Goal: Transaction & Acquisition: Purchase product/service

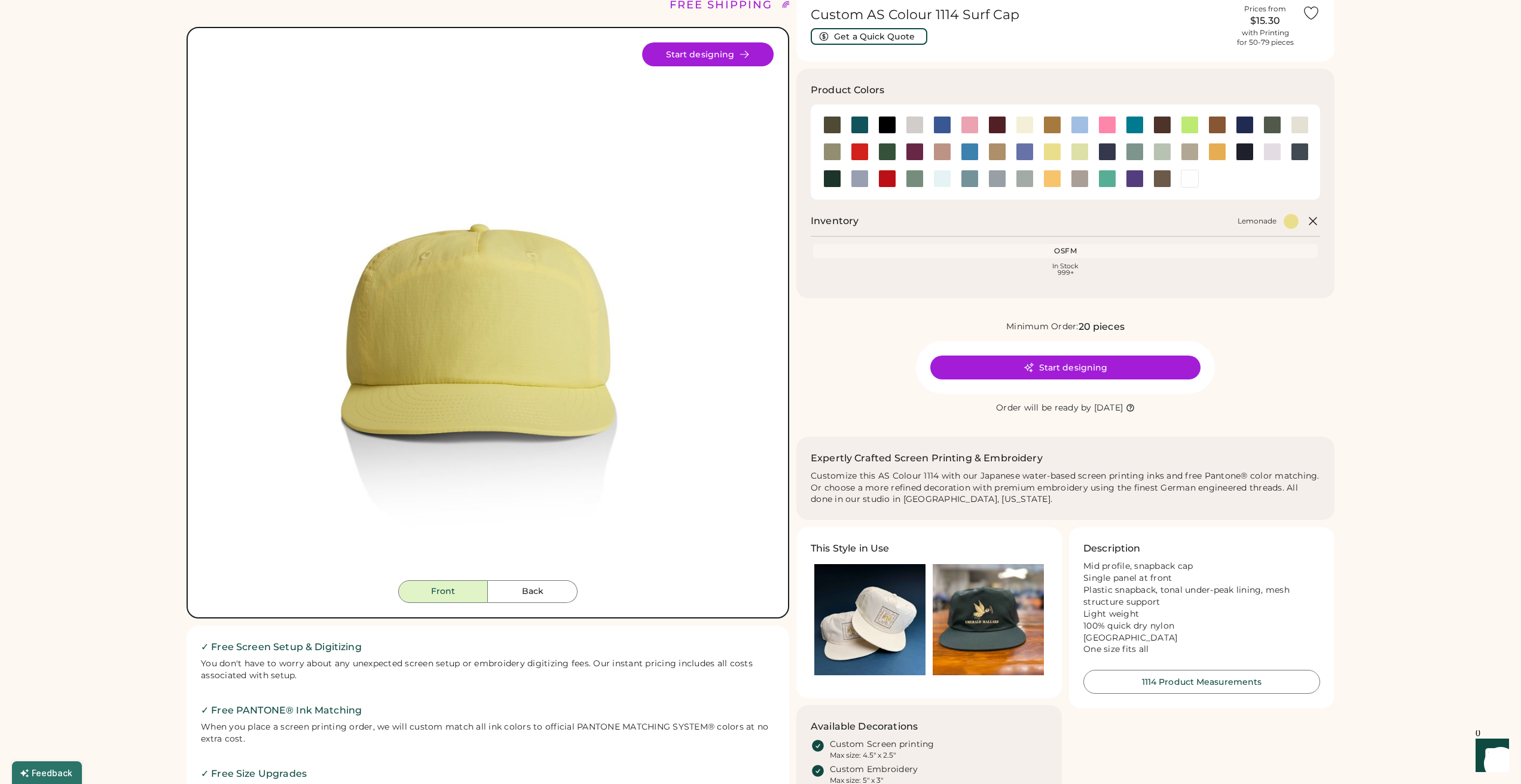
scroll to position [76, 0]
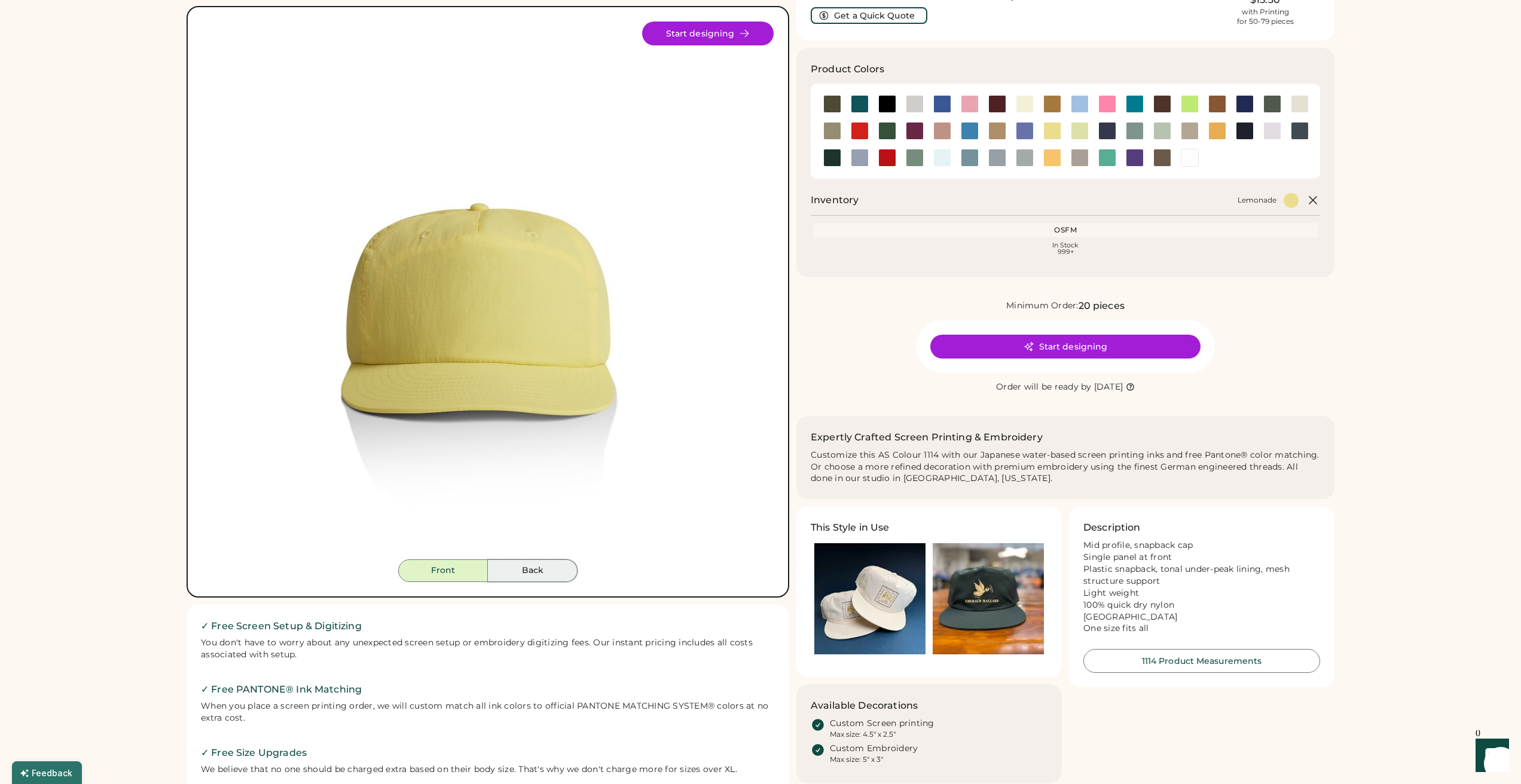
click at [526, 567] on button "Back" at bounding box center [533, 570] width 90 height 22
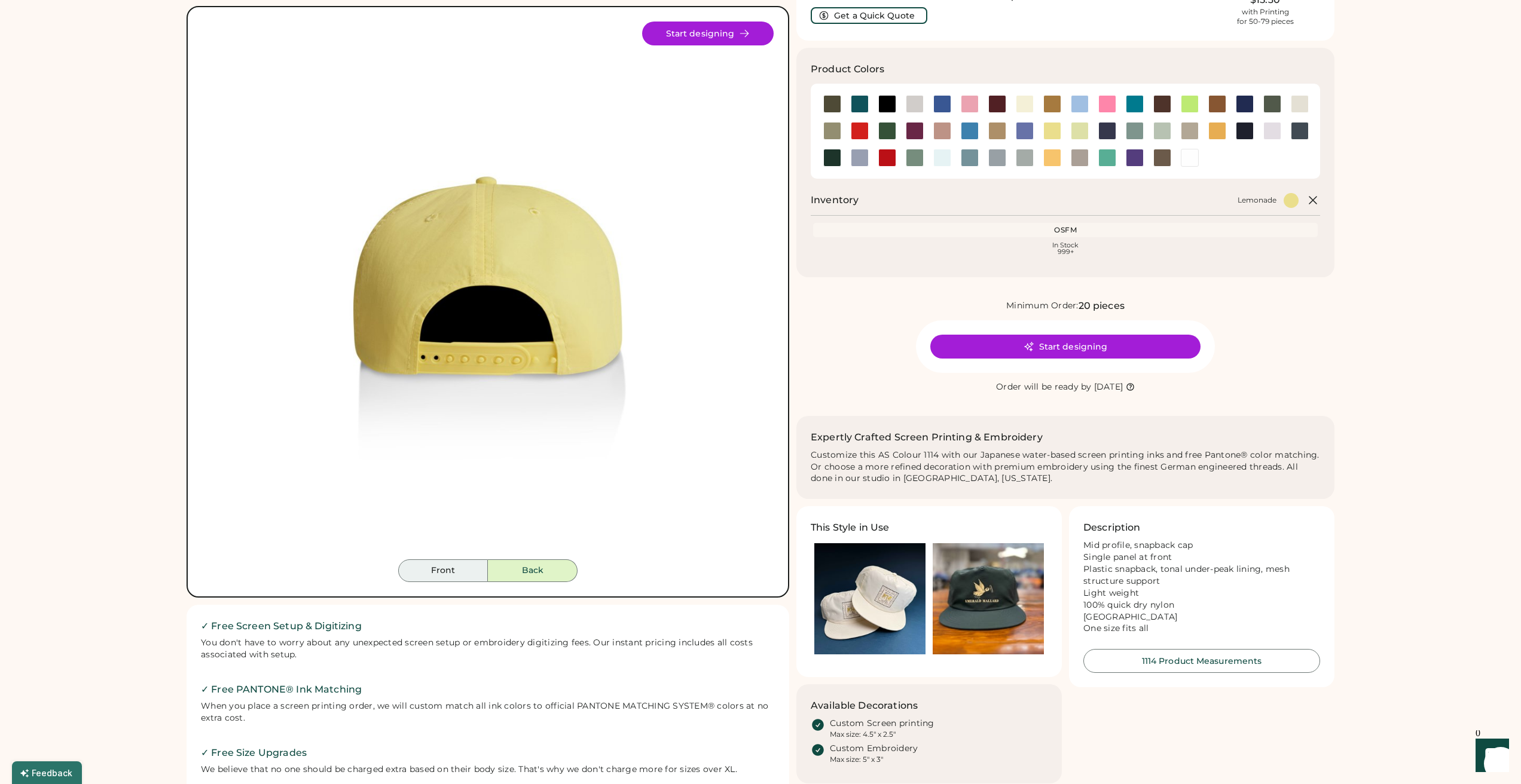
click at [466, 572] on button "Front" at bounding box center [443, 570] width 90 height 22
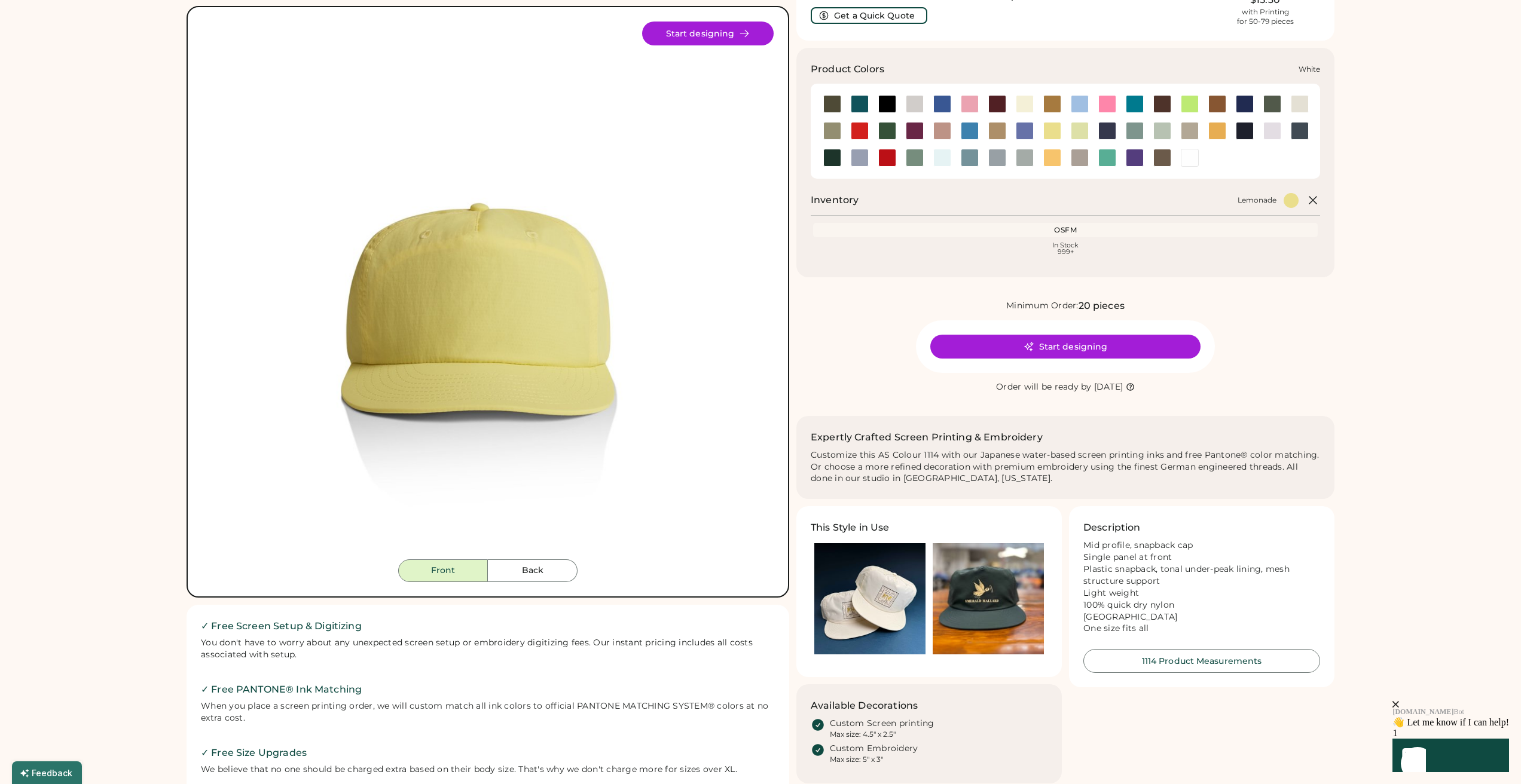
click at [1193, 159] on div at bounding box center [1190, 158] width 18 height 18
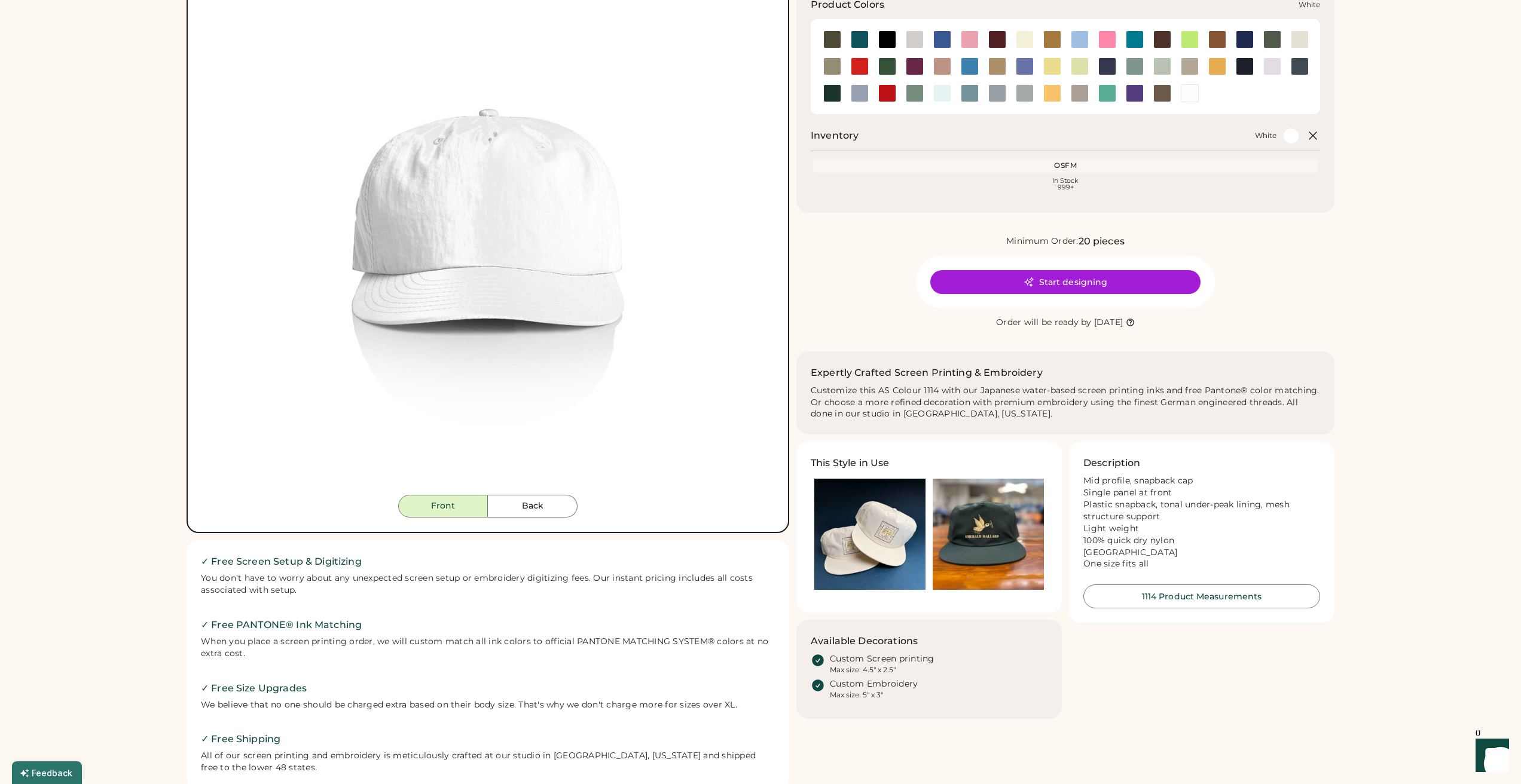
scroll to position [149, 0]
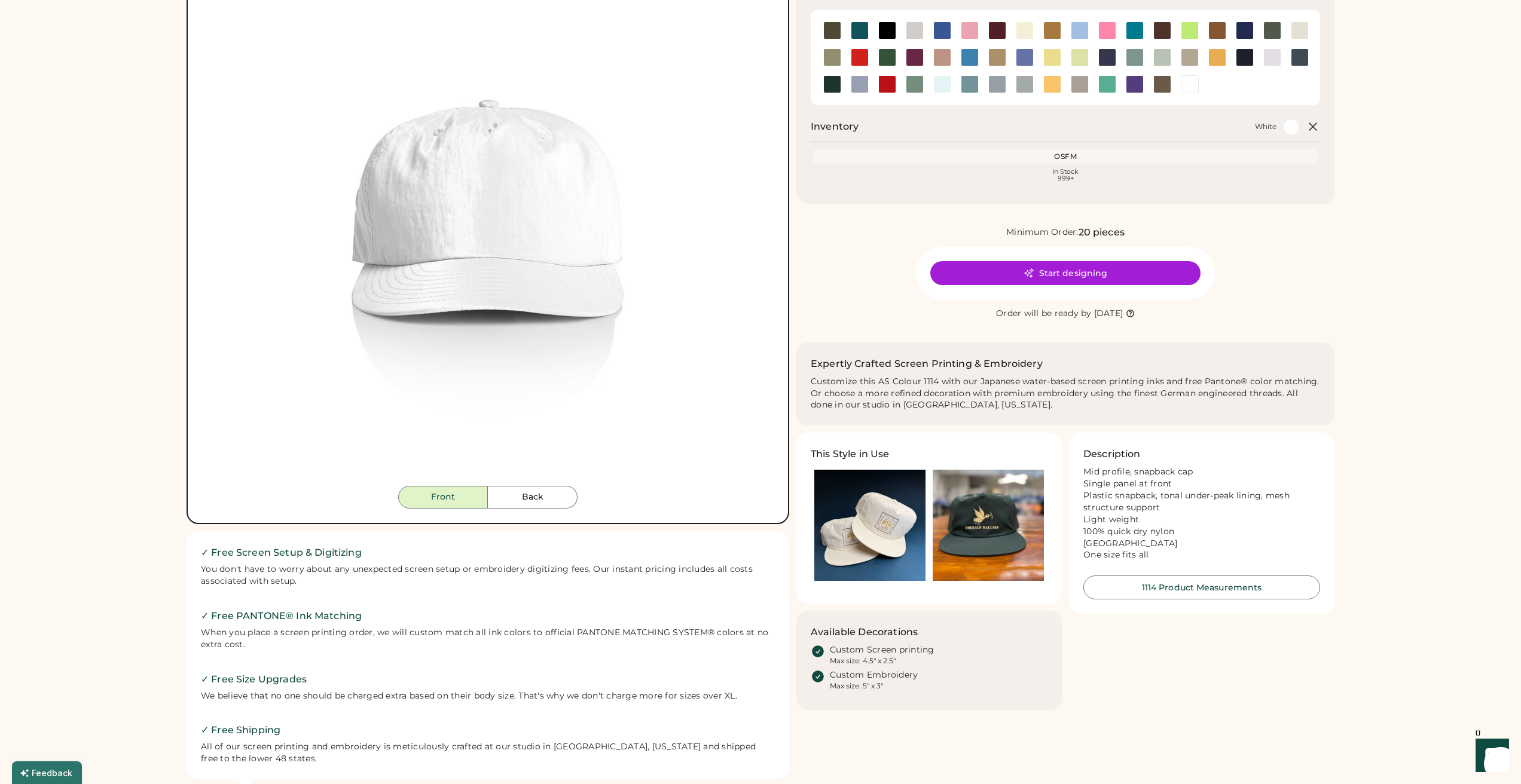
click at [897, 499] on img at bounding box center [870, 525] width 111 height 111
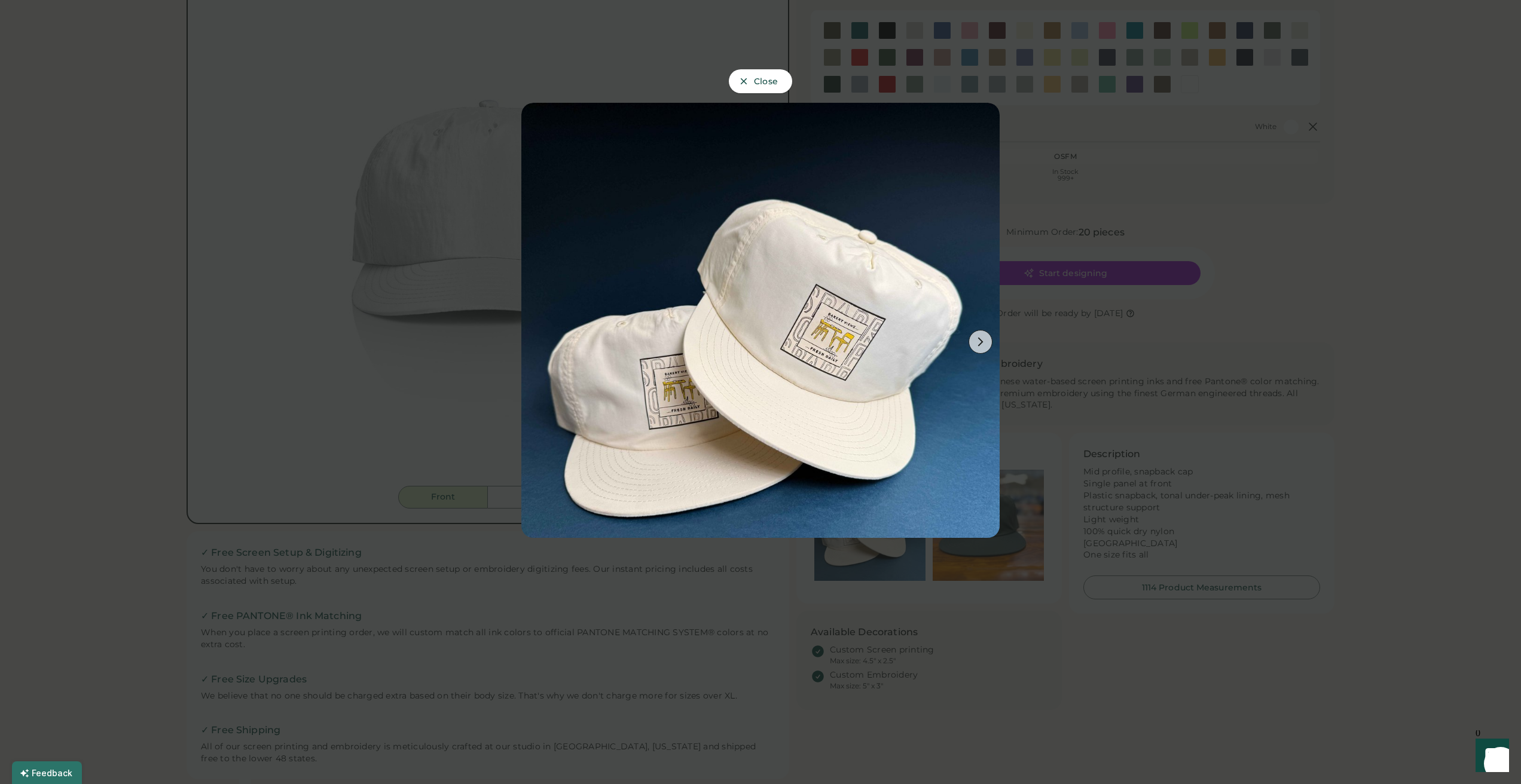
click at [1165, 218] on div at bounding box center [760, 392] width 1521 height 784
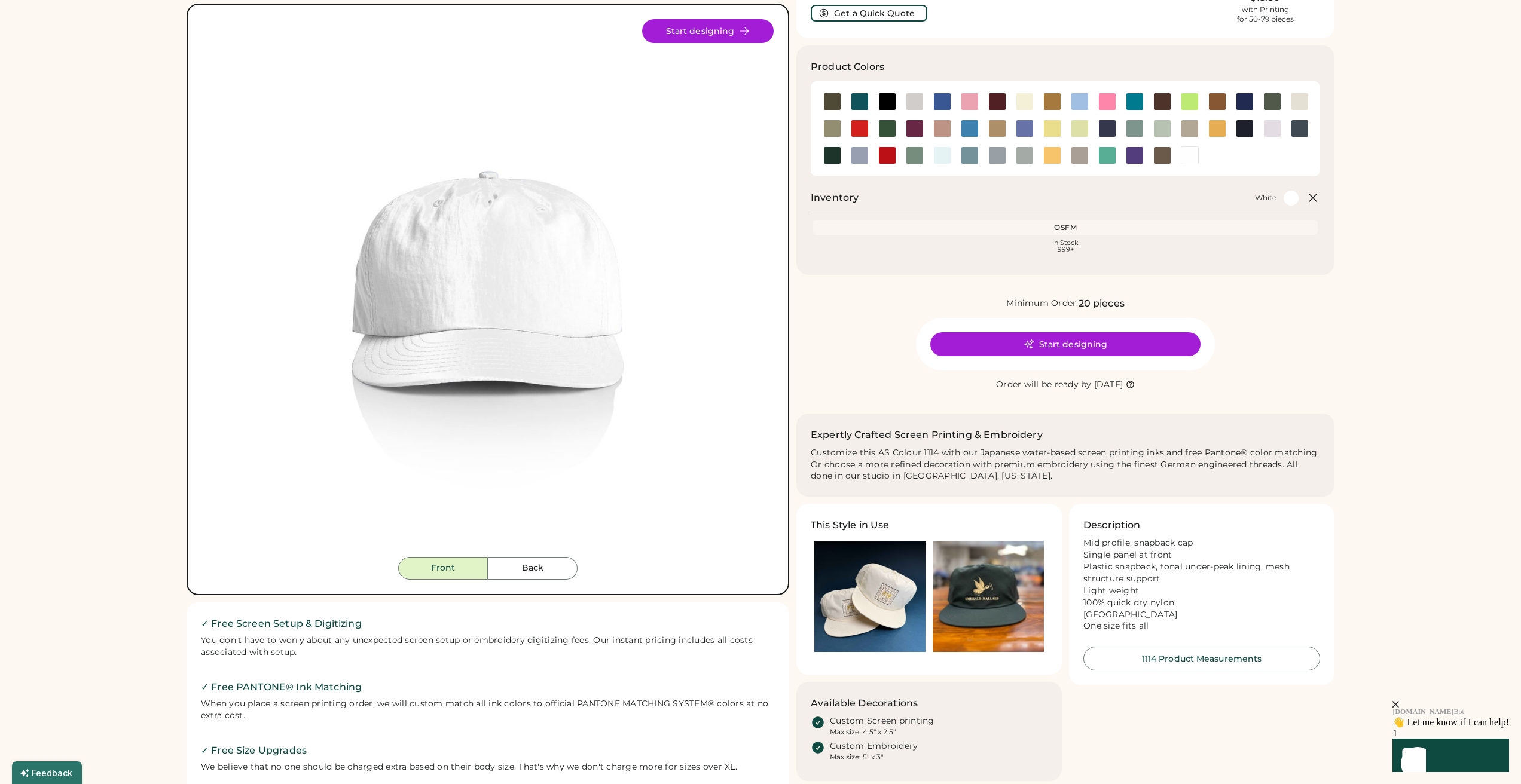
scroll to position [0, 0]
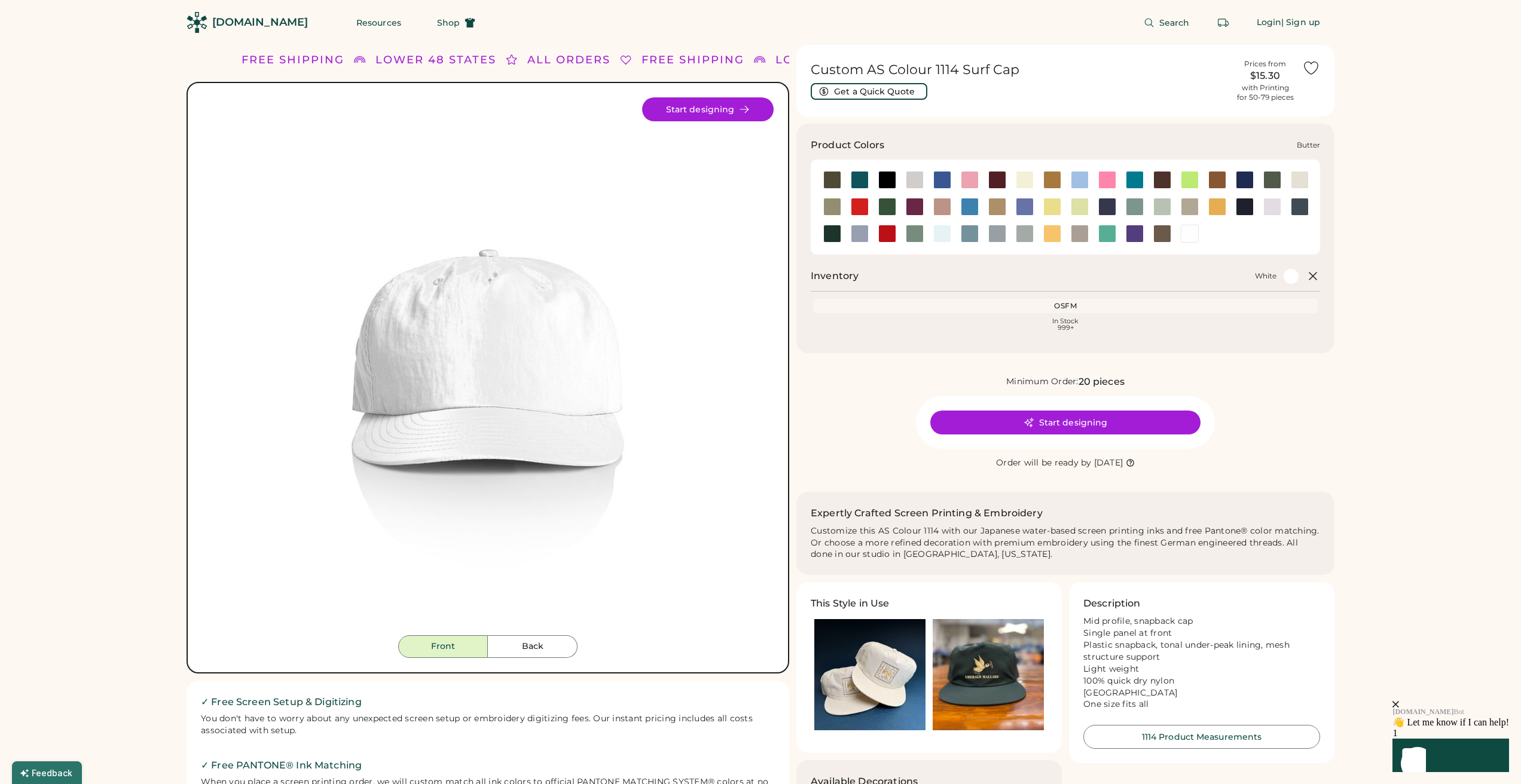
click at [1029, 185] on div at bounding box center [1025, 180] width 18 height 18
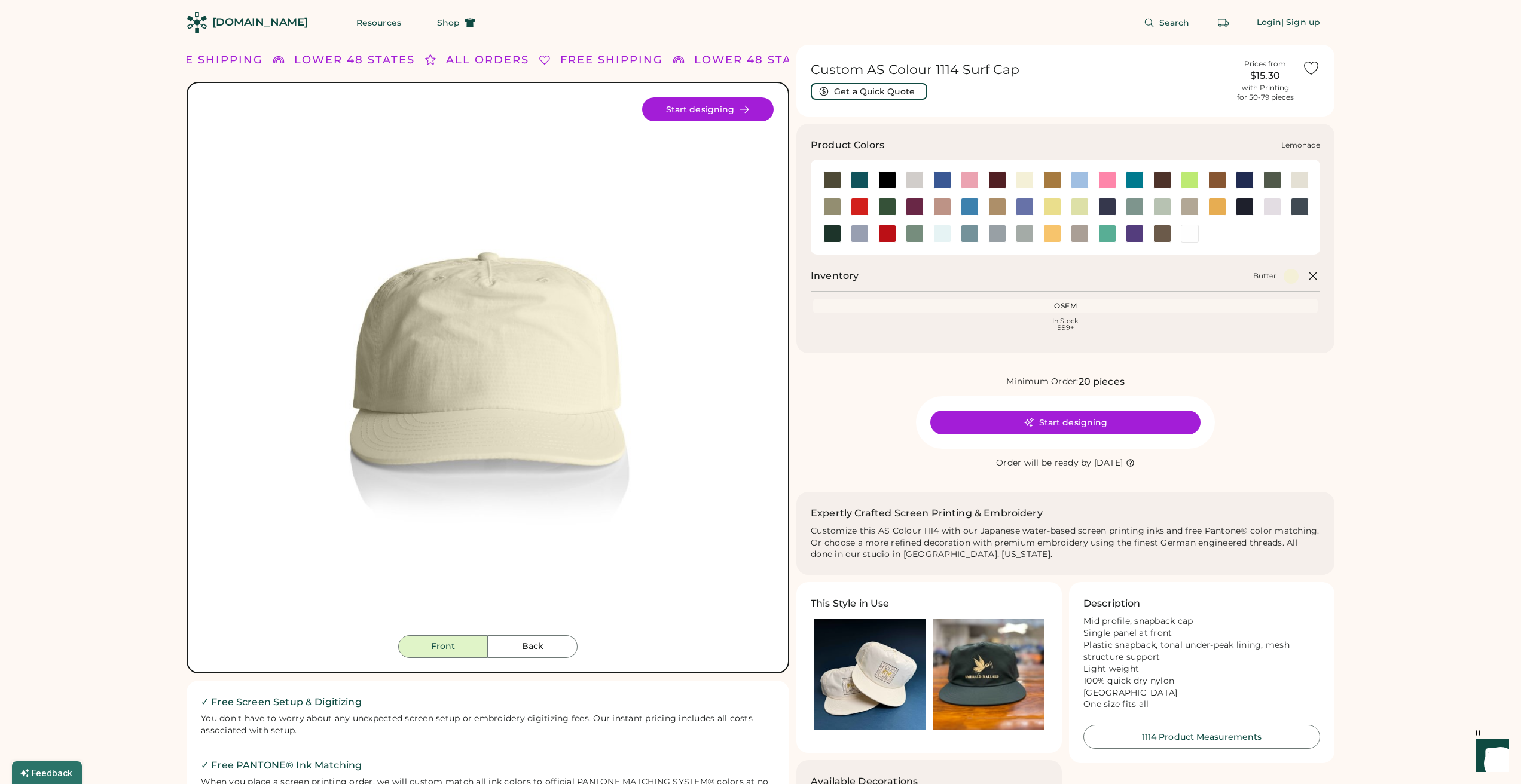
click at [1054, 205] on div at bounding box center [1052, 207] width 18 height 18
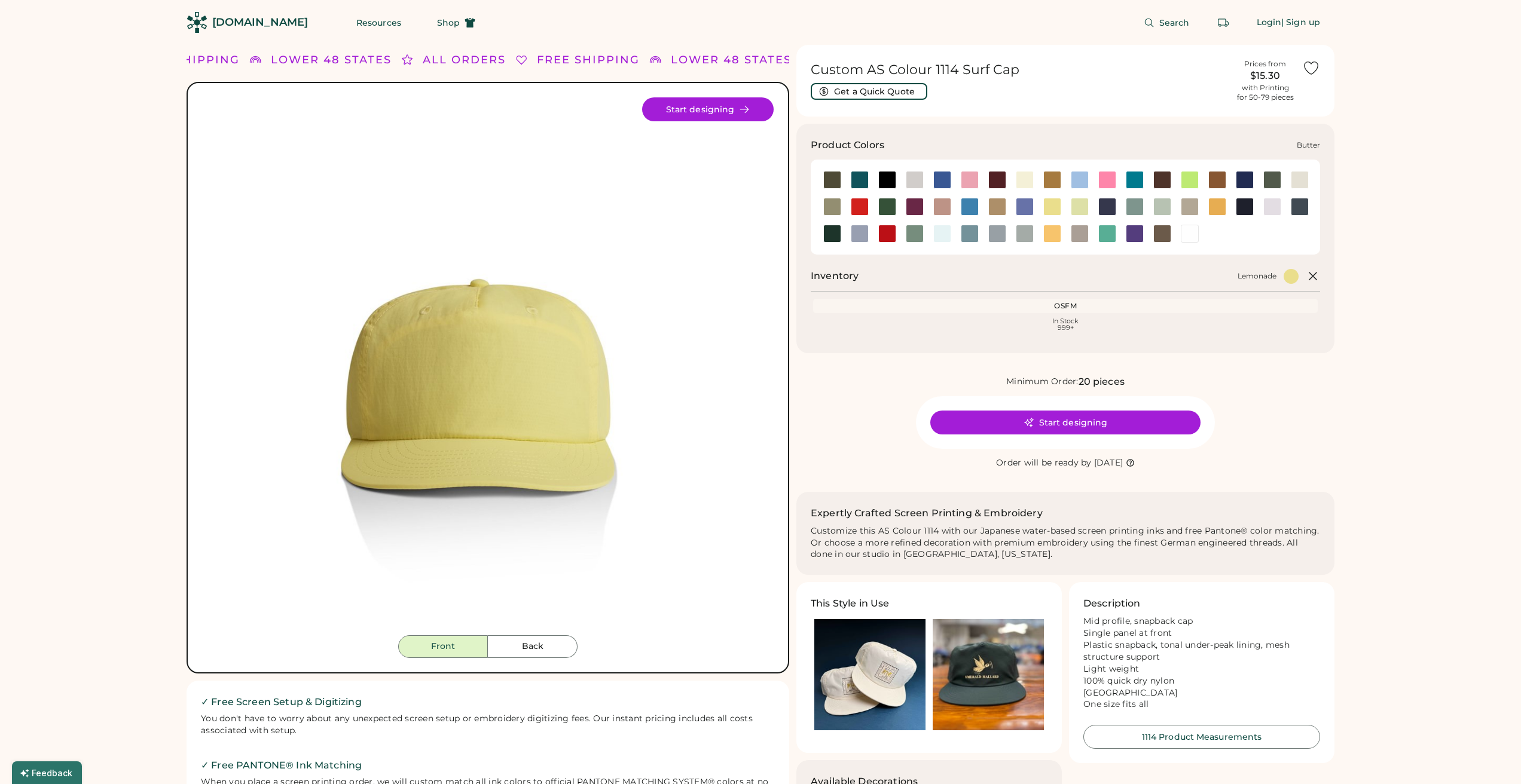
click at [1026, 180] on div at bounding box center [1025, 180] width 18 height 18
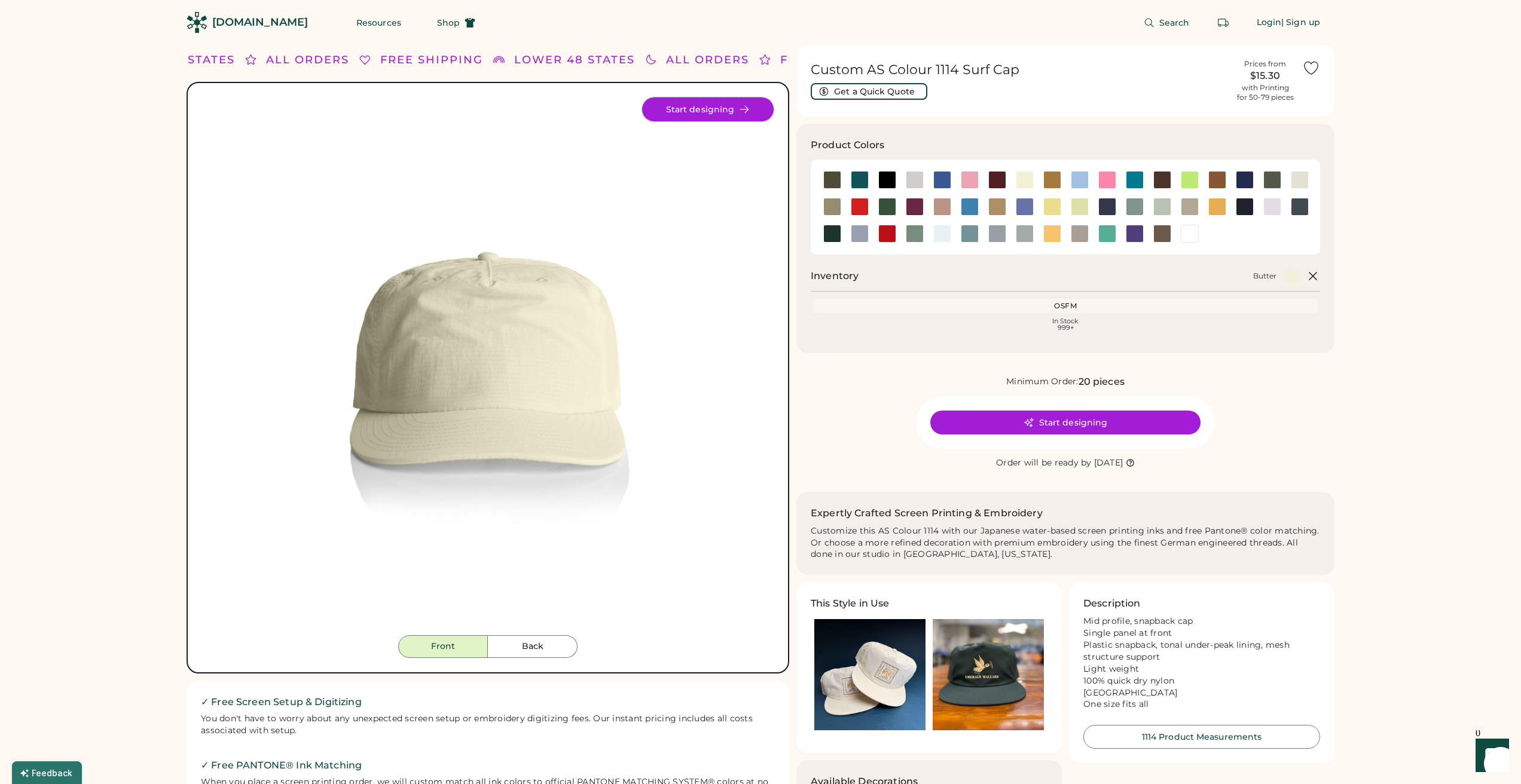
click at [709, 103] on button "Start designing" at bounding box center [707, 109] width 132 height 24
click at [232, 24] on div "[DOMAIN_NAME]" at bounding box center [260, 22] width 96 height 15
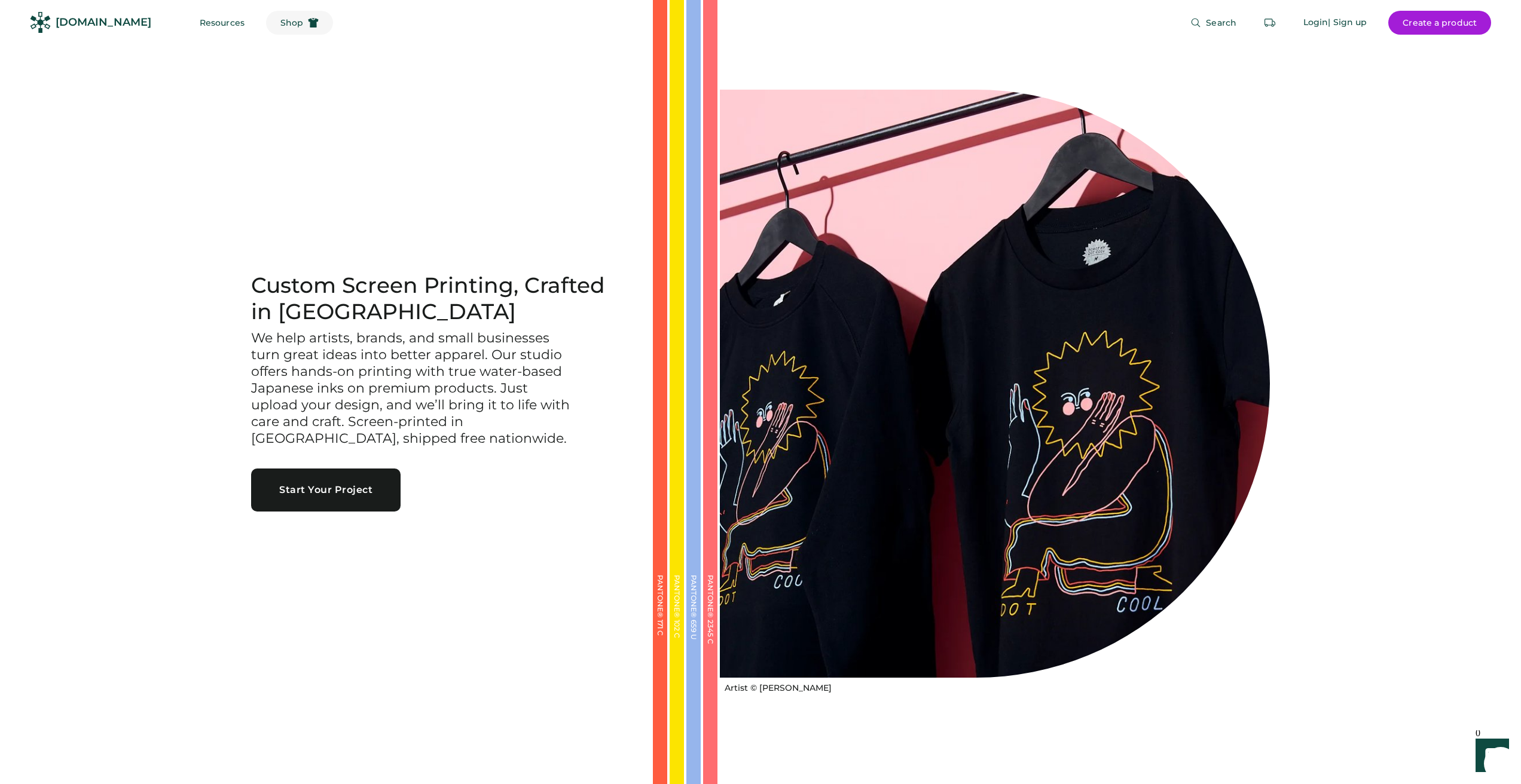
click at [280, 19] on span "Shop" at bounding box center [291, 22] width 22 height 8
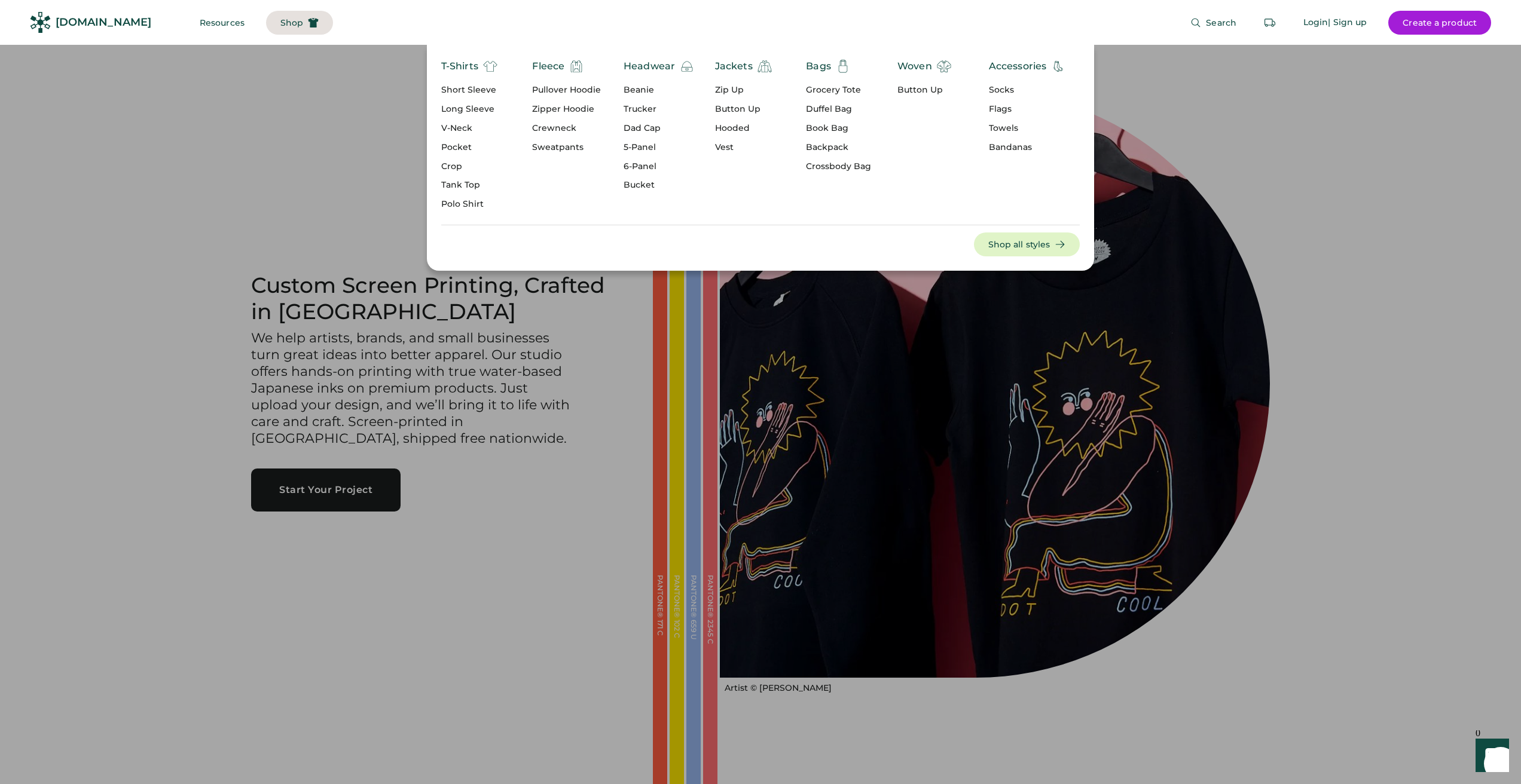
click at [633, 143] on div "5-Panel" at bounding box center [659, 148] width 71 height 12
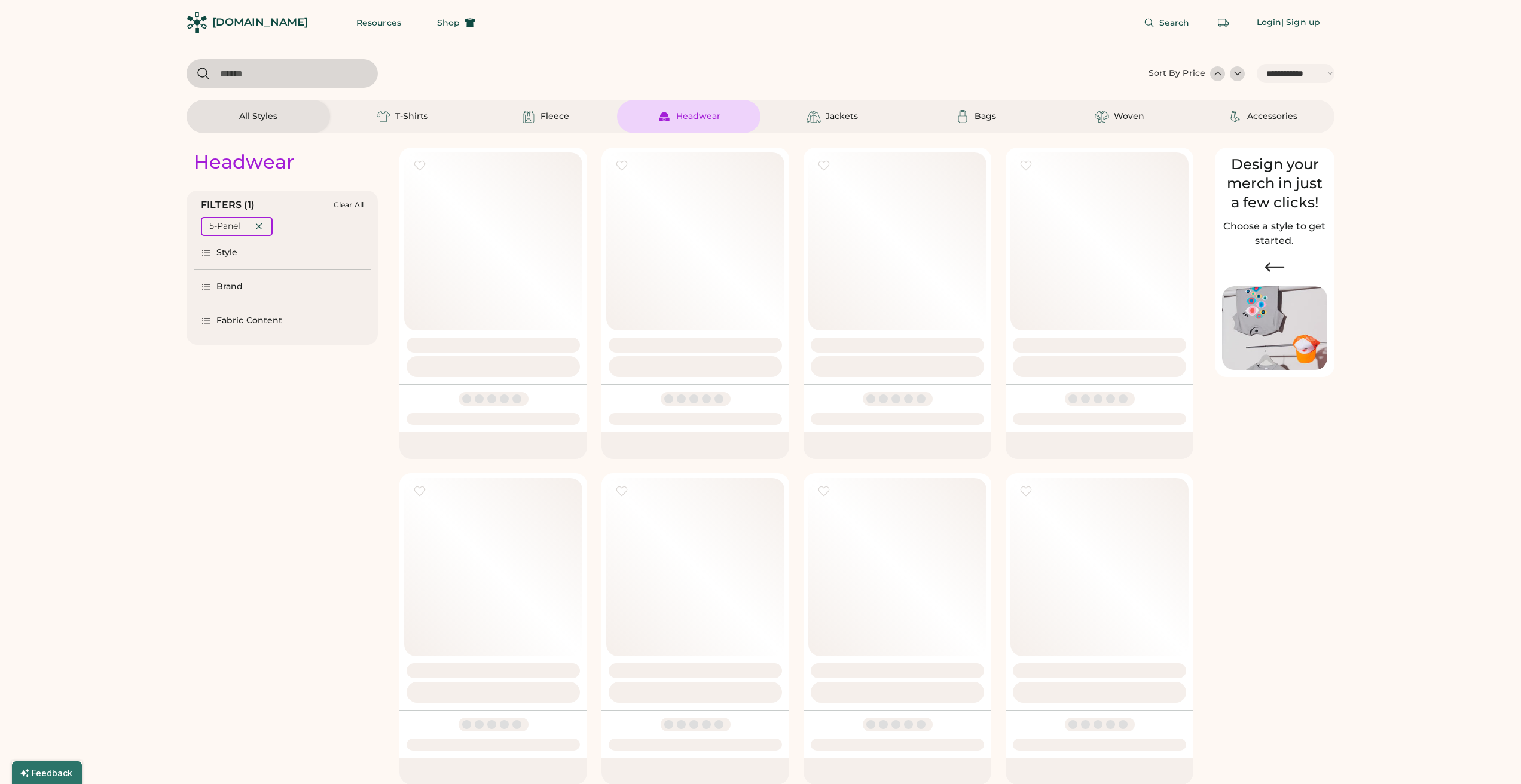
select select "*****"
select select "*"
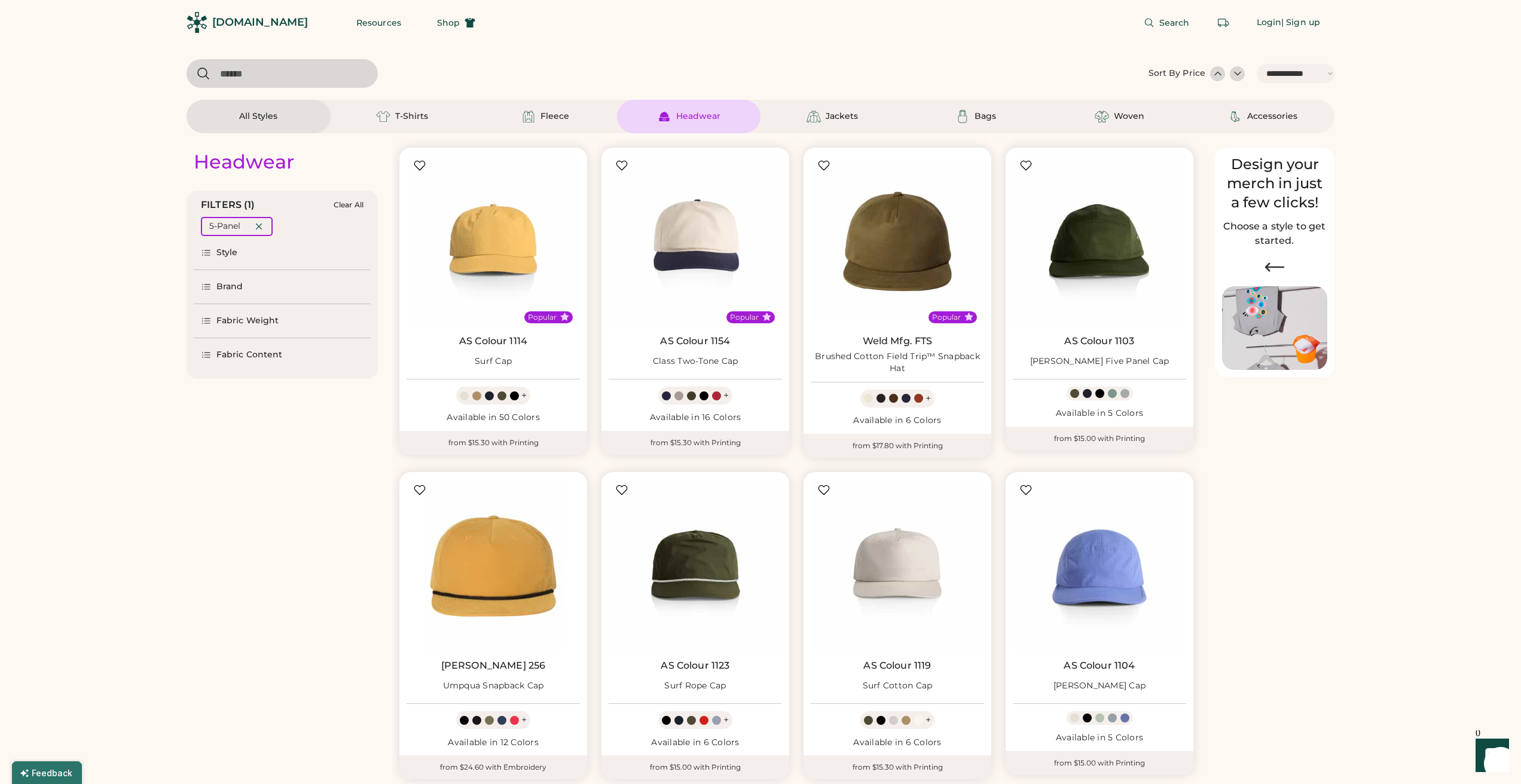
click at [221, 253] on div "Style" at bounding box center [227, 253] width 22 height 12
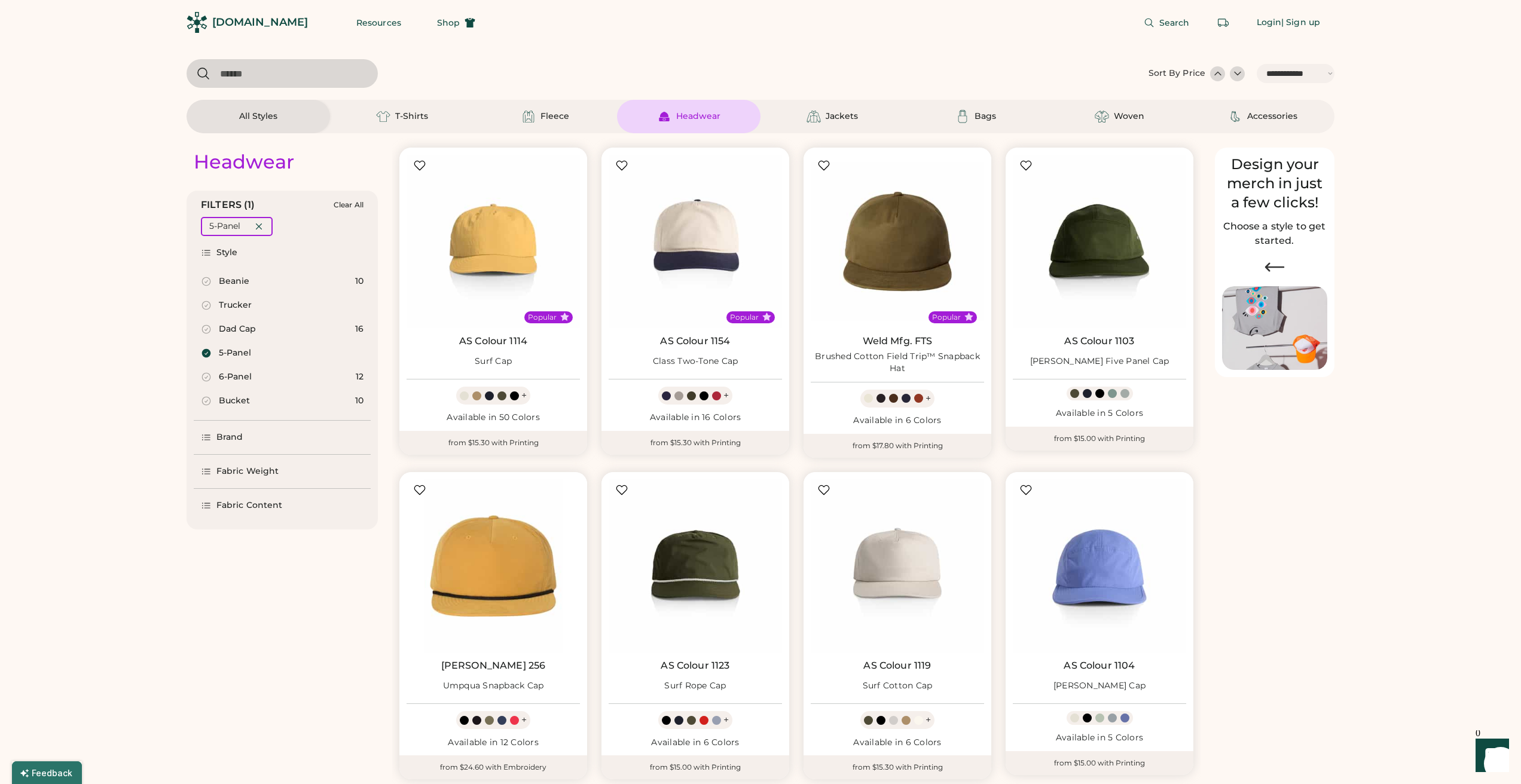
click at [221, 253] on div "Style" at bounding box center [227, 253] width 22 height 12
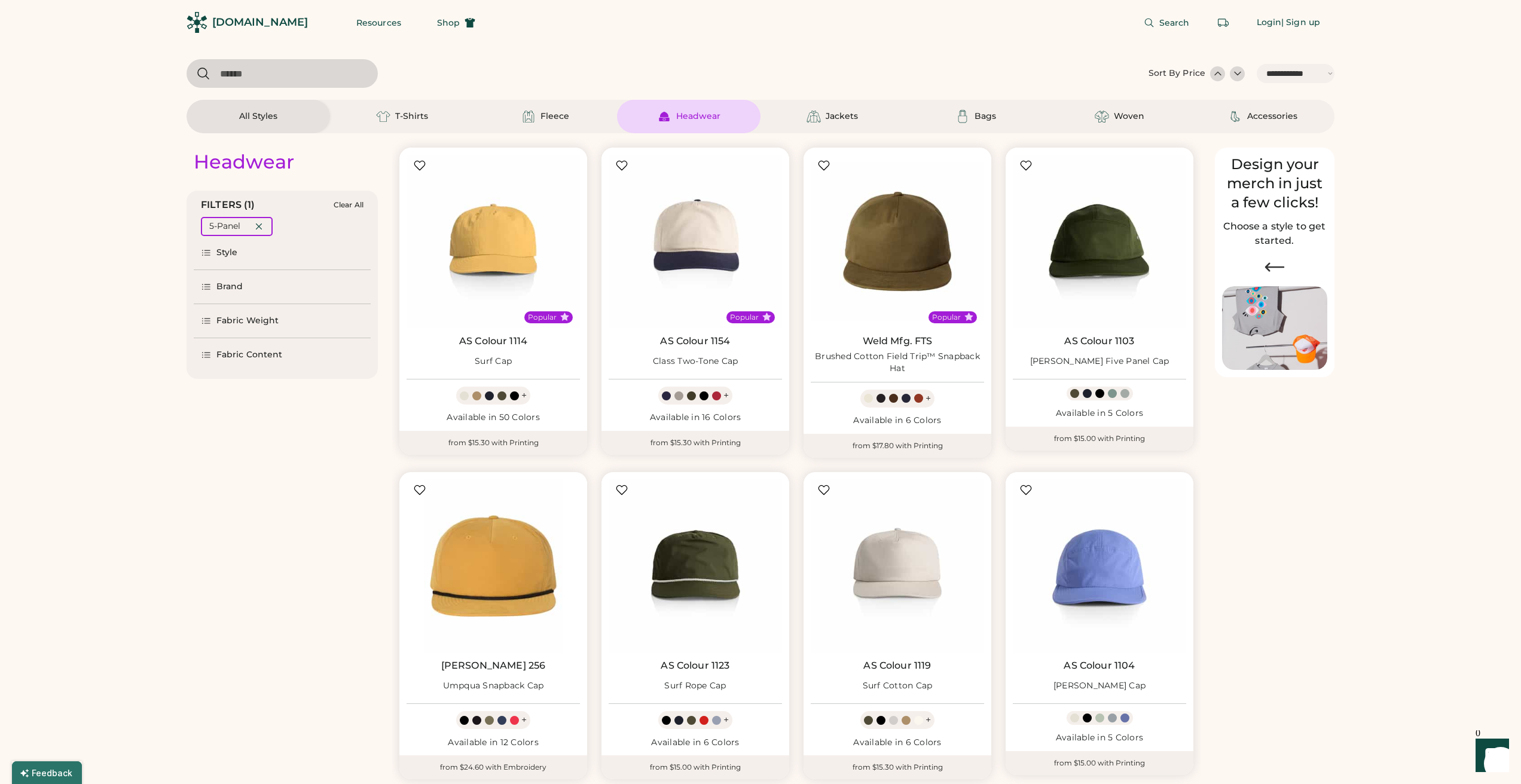
click at [228, 320] on div "Fabric Weight" at bounding box center [247, 321] width 62 height 12
click at [233, 345] on div "Lightweight" at bounding box center [246, 350] width 54 height 12
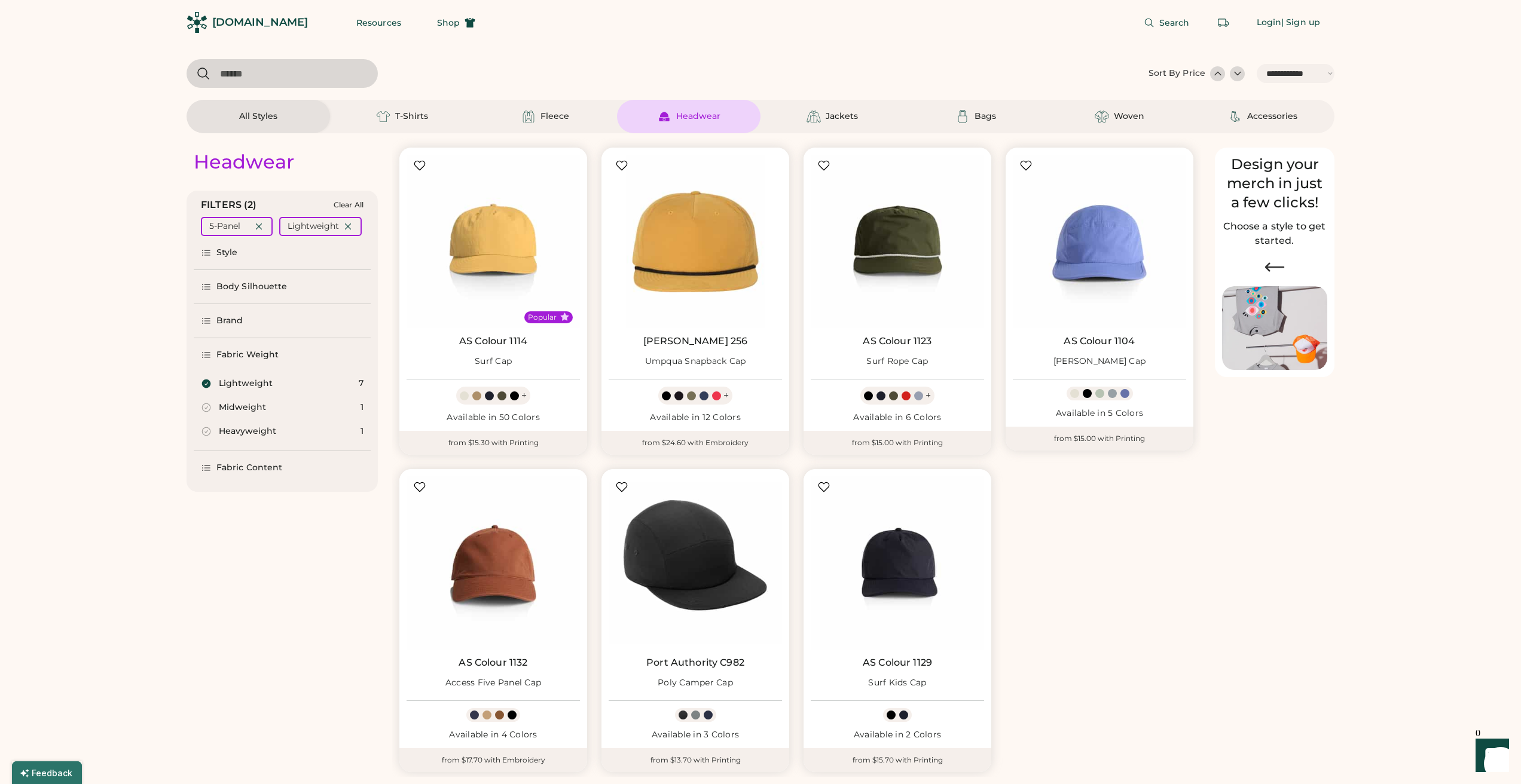
click at [232, 355] on div "Fabric Weight" at bounding box center [247, 355] width 62 height 12
click at [235, 389] on div "Fabric Content" at bounding box center [249, 389] width 65 height 12
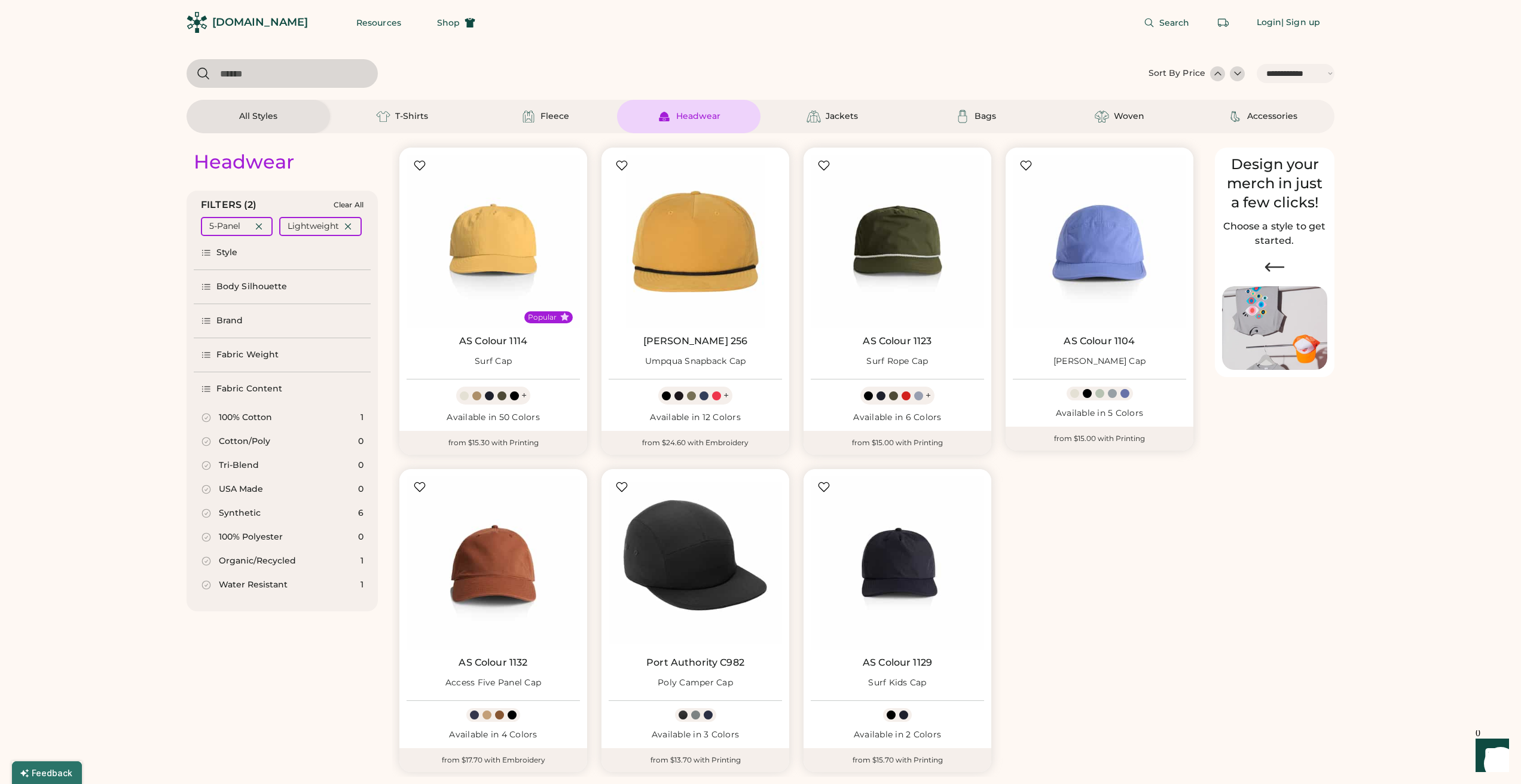
click at [223, 422] on div "100% Cotton" at bounding box center [245, 418] width 53 height 12
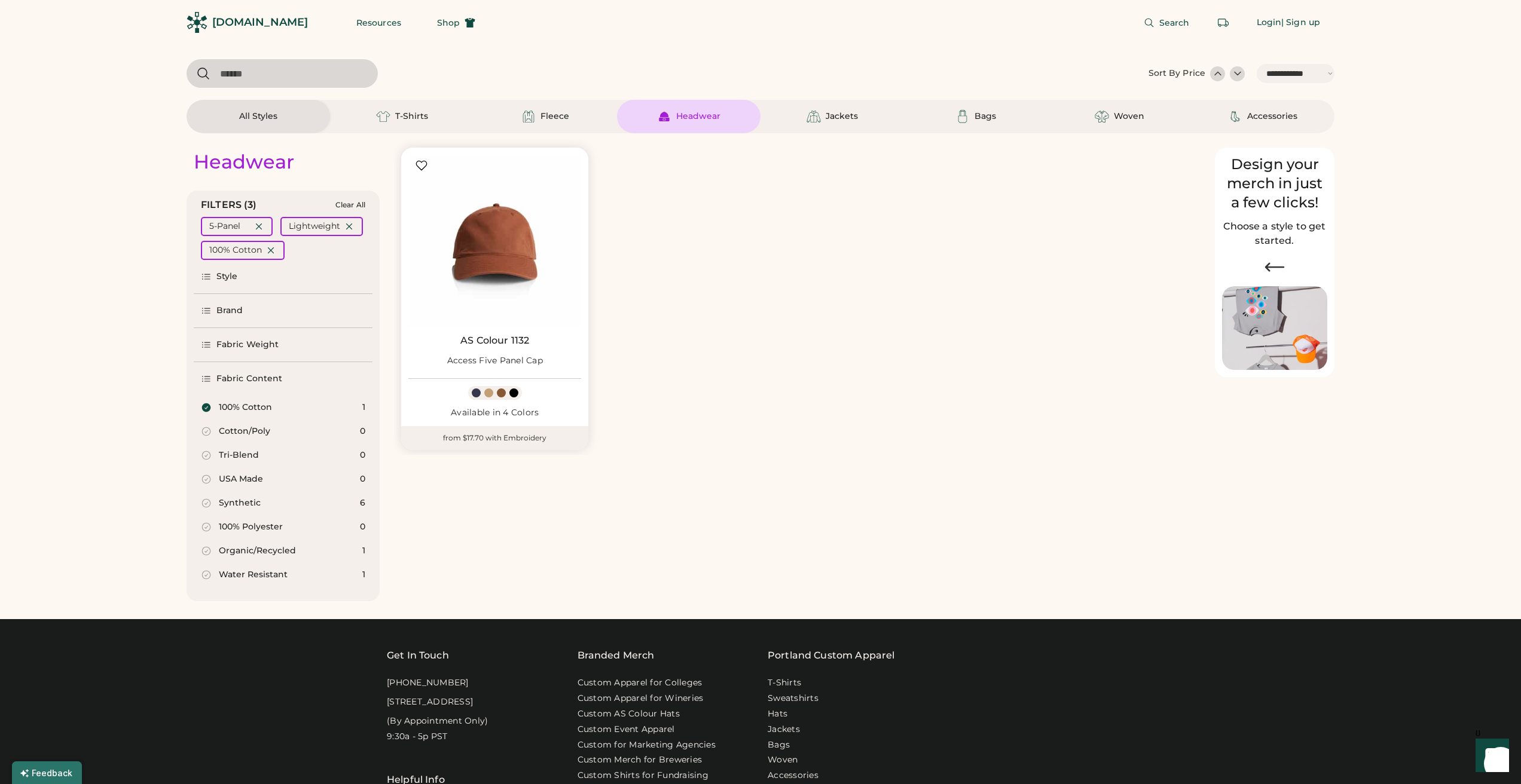
click at [237, 427] on div "Cotton/Poly" at bounding box center [245, 431] width 51 height 12
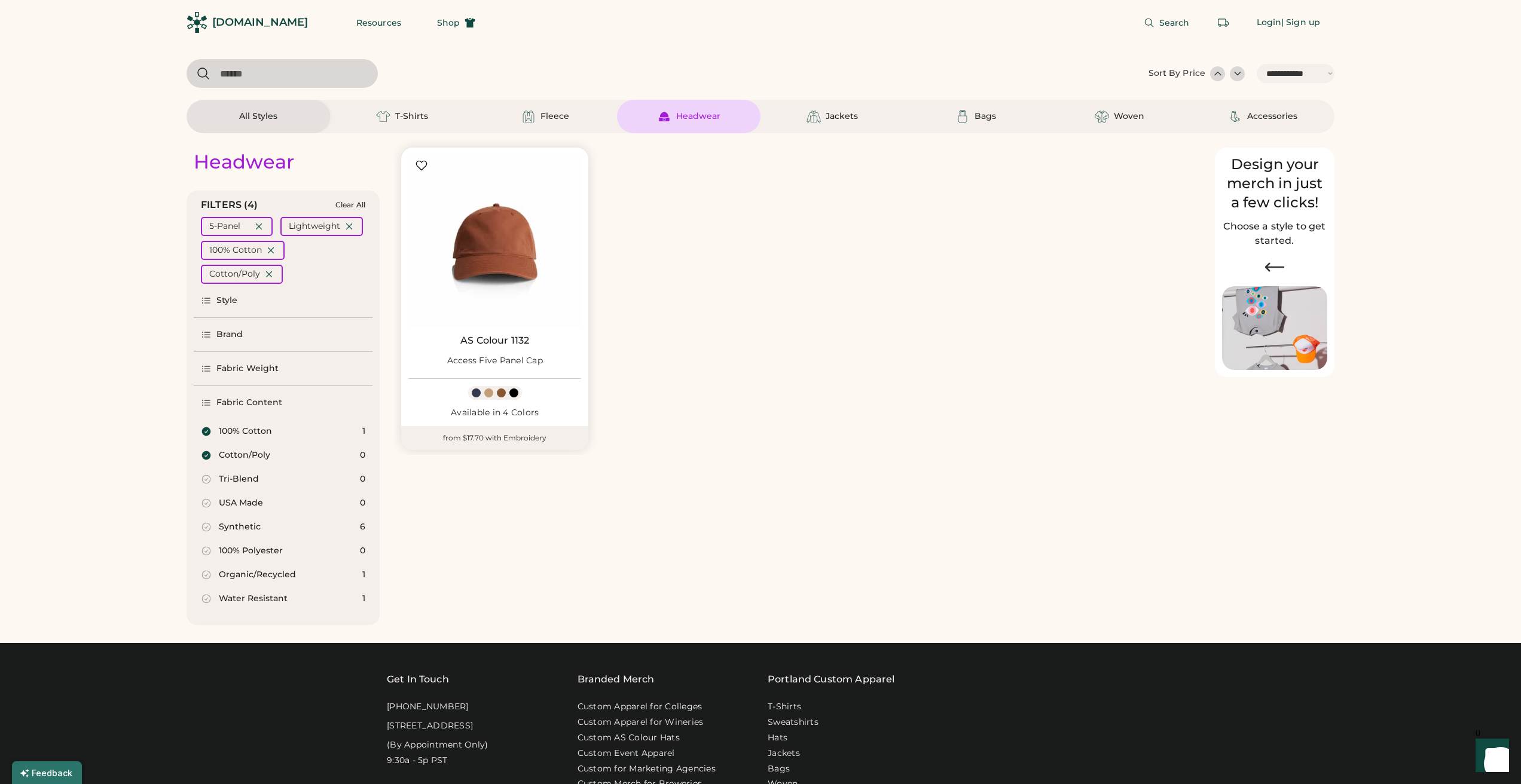
click at [237, 432] on div "100% Cotton" at bounding box center [245, 431] width 53 height 12
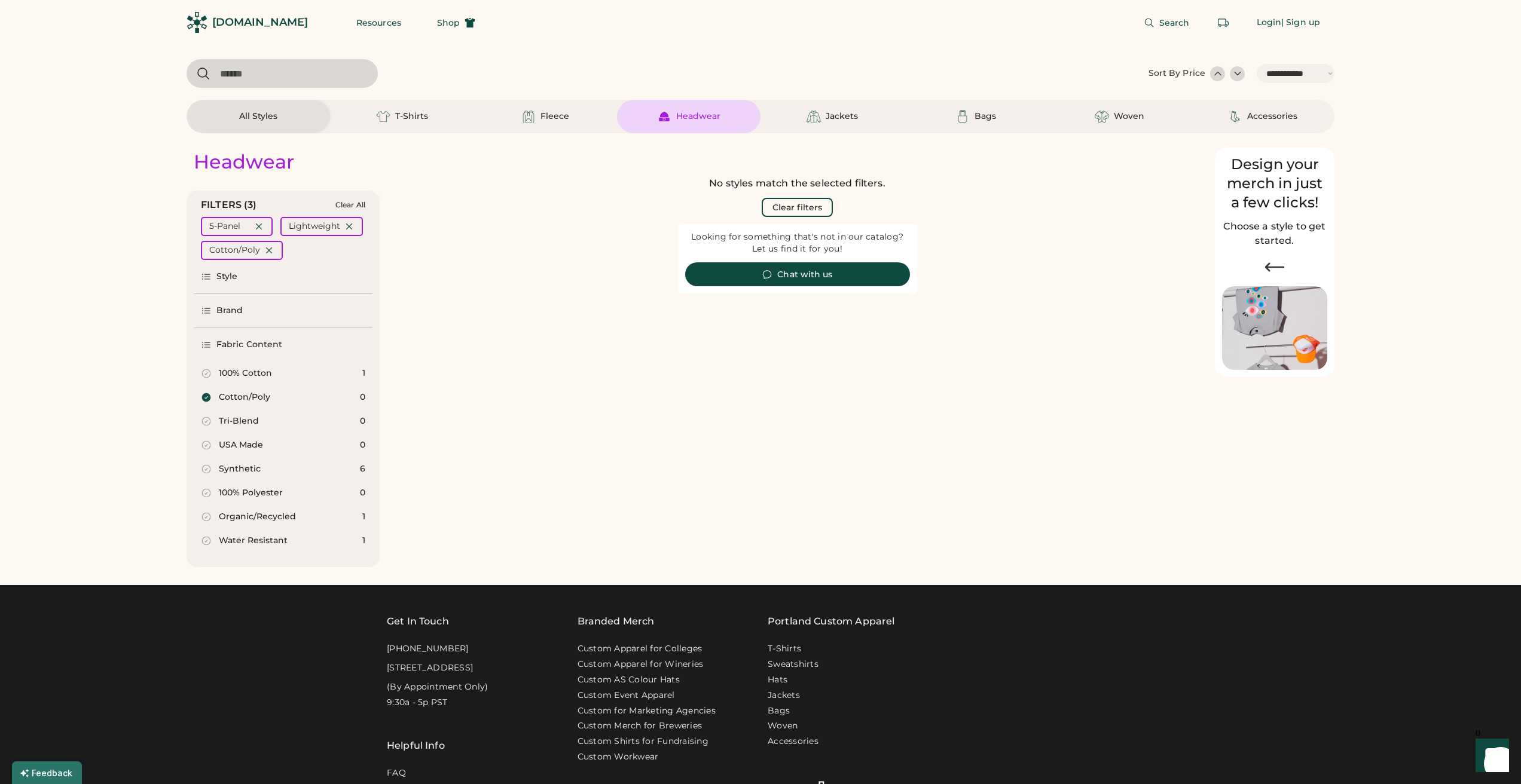
click at [236, 395] on div "Cotton/Poly" at bounding box center [245, 397] width 51 height 12
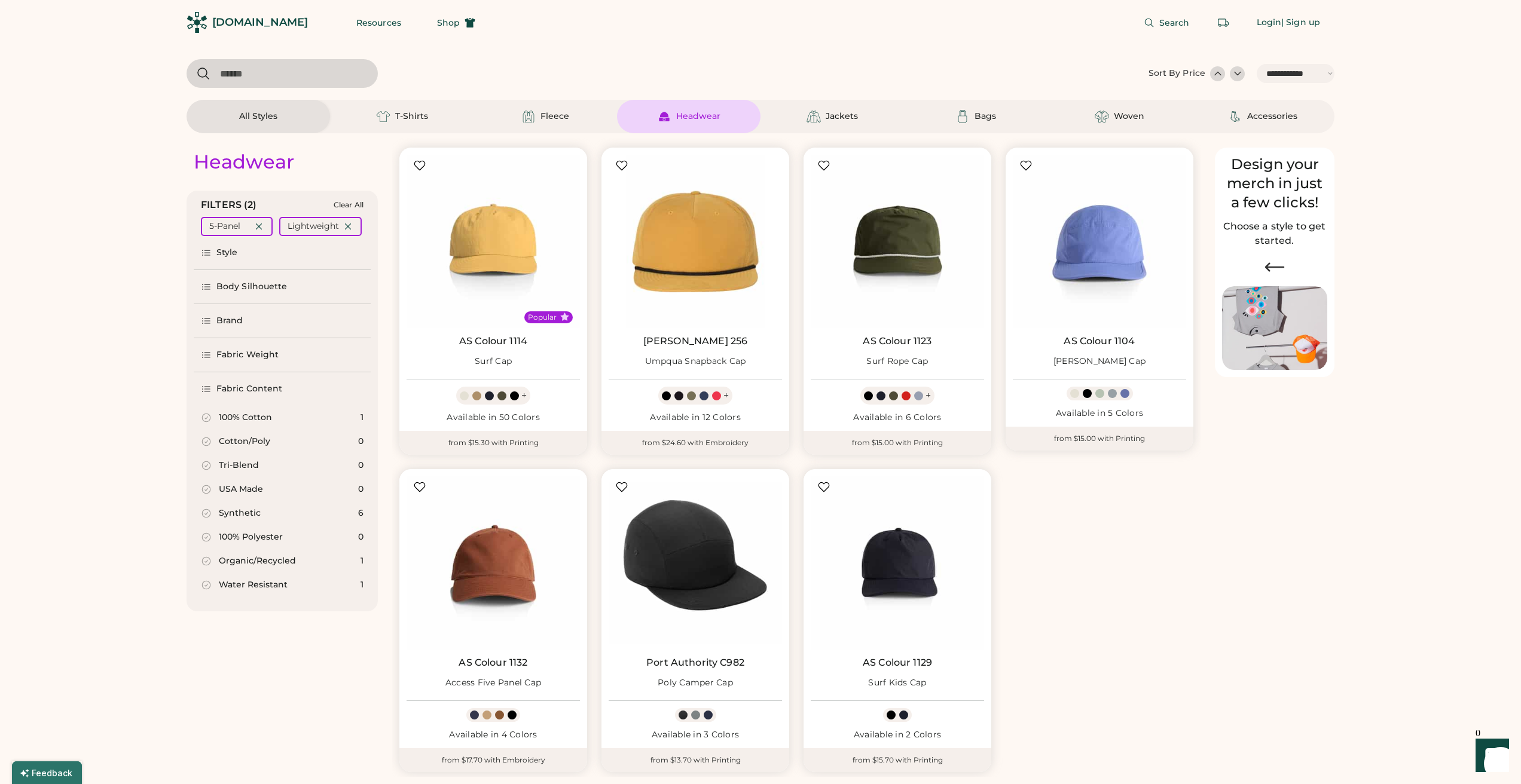
click at [230, 463] on div "Tri-Blend" at bounding box center [239, 465] width 40 height 12
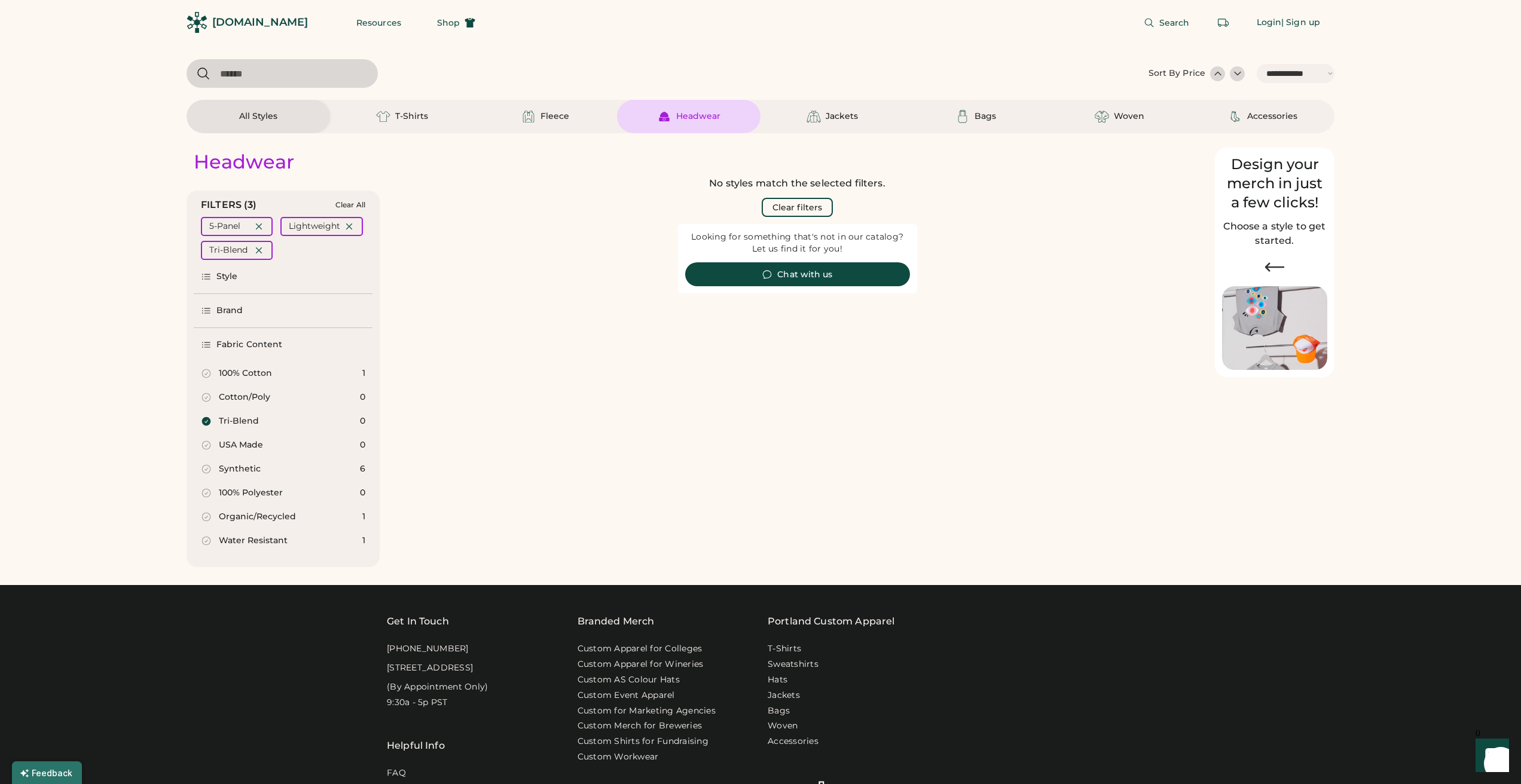
click at [228, 422] on div "Tri-Blend" at bounding box center [239, 421] width 40 height 12
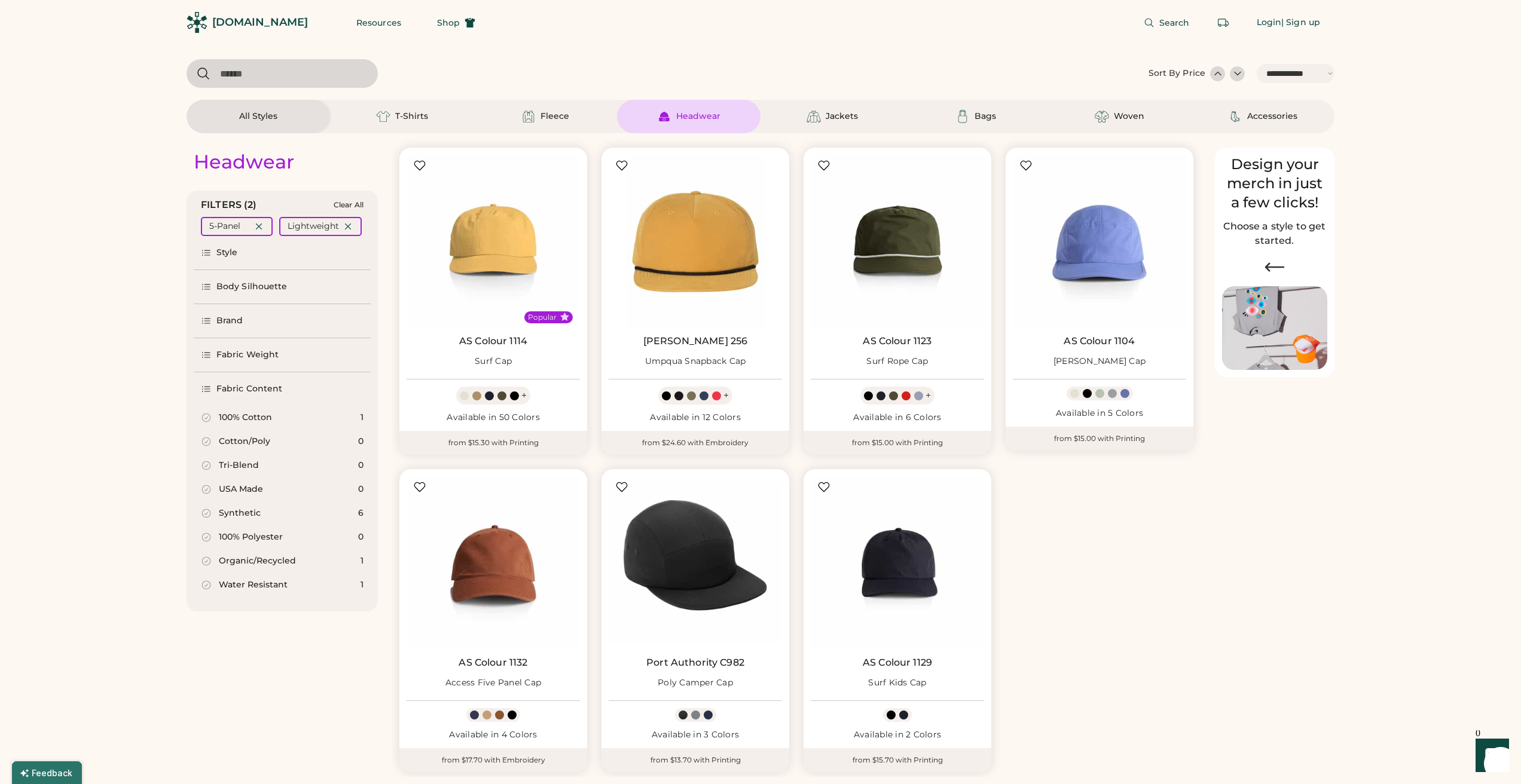
click at [237, 510] on div "Synthetic" at bounding box center [239, 513] width 42 height 12
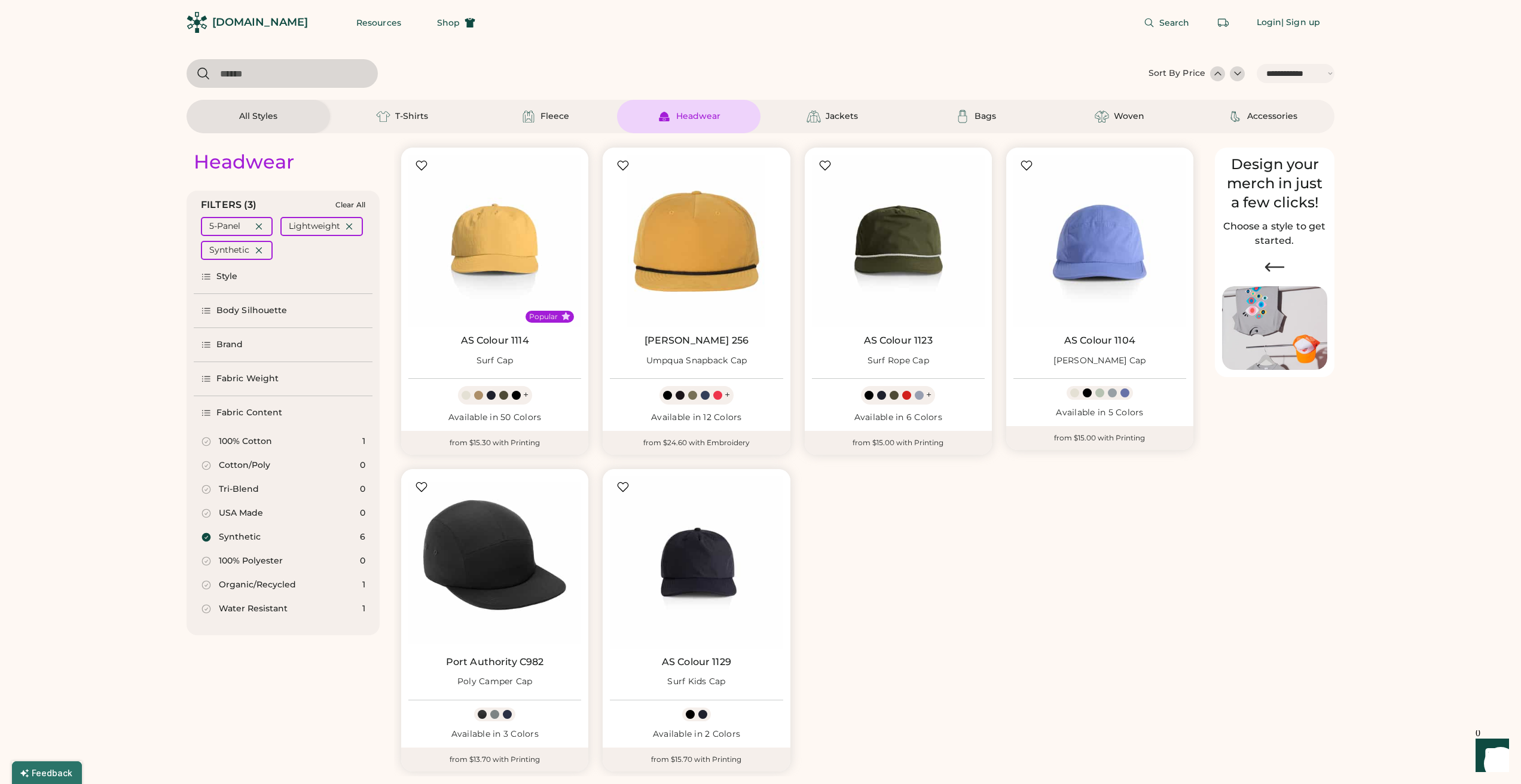
click at [237, 534] on div "Synthetic" at bounding box center [239, 537] width 42 height 12
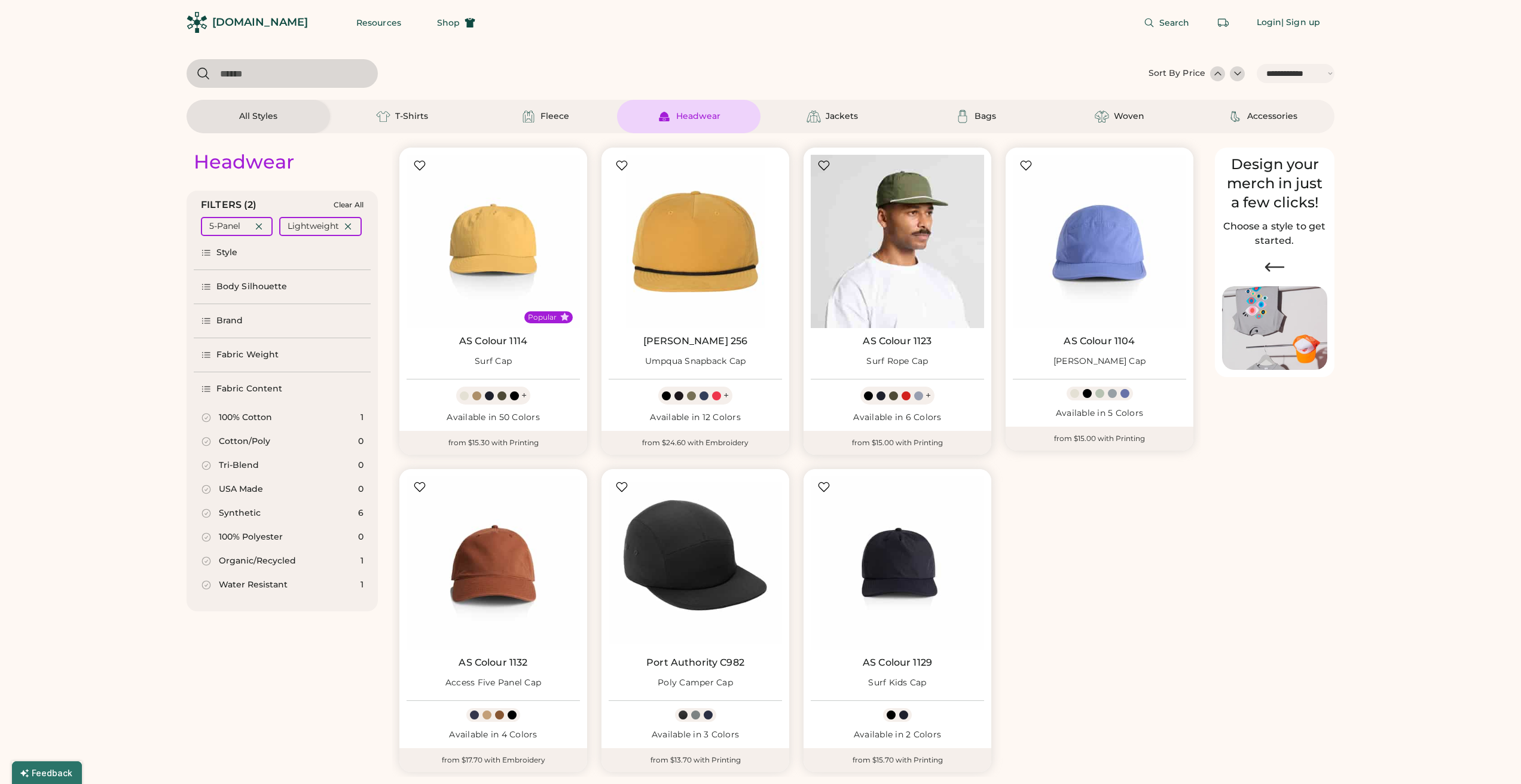
click at [889, 237] on img at bounding box center [897, 241] width 173 height 173
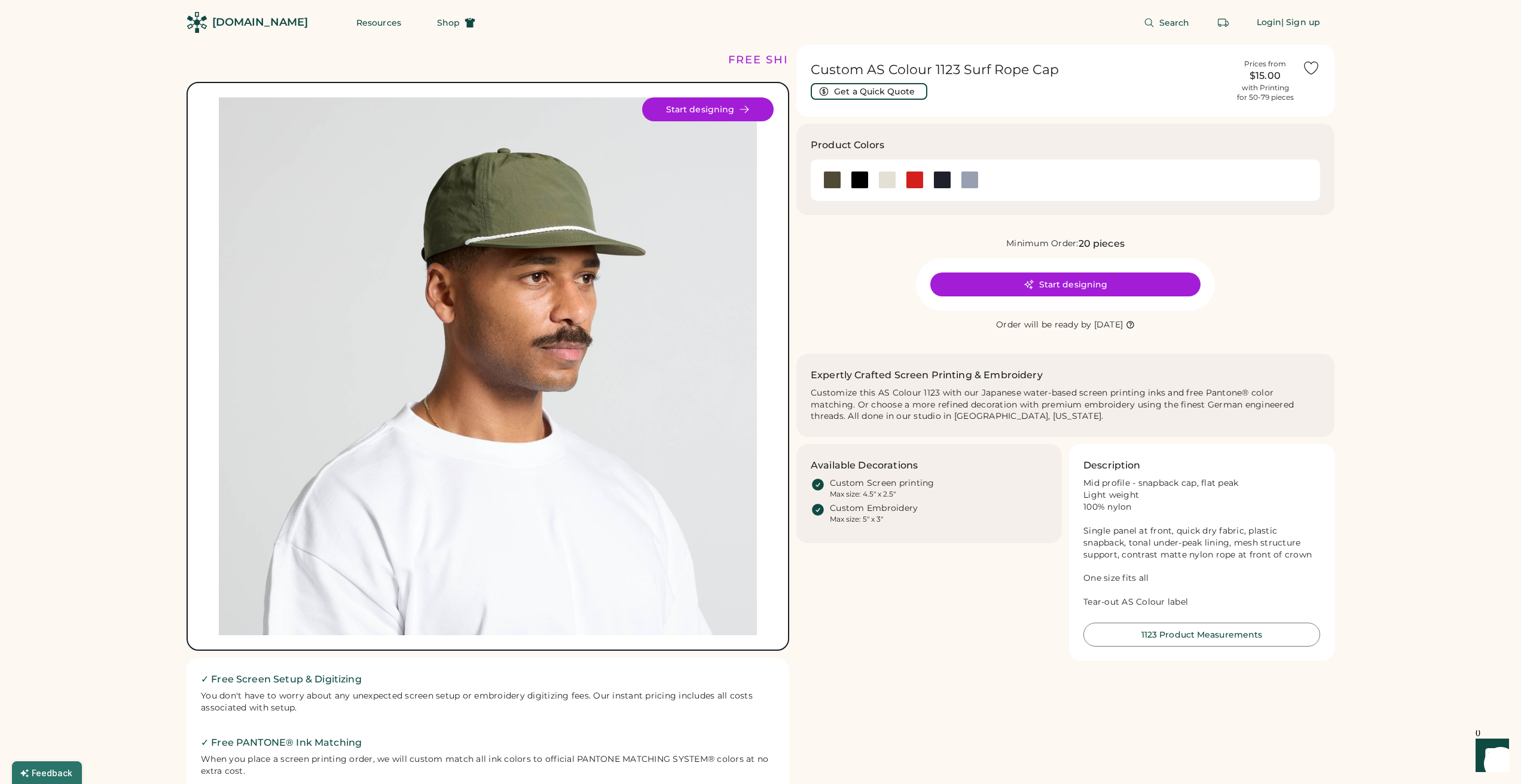
click at [531, 325] on img at bounding box center [488, 366] width 538 height 538
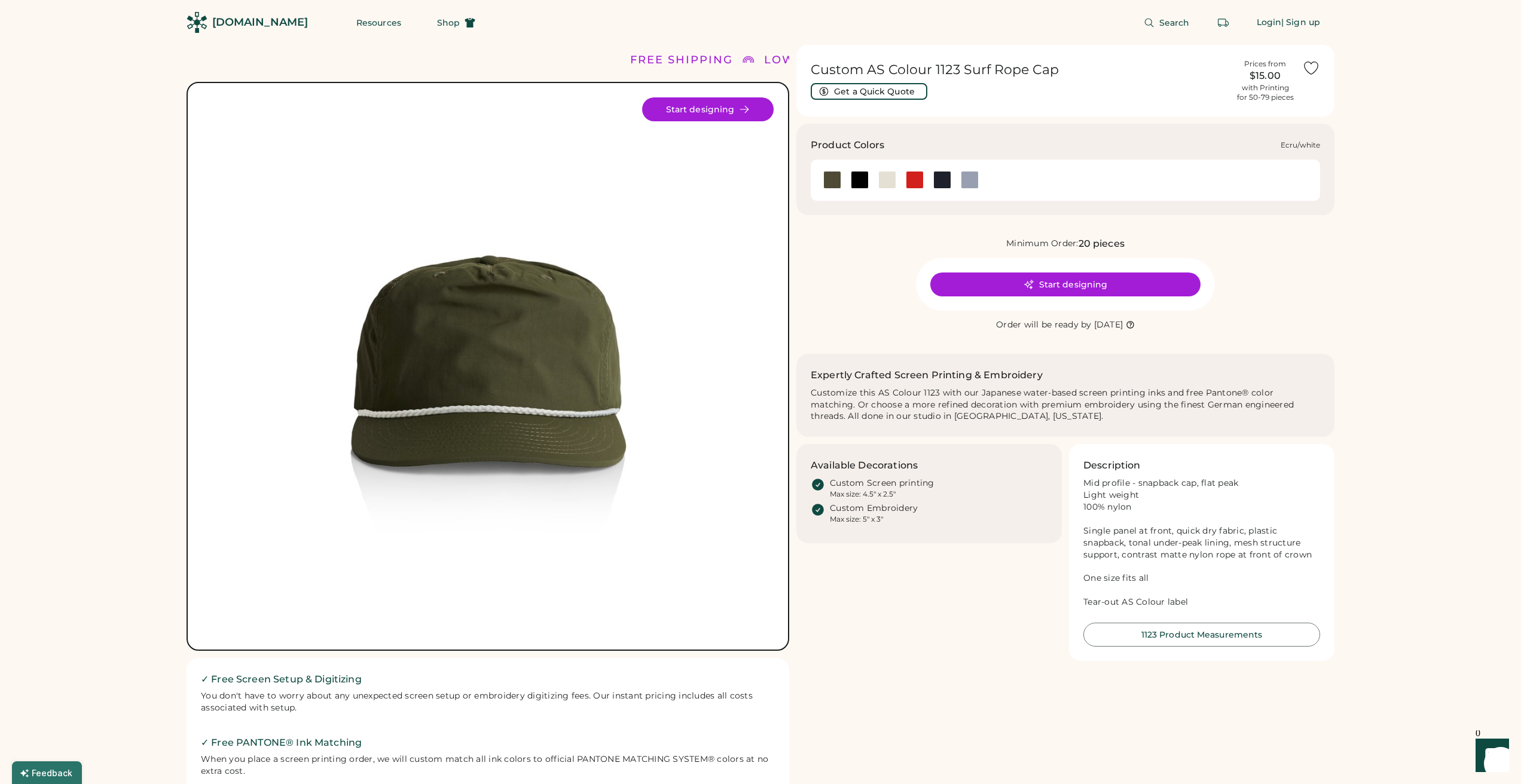
click at [883, 180] on div at bounding box center [887, 180] width 18 height 18
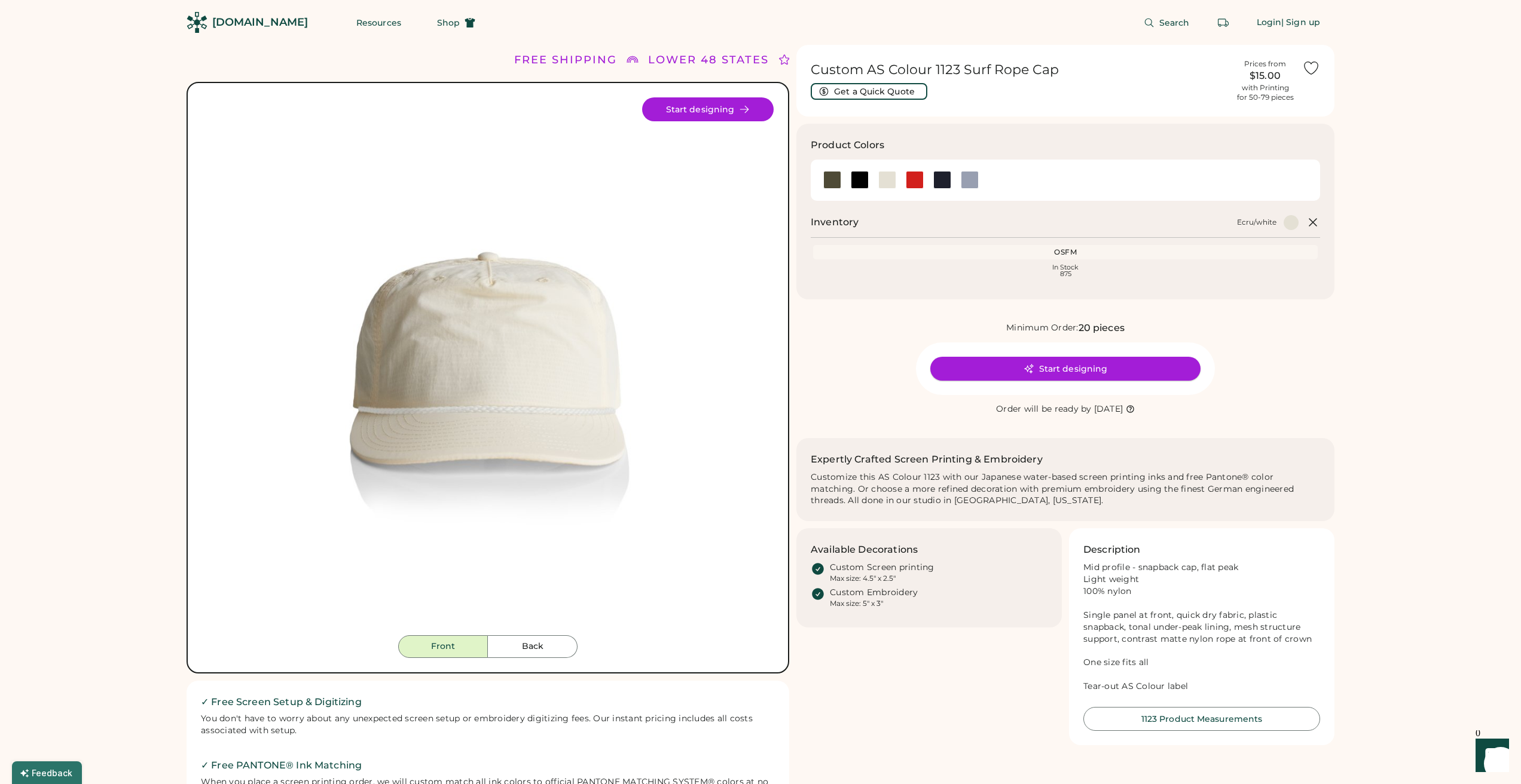
click at [1042, 363] on button "Start designing" at bounding box center [1065, 368] width 270 height 24
click at [1080, 371] on button "Start designing" at bounding box center [1065, 368] width 270 height 24
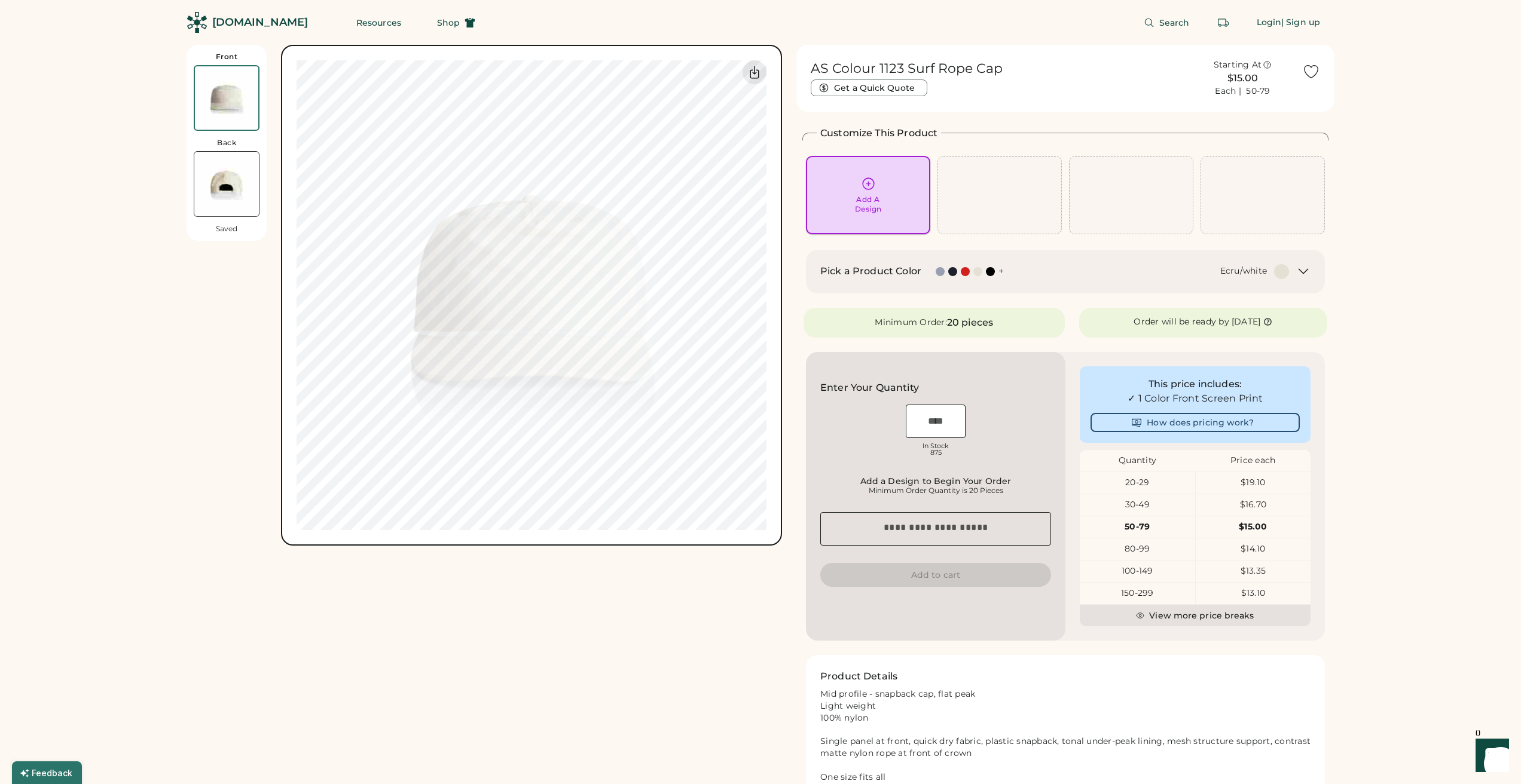
click at [868, 199] on div "Add A Design" at bounding box center [868, 205] width 27 height 19
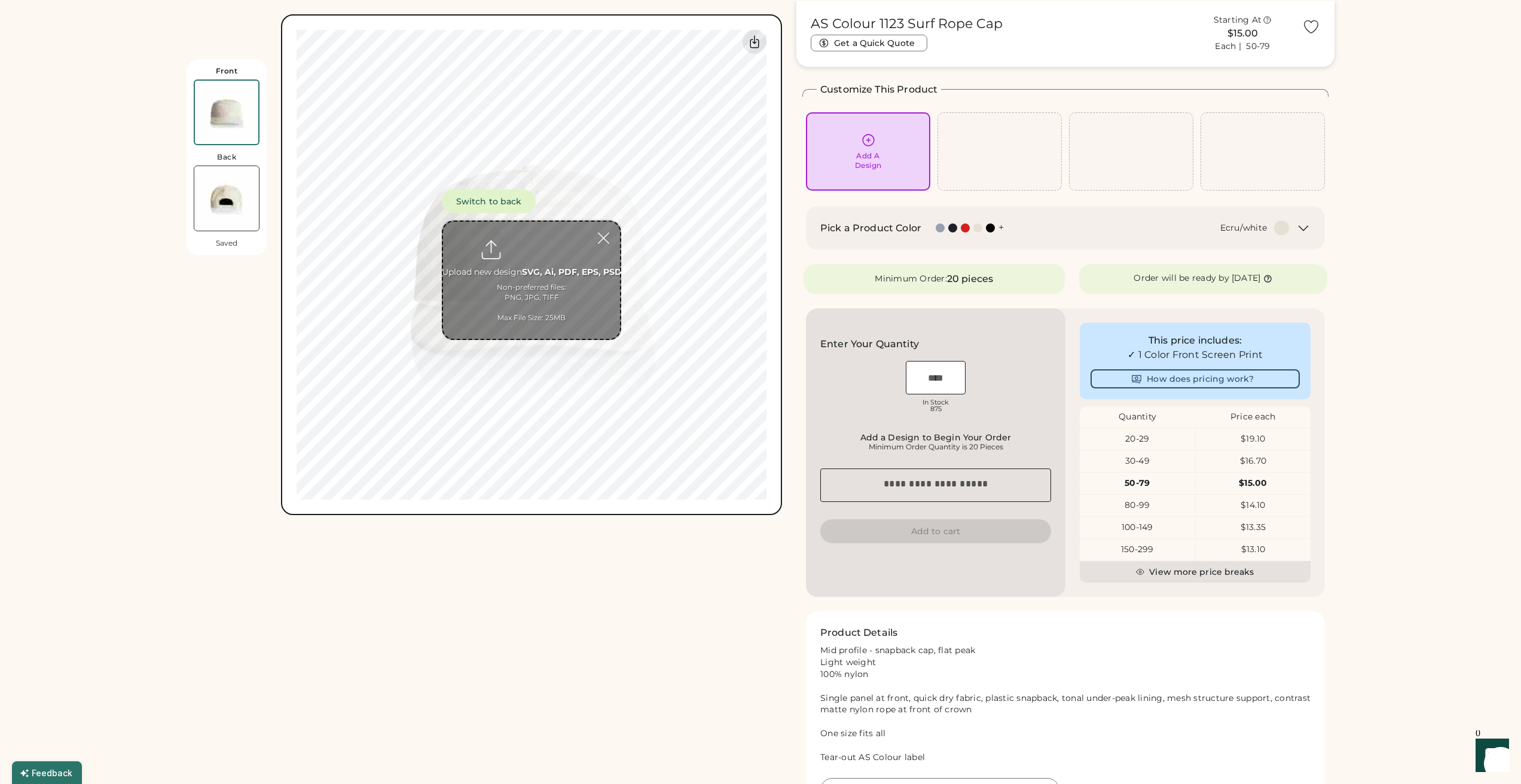
scroll to position [45, 0]
click at [547, 273] on input "file" at bounding box center [531, 280] width 177 height 117
type input "**********"
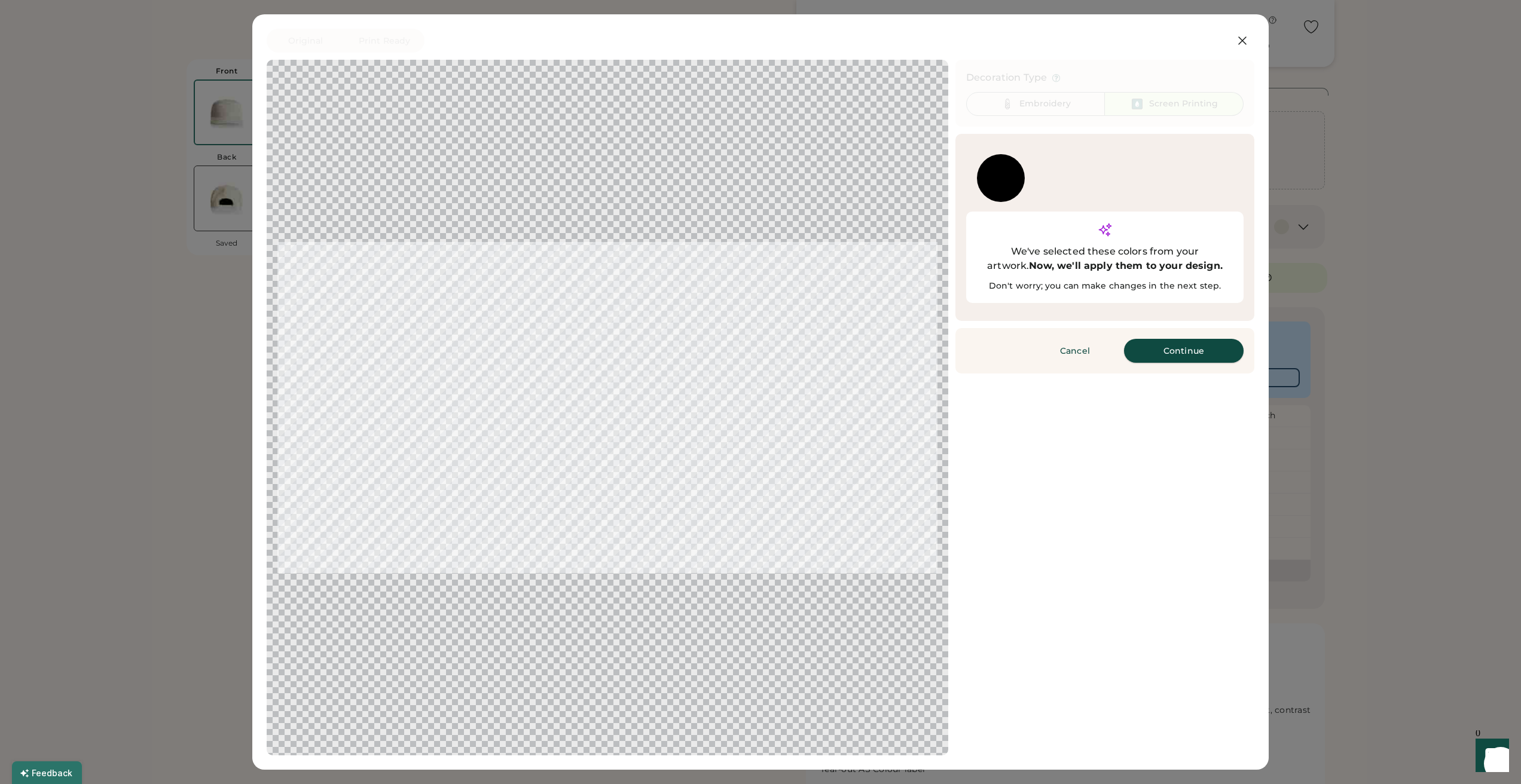
click at [1176, 339] on button "Continue" at bounding box center [1183, 350] width 119 height 24
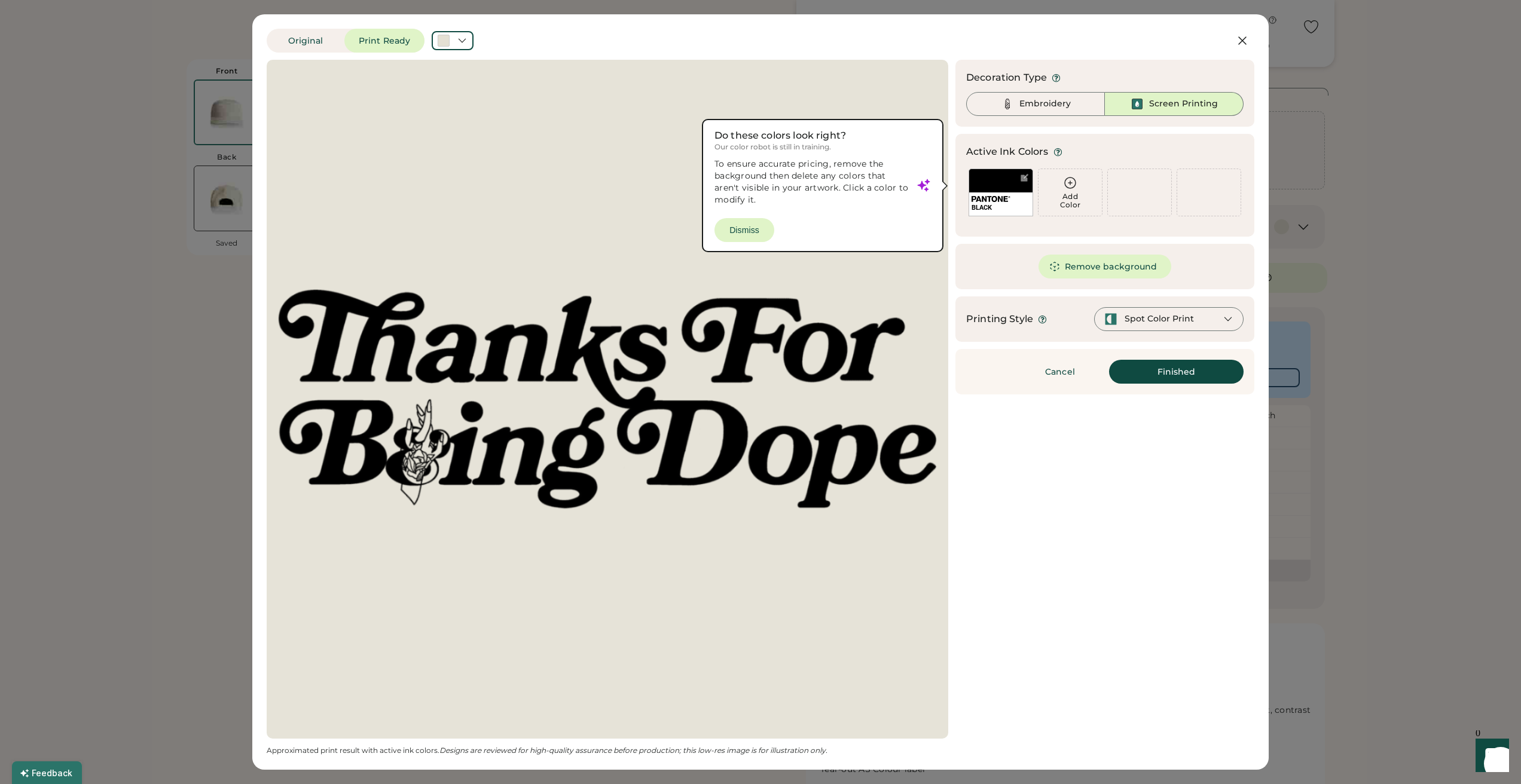
click at [1164, 319] on div "Spot Color Print" at bounding box center [1159, 319] width 69 height 12
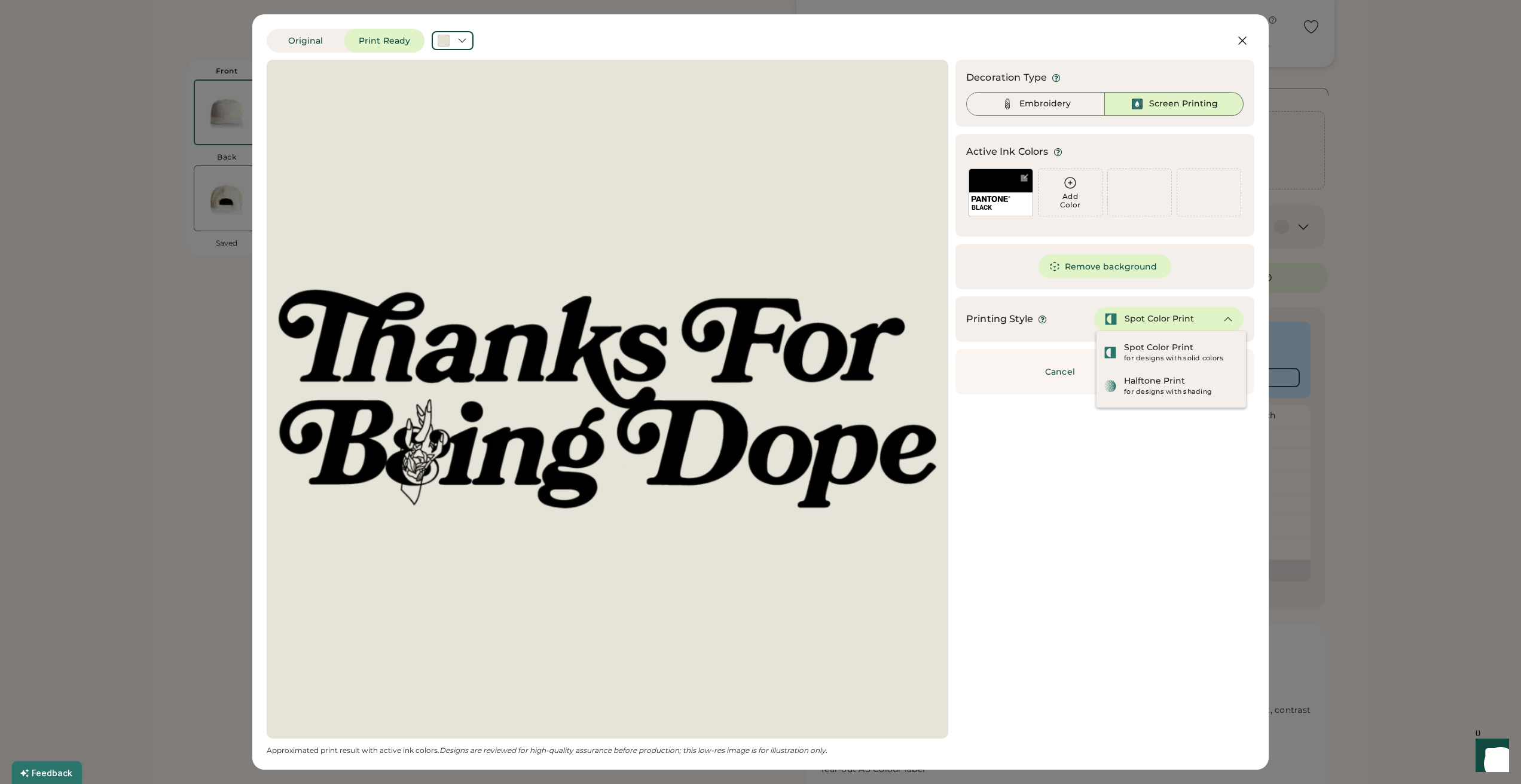
scroll to position [0, 0]
click at [1164, 319] on div "Spot Color Print" at bounding box center [1159, 319] width 69 height 12
click at [1177, 489] on div "Updating Image Approximated print result with active ink colors. Designs are re…" at bounding box center [760, 407] width 988 height 695
click at [1141, 430] on div "Updating Image Approximated print result with active ink colors. Designs are re…" at bounding box center [760, 407] width 988 height 695
click at [1225, 321] on icon at bounding box center [1228, 319] width 11 height 11
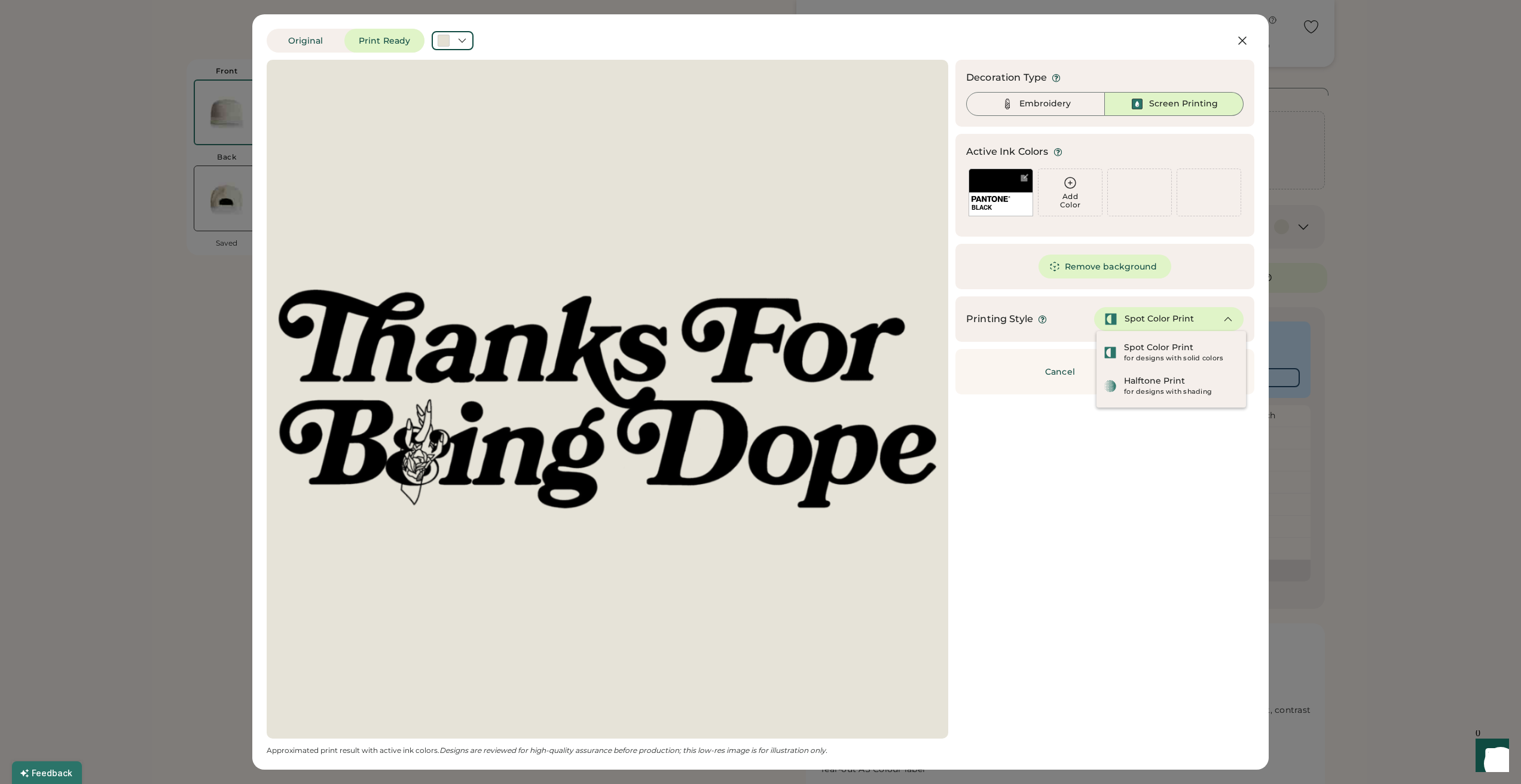
click at [1225, 321] on icon at bounding box center [1228, 319] width 11 height 11
click at [1190, 349] on div "Spot Color Print" at bounding box center [1158, 348] width 69 height 12
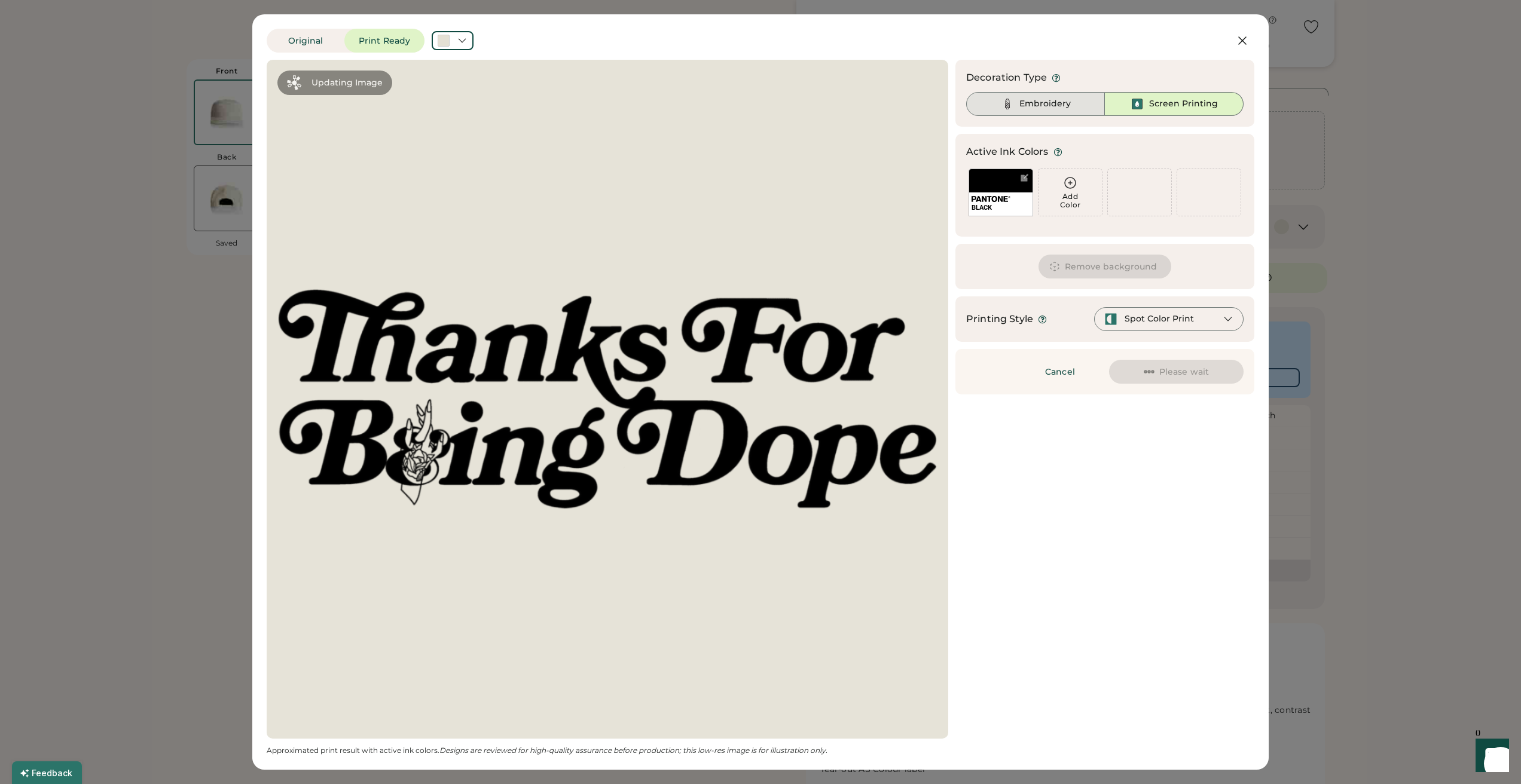
click at [1065, 110] on div "Embroidery" at bounding box center [1035, 103] width 139 height 24
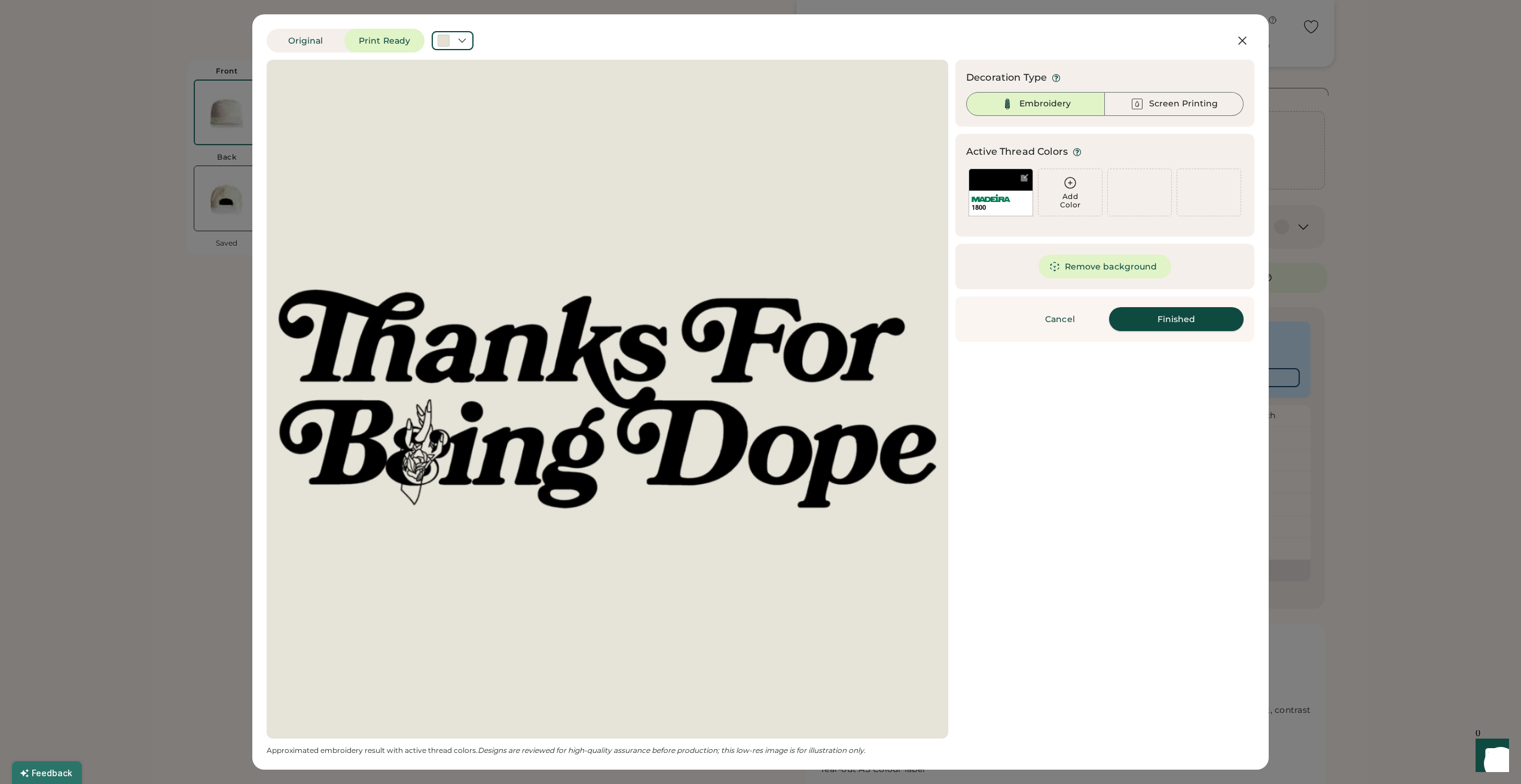
click at [1149, 314] on button "Finished" at bounding box center [1176, 319] width 135 height 24
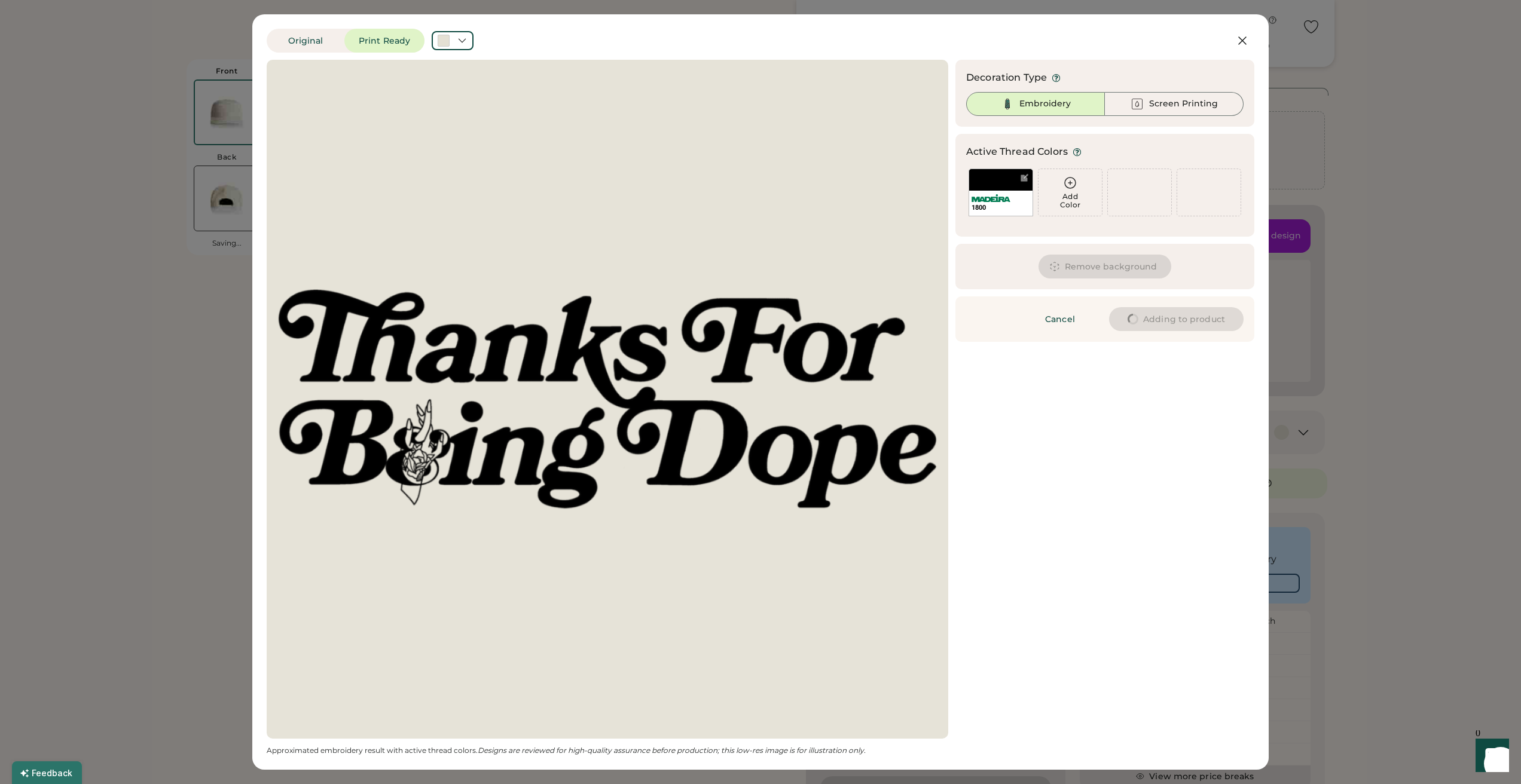
type input "****"
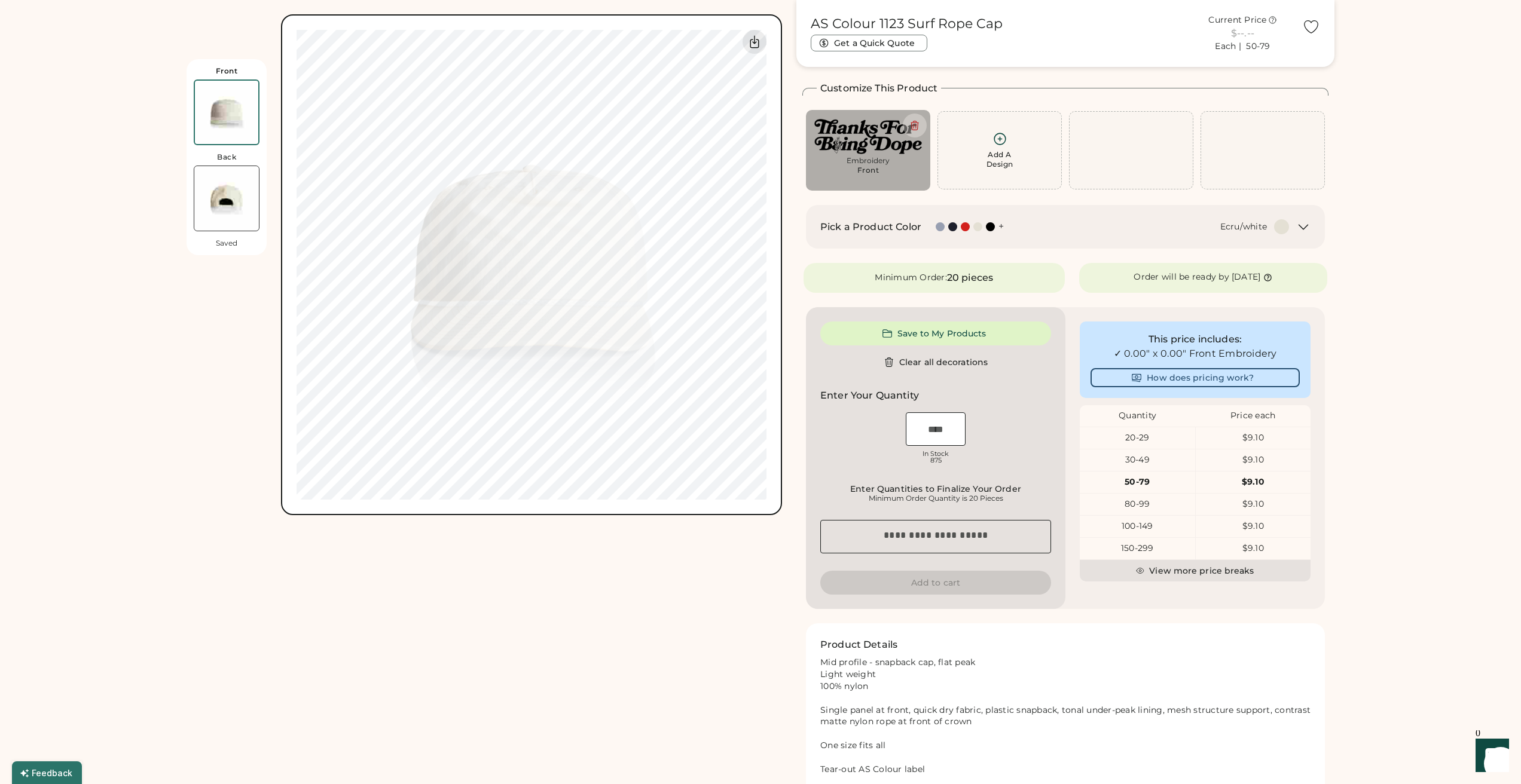
type input "****"
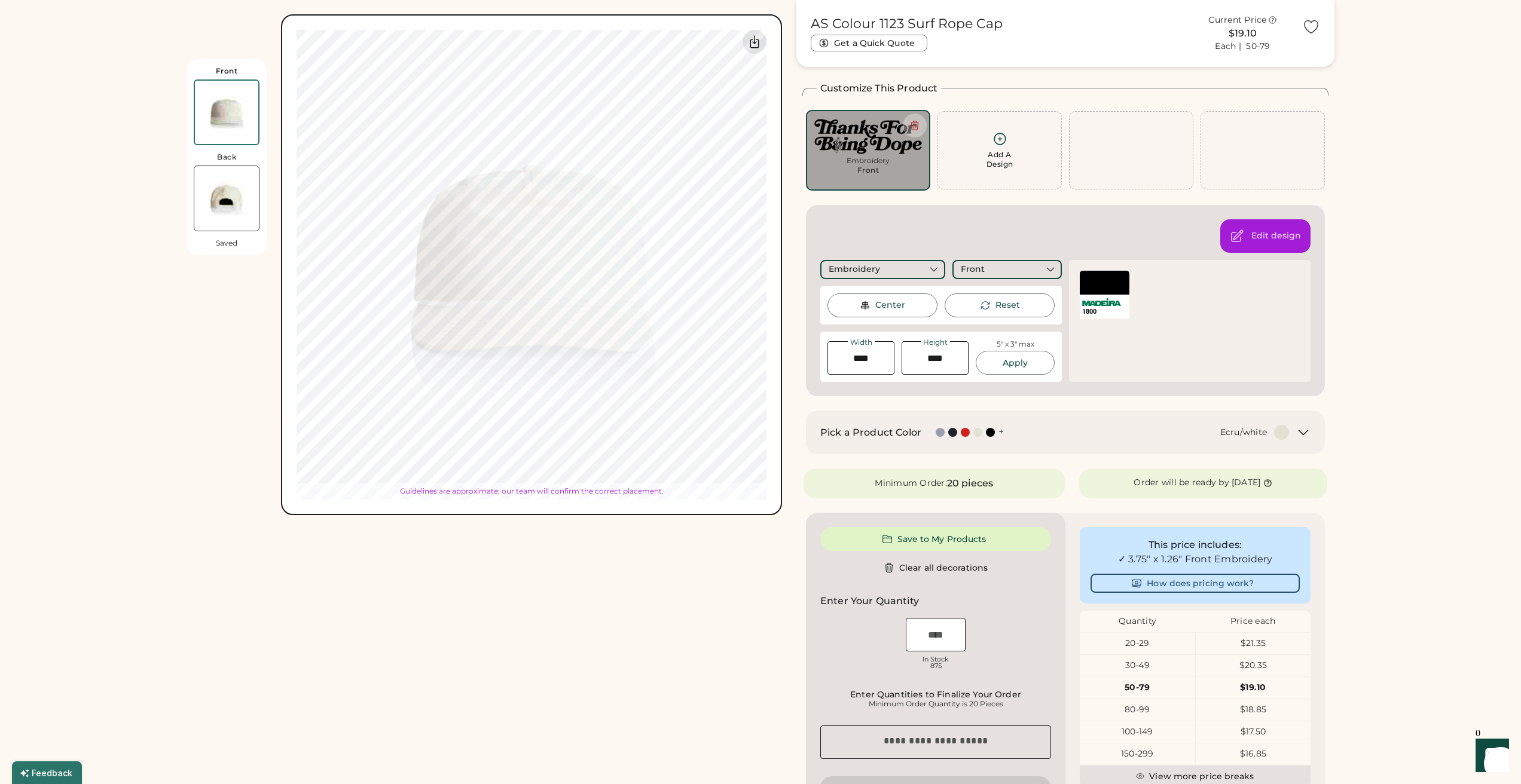
type input "****"
click at [554, 511] on div "Switch to back Upload new design SVG, Ai, PDF, EPS, PSD Non-preferred files: PN…" at bounding box center [531, 264] width 501 height 501
click at [556, 559] on div "Front Back Saved Switch to back Upload new design SVG, Ai, PDF, EPS, PSD Non-pr…" at bounding box center [485, 527] width 596 height 1055
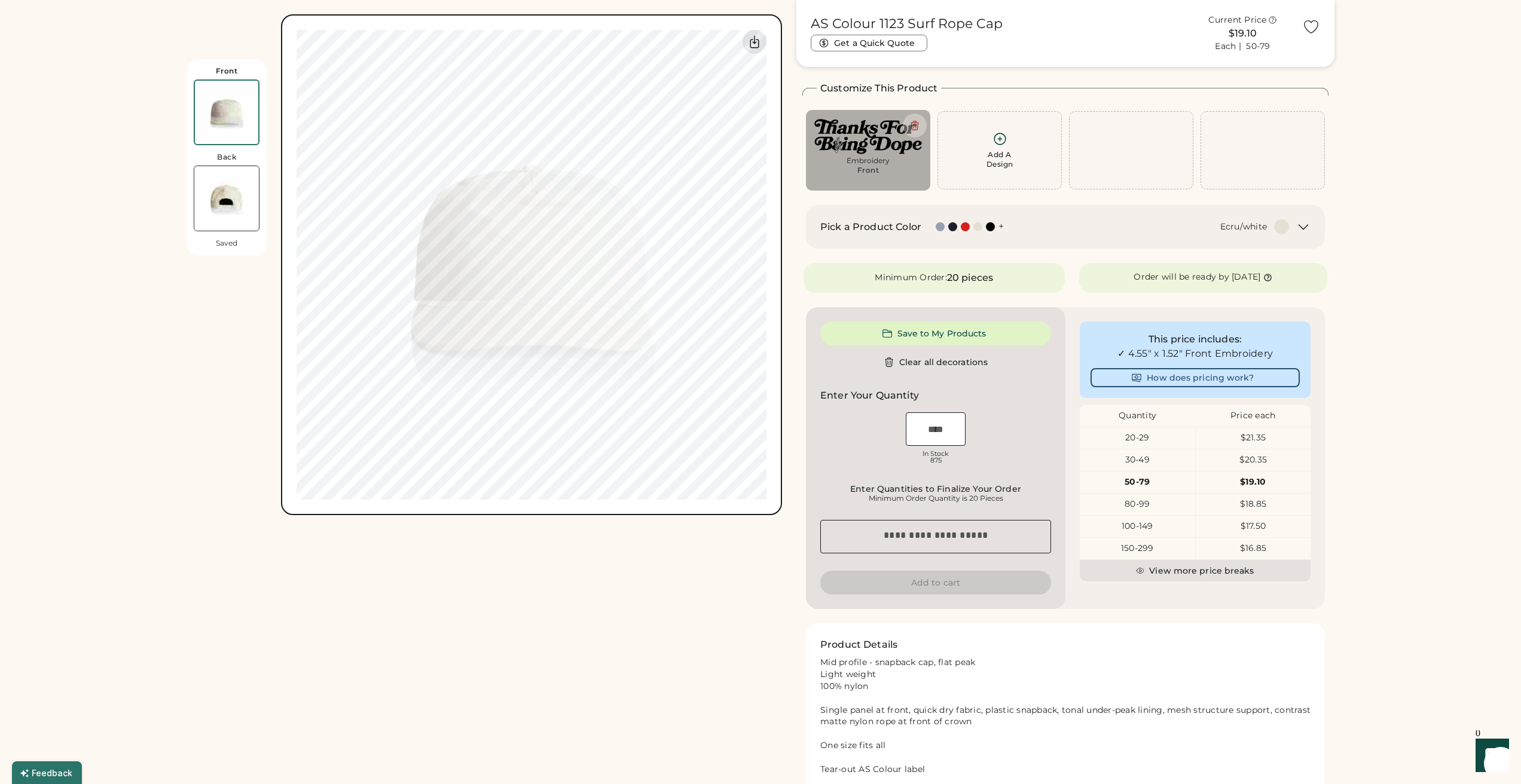
click at [943, 432] on input "input" at bounding box center [935, 429] width 60 height 33
type input "**"
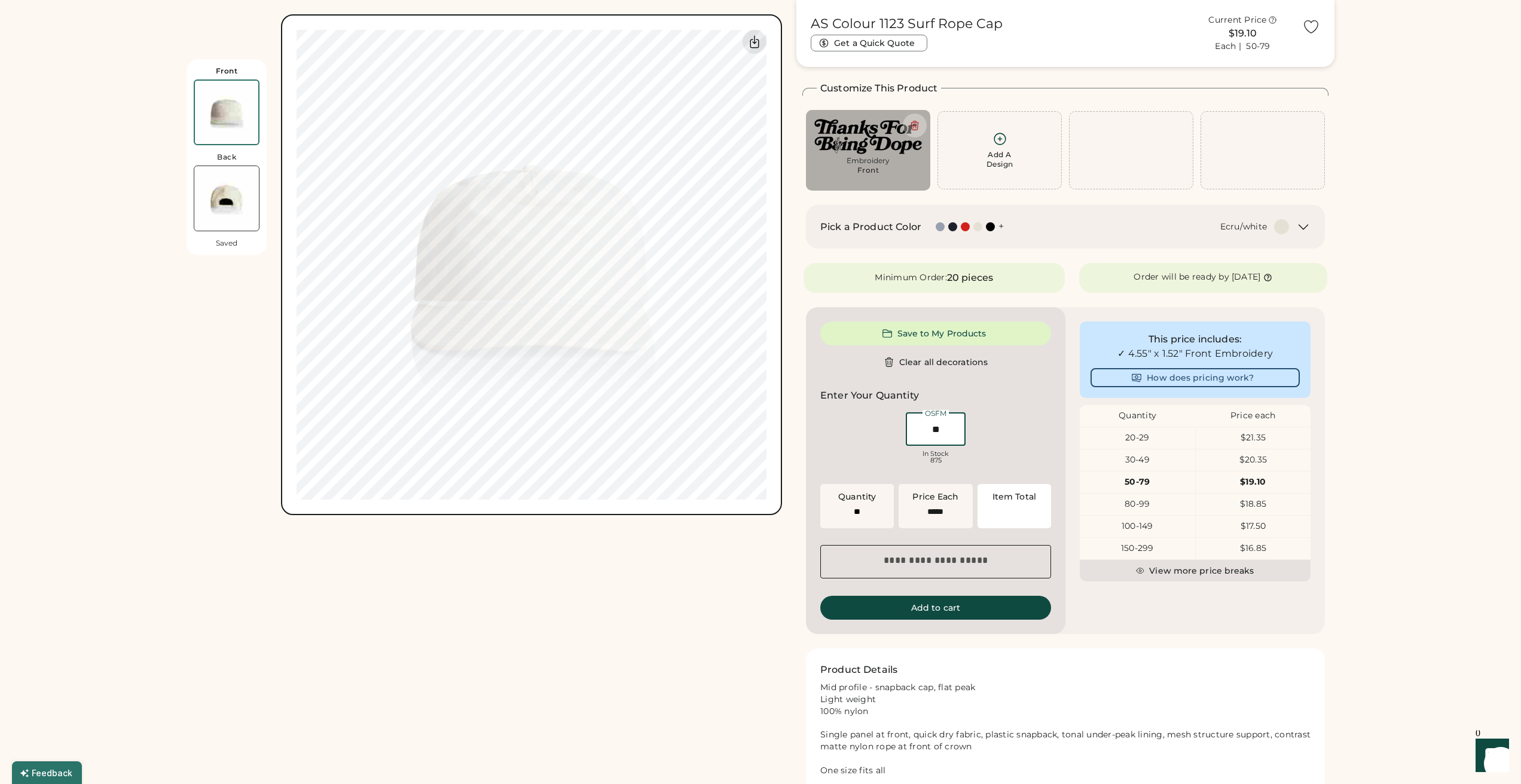
type input "******"
type input "**"
click at [997, 141] on icon at bounding box center [999, 139] width 15 height 15
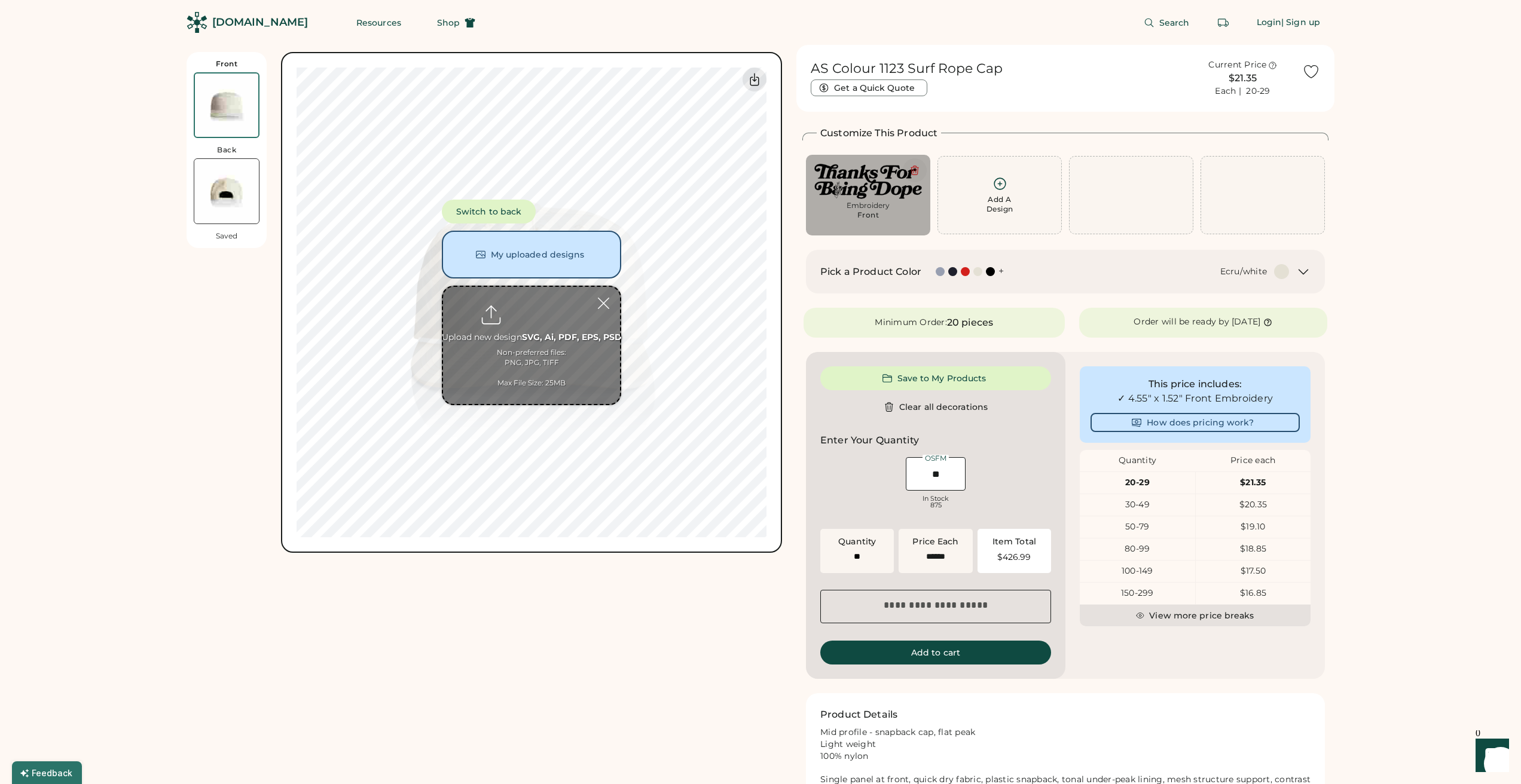
click at [915, 175] on icon at bounding box center [915, 171] width 7 height 9
type input "****"
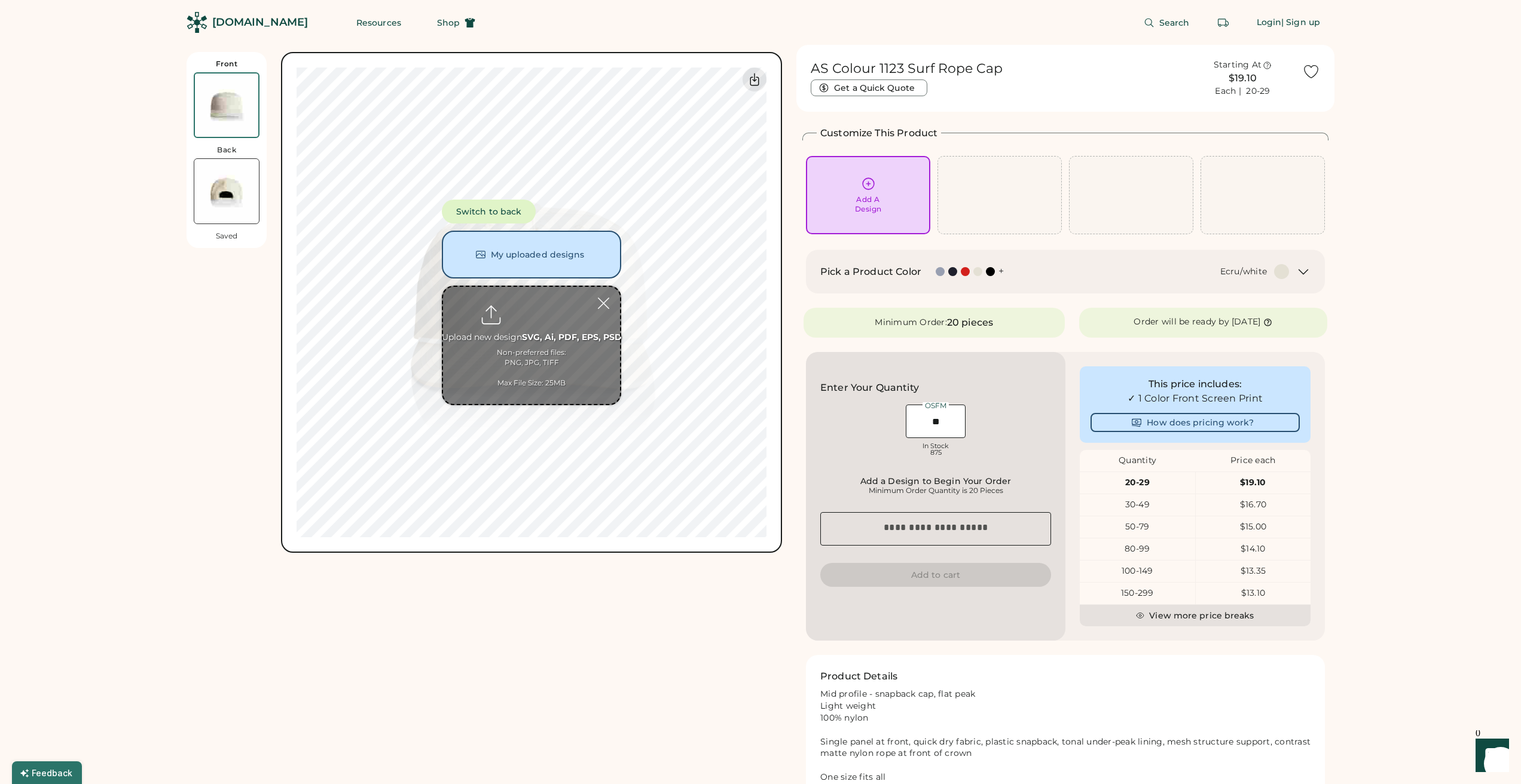
click at [981, 250] on div "Pick a Product Color + Ecru/white" at bounding box center [1065, 271] width 519 height 44
click at [608, 306] on div at bounding box center [603, 303] width 21 height 21
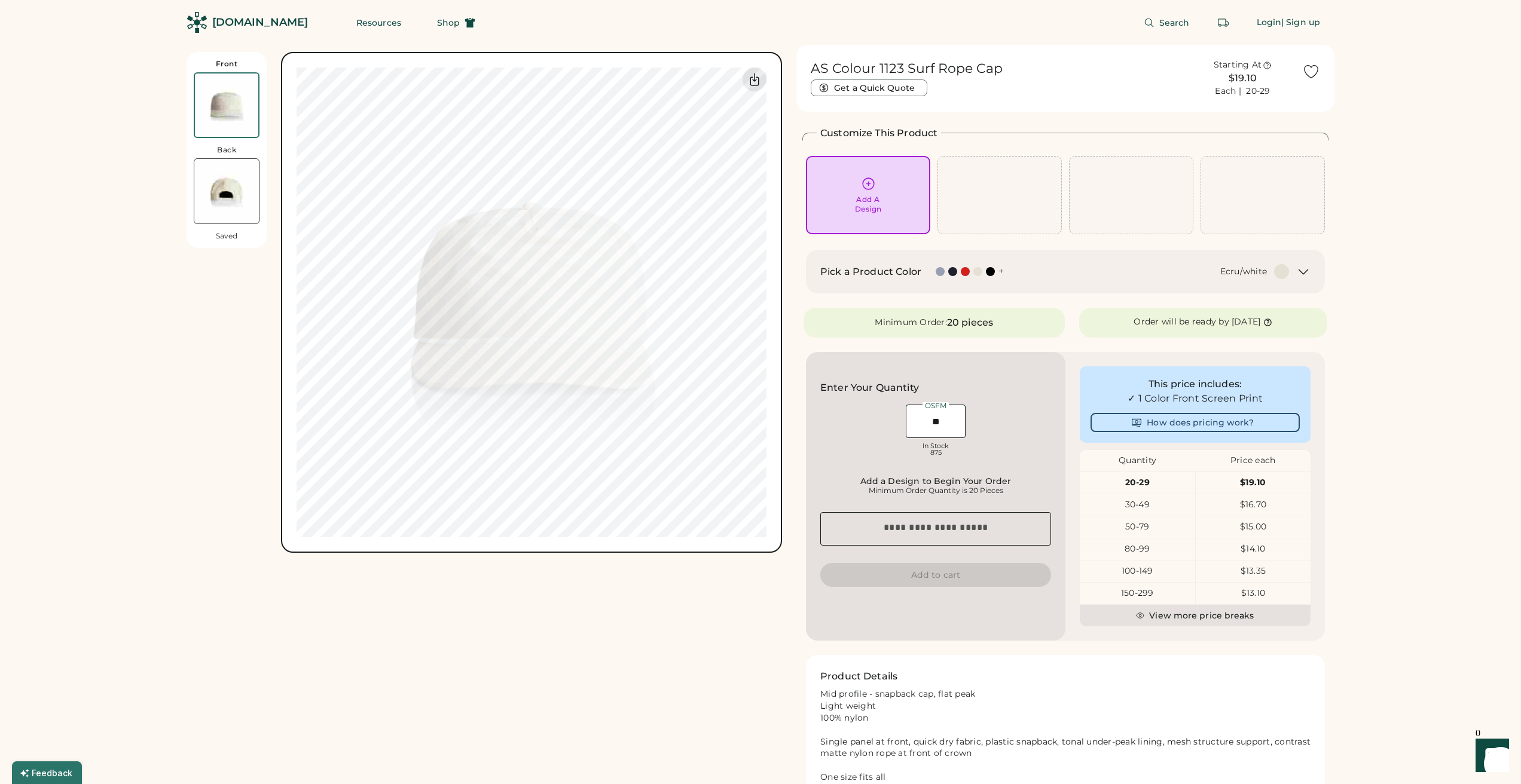
click at [992, 271] on div at bounding box center [990, 271] width 9 height 9
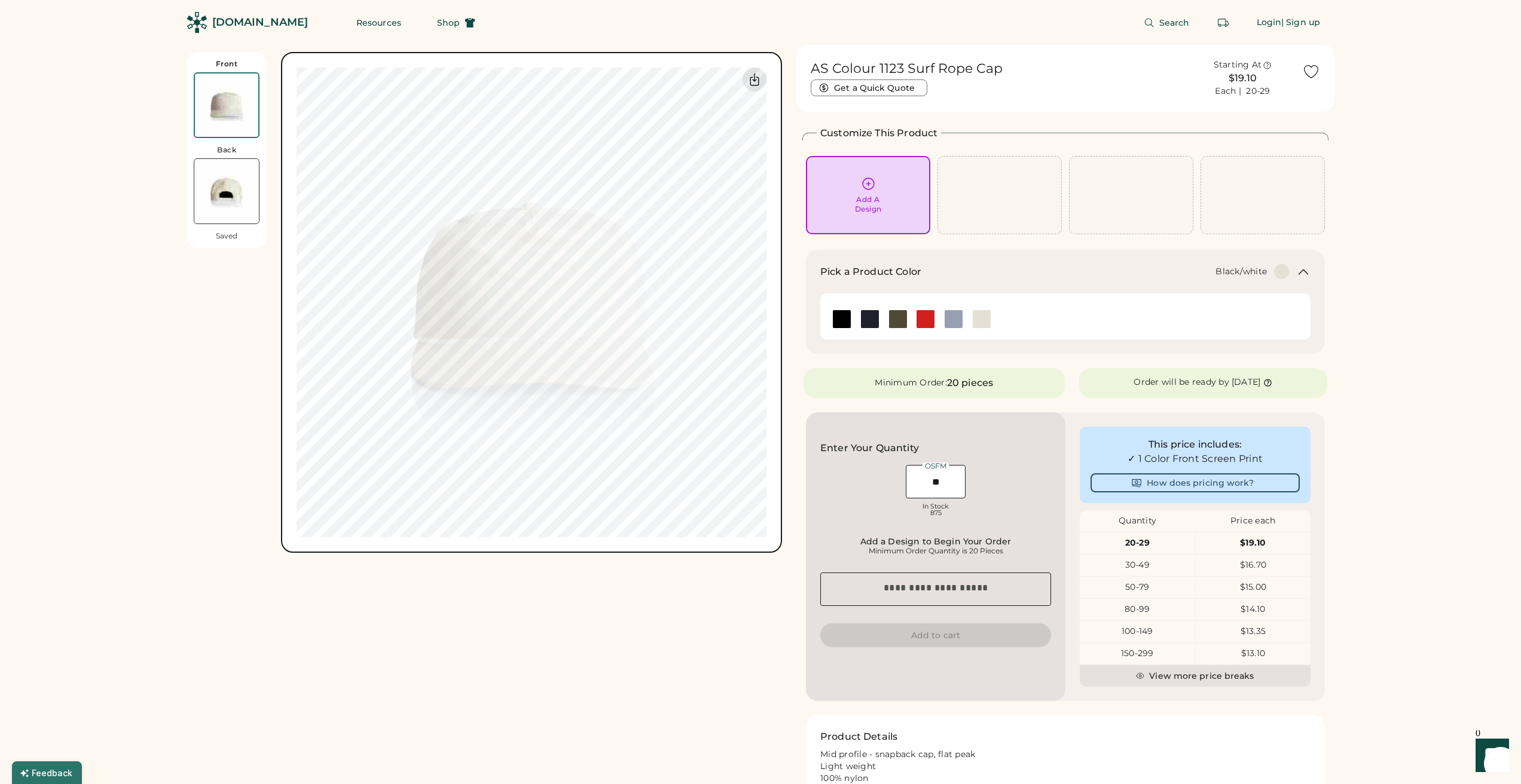
click at [839, 318] on img at bounding box center [842, 319] width 18 height 18
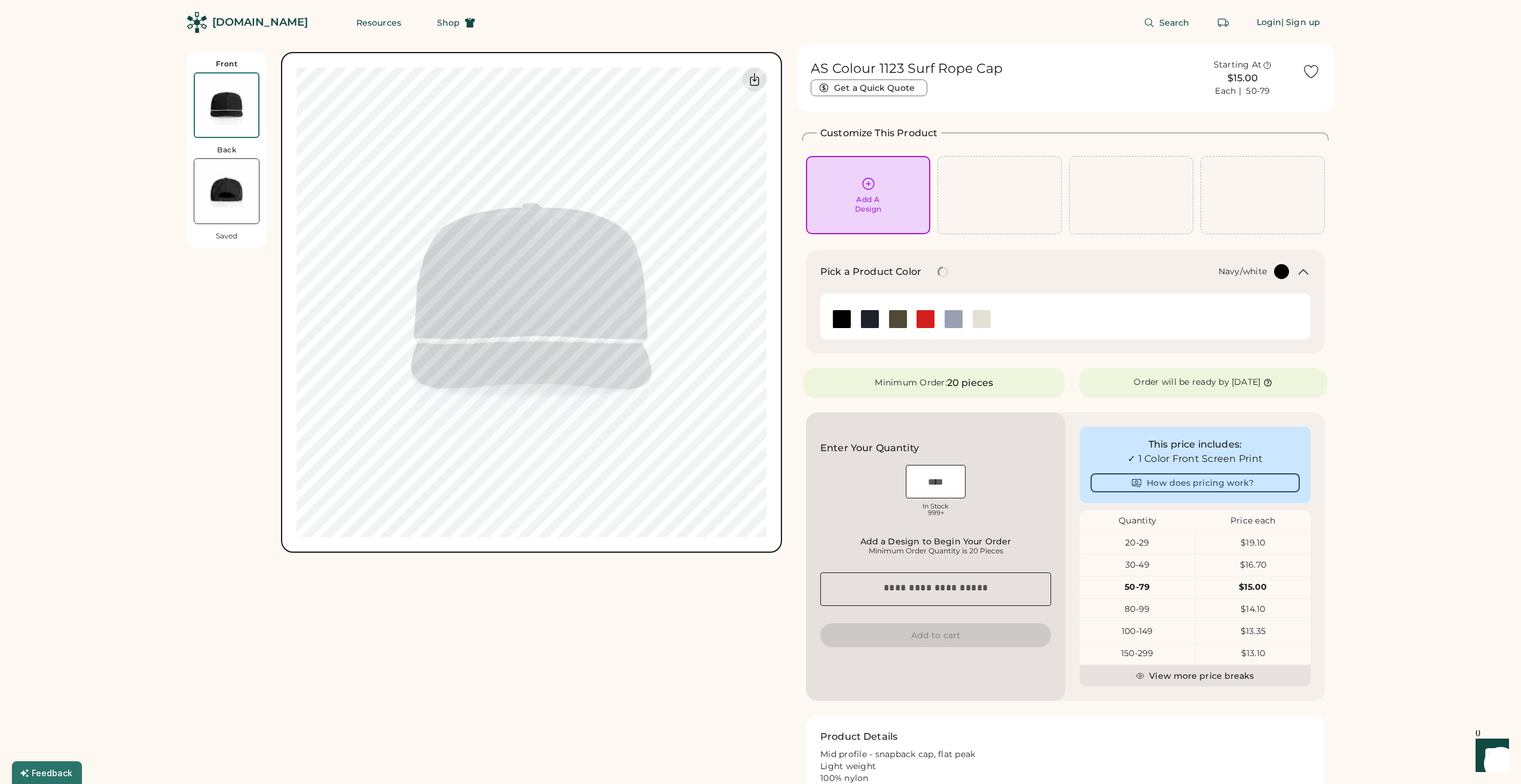
click at [871, 314] on img at bounding box center [870, 319] width 18 height 18
click at [898, 316] on img at bounding box center [898, 319] width 18 height 18
click at [926, 320] on img at bounding box center [925, 319] width 18 height 18
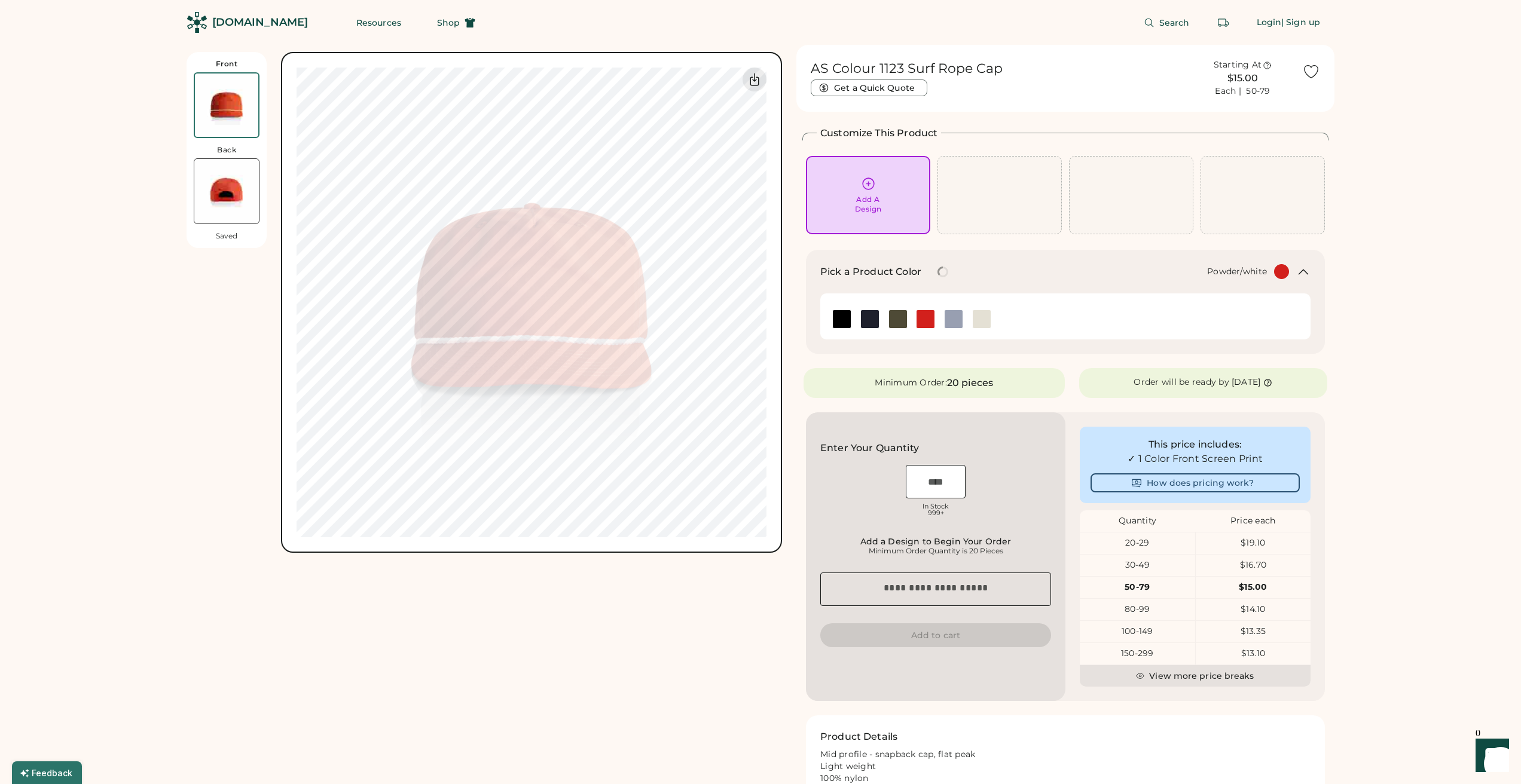
click at [958, 320] on img at bounding box center [954, 319] width 18 height 18
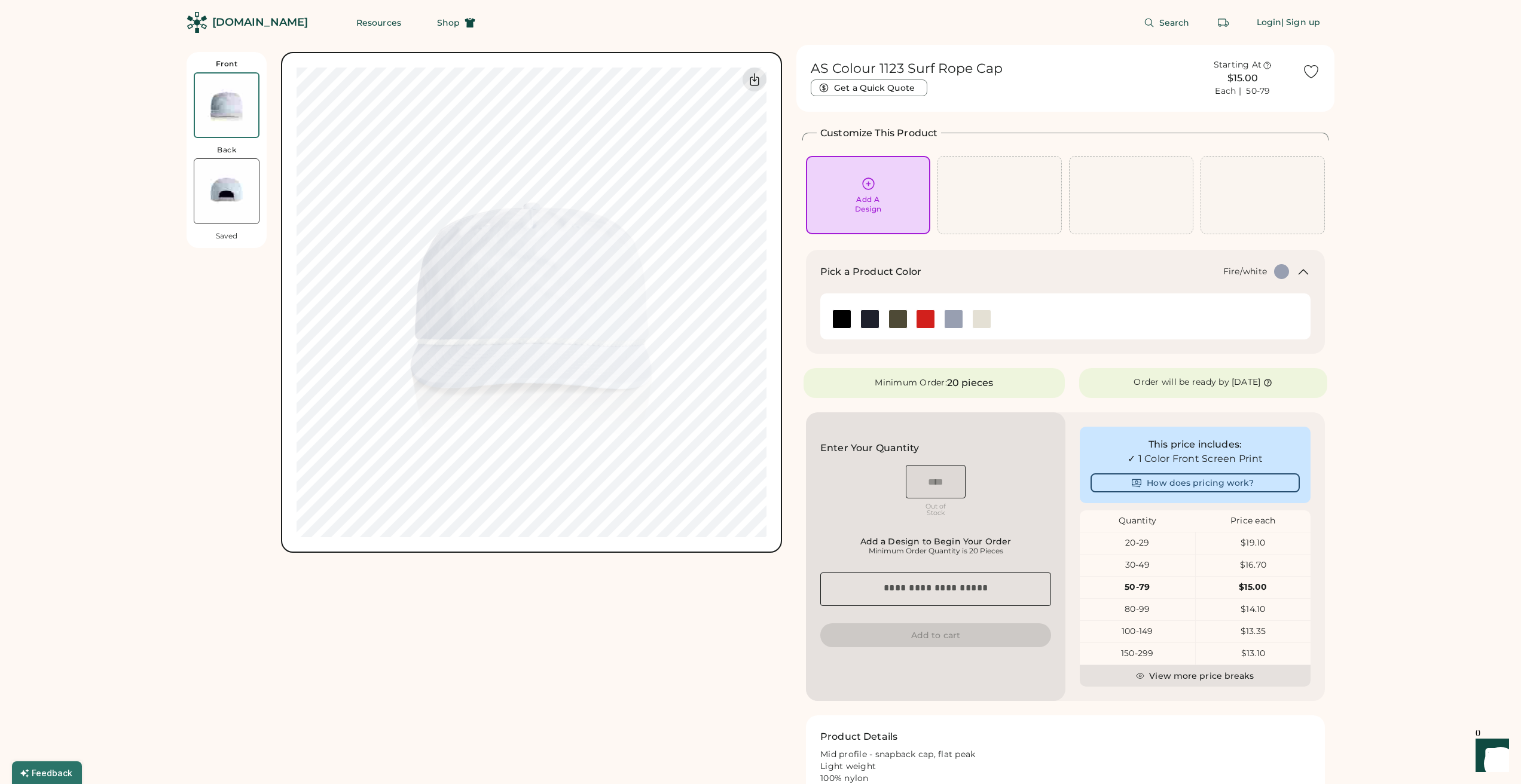
click at [924, 318] on img at bounding box center [925, 319] width 18 height 18
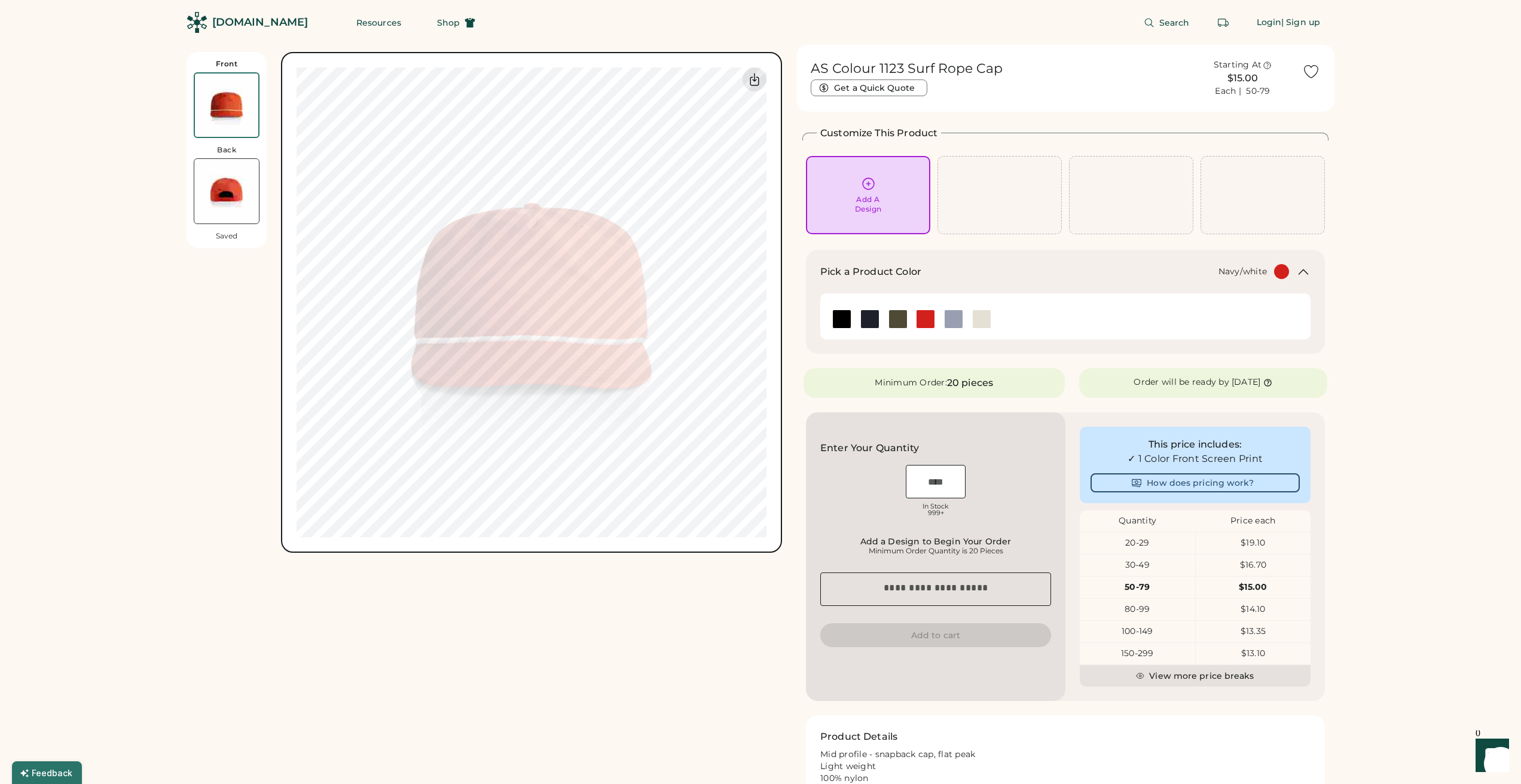
click at [863, 318] on img at bounding box center [870, 319] width 18 height 18
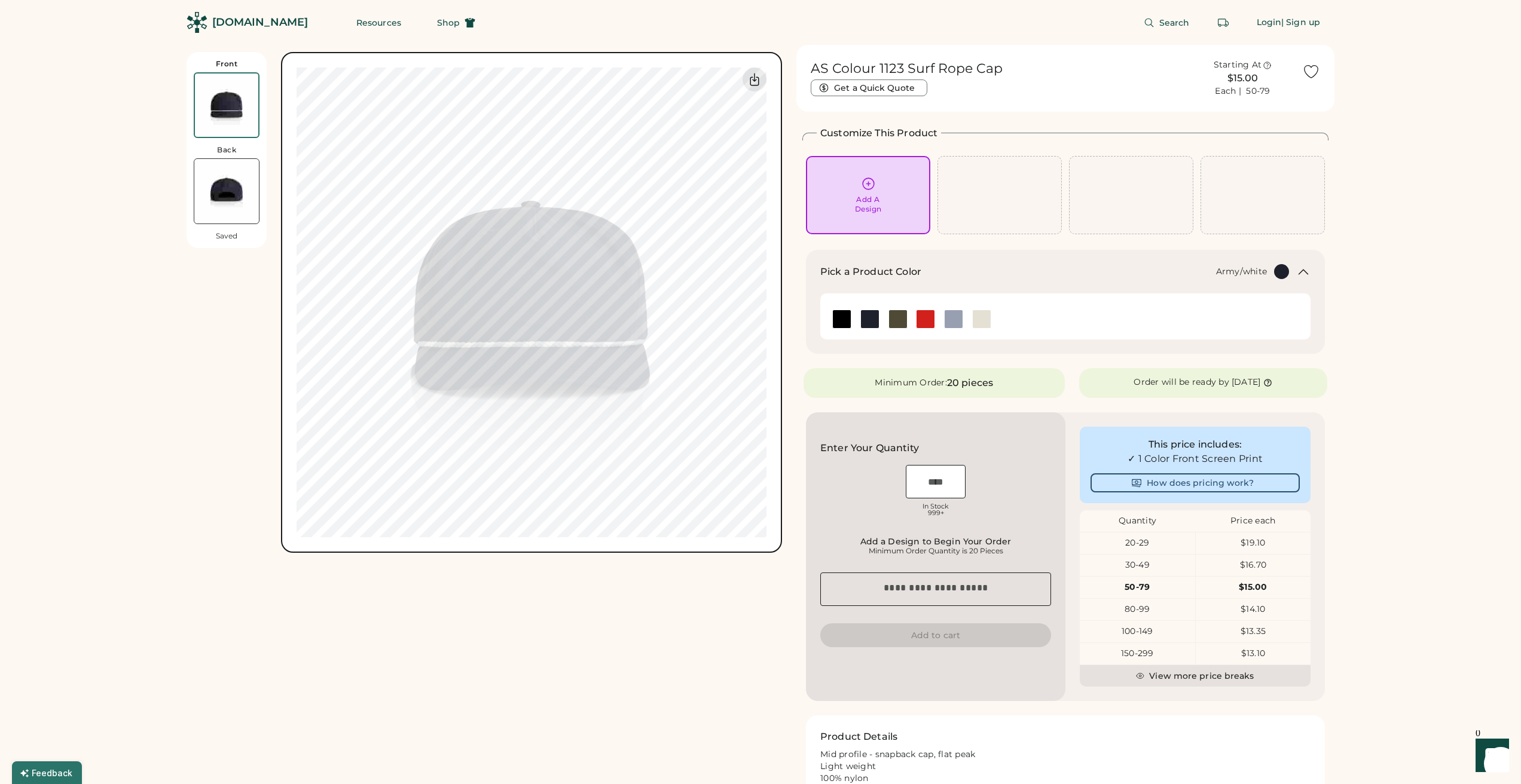
click at [902, 316] on img at bounding box center [898, 319] width 18 height 18
click at [990, 317] on img at bounding box center [981, 319] width 18 height 18
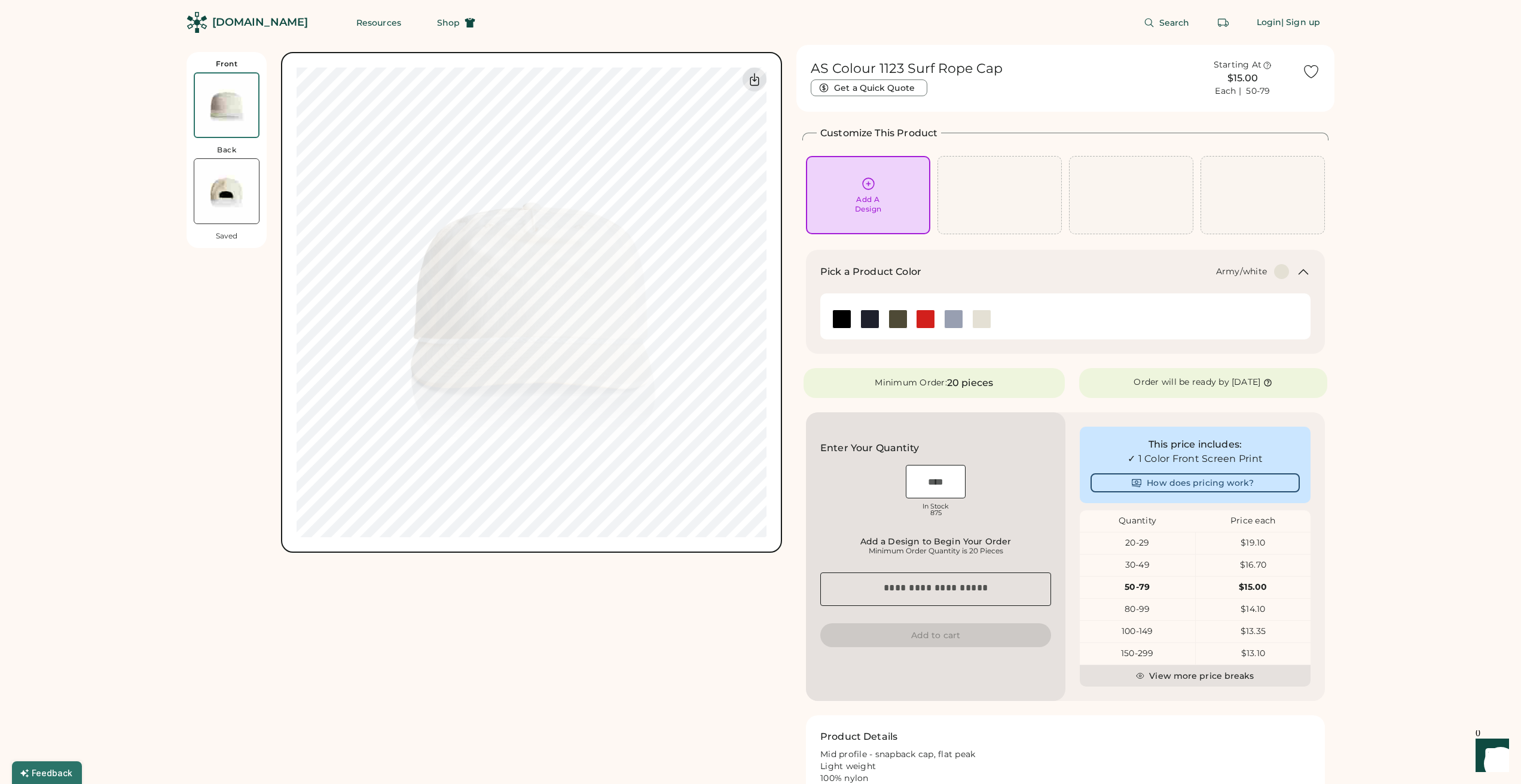
click at [903, 323] on img at bounding box center [898, 319] width 18 height 18
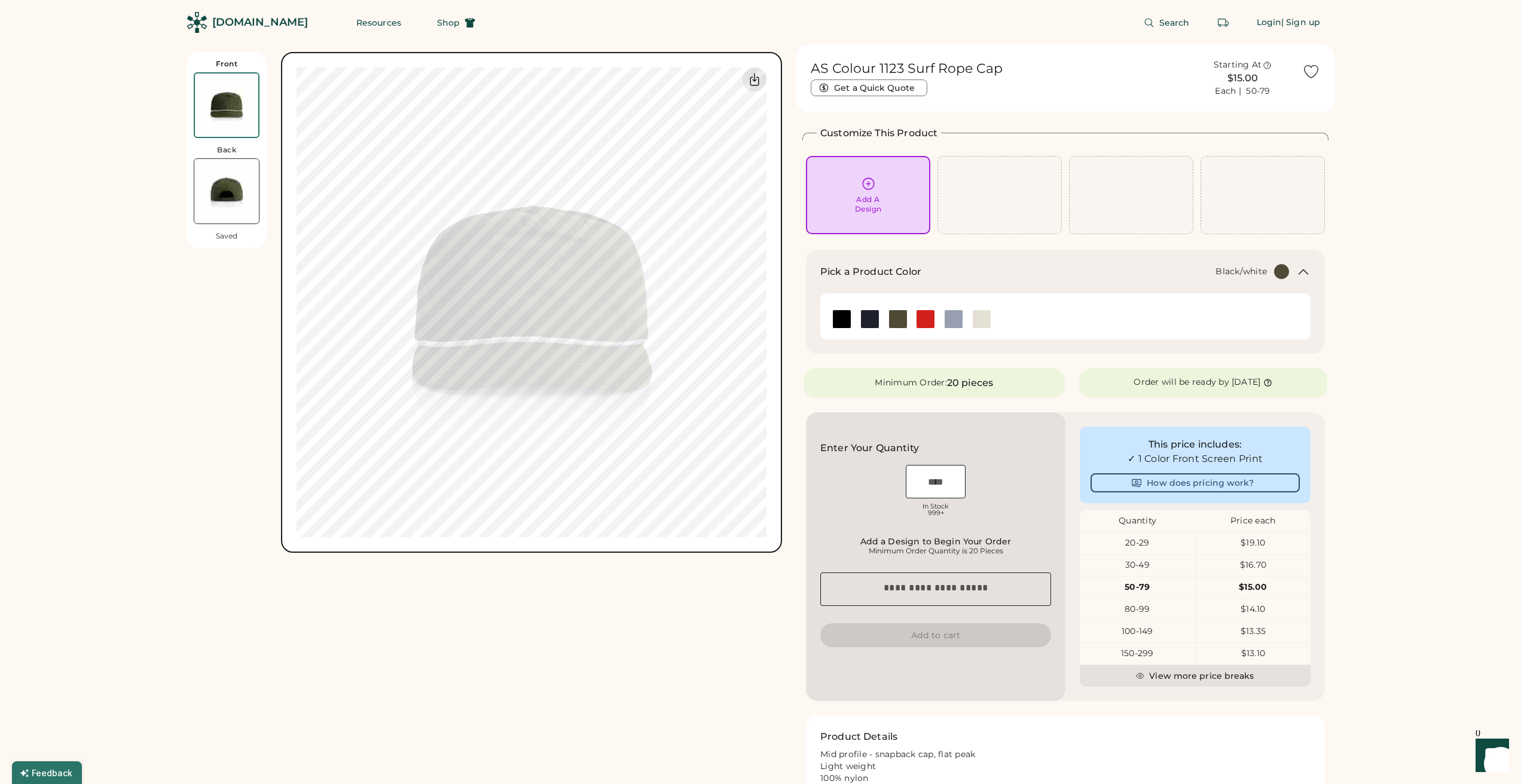
click at [843, 316] on img at bounding box center [842, 319] width 18 height 18
click at [872, 320] on img at bounding box center [870, 319] width 18 height 18
click at [903, 320] on img at bounding box center [898, 319] width 18 height 18
click at [920, 322] on img at bounding box center [925, 319] width 18 height 18
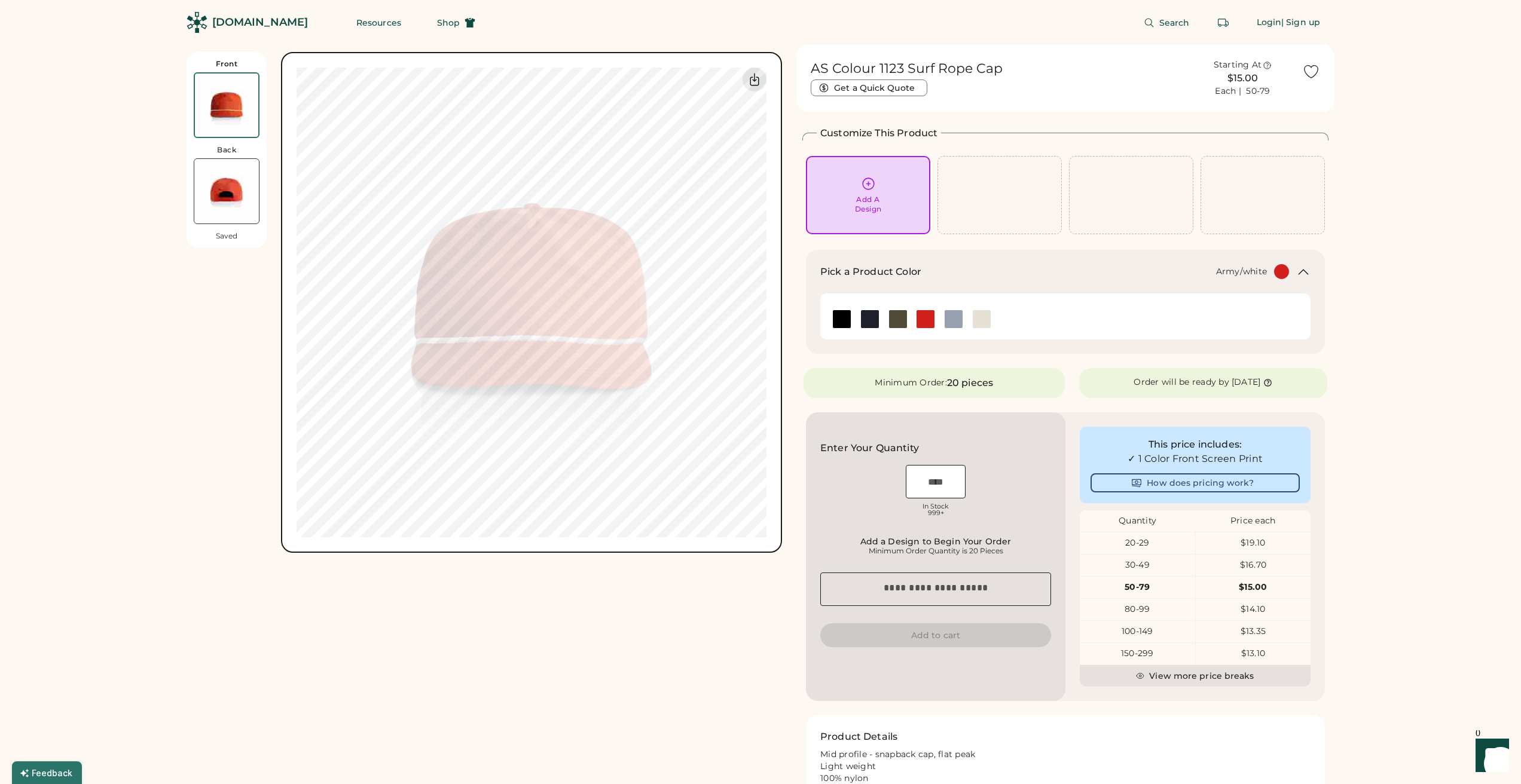
click at [894, 321] on img at bounding box center [898, 319] width 18 height 18
click at [920, 321] on img at bounding box center [925, 319] width 18 height 18
click at [898, 323] on img at bounding box center [898, 319] width 18 height 18
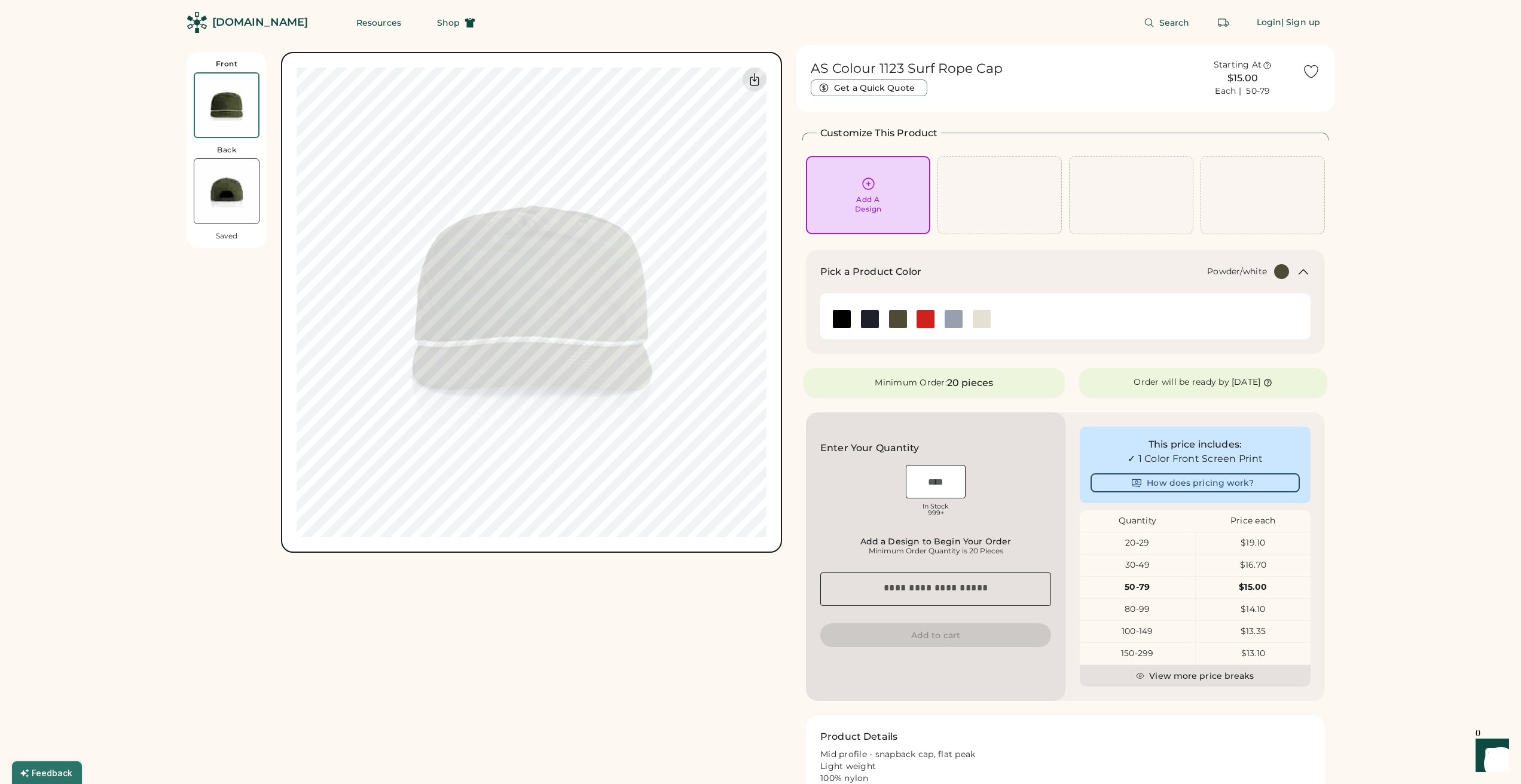
click at [956, 316] on img at bounding box center [954, 319] width 18 height 18
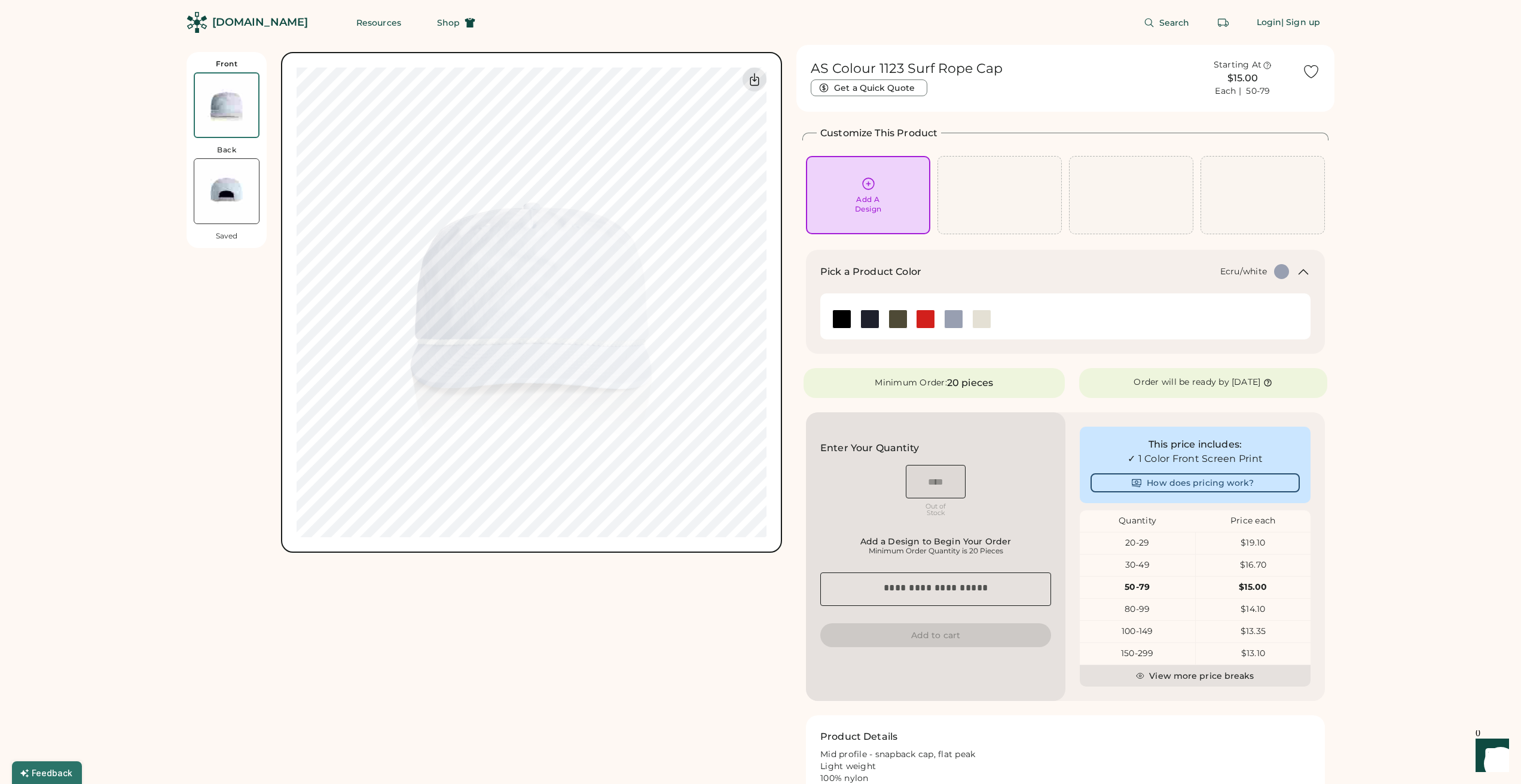
click at [979, 321] on img at bounding box center [981, 319] width 18 height 18
click at [955, 320] on img at bounding box center [954, 319] width 18 height 18
click at [901, 318] on img at bounding box center [898, 319] width 18 height 18
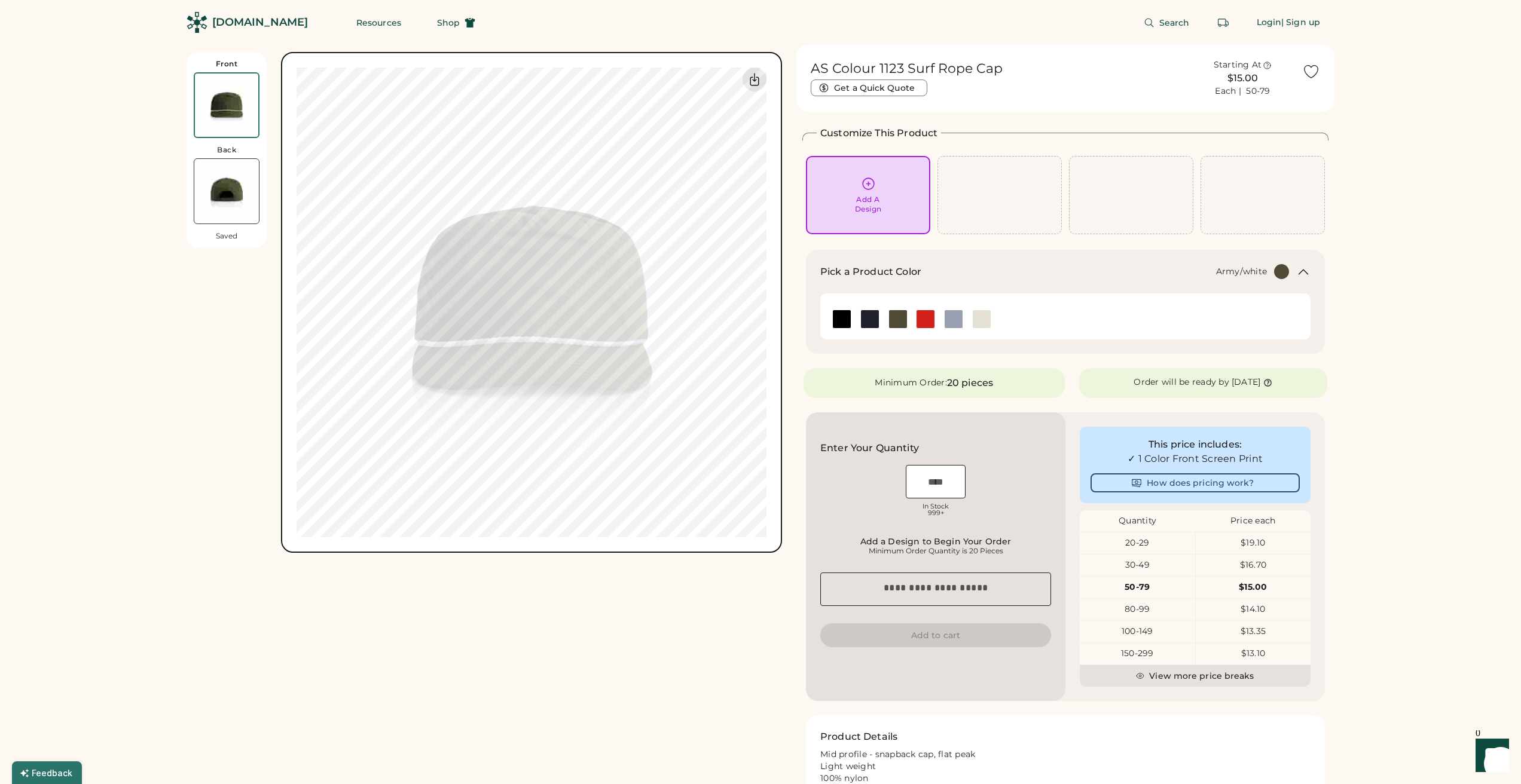
click at [1307, 275] on icon at bounding box center [1303, 272] width 14 height 14
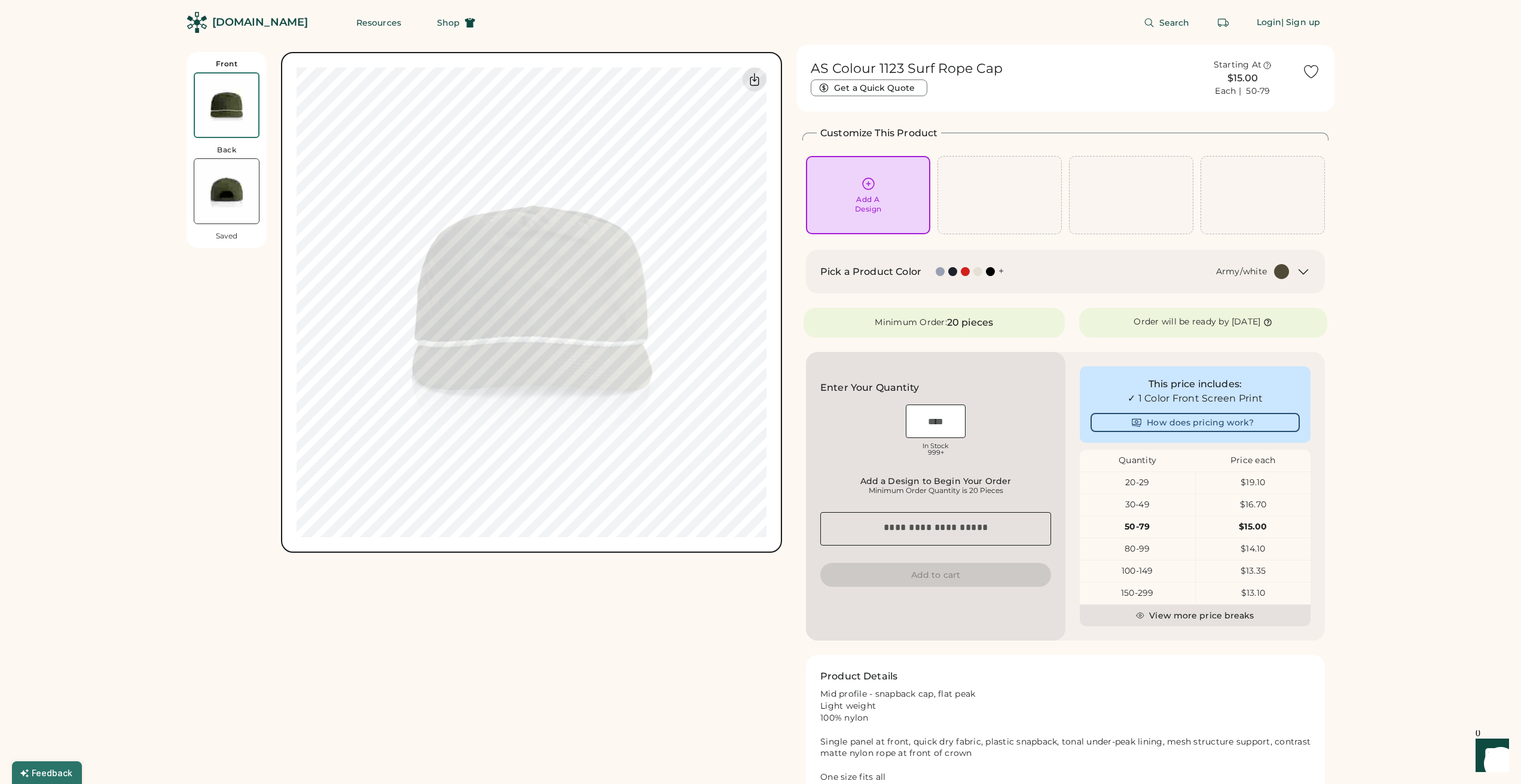
click at [1307, 275] on icon at bounding box center [1303, 272] width 14 height 14
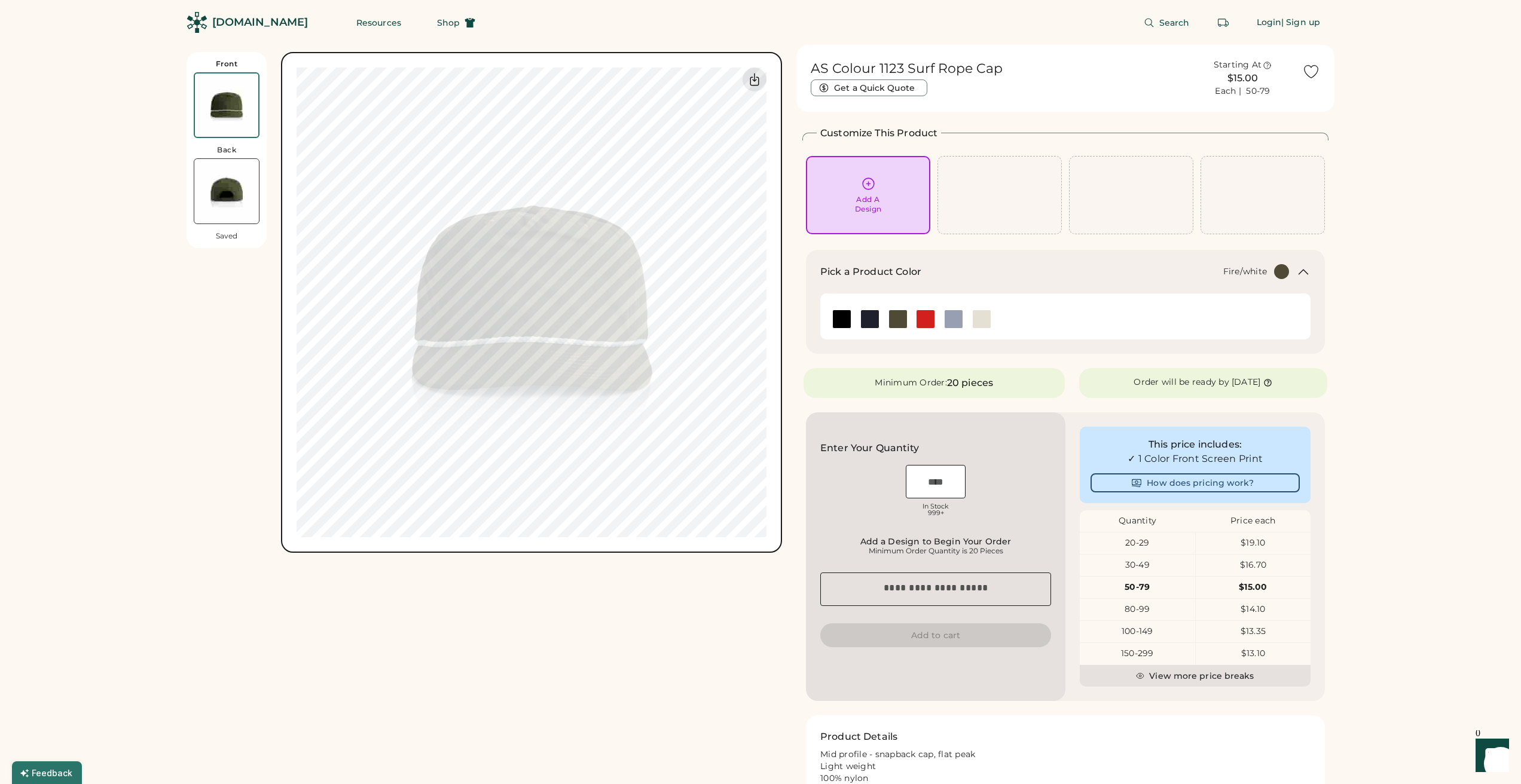
click at [925, 323] on img at bounding box center [925, 319] width 18 height 18
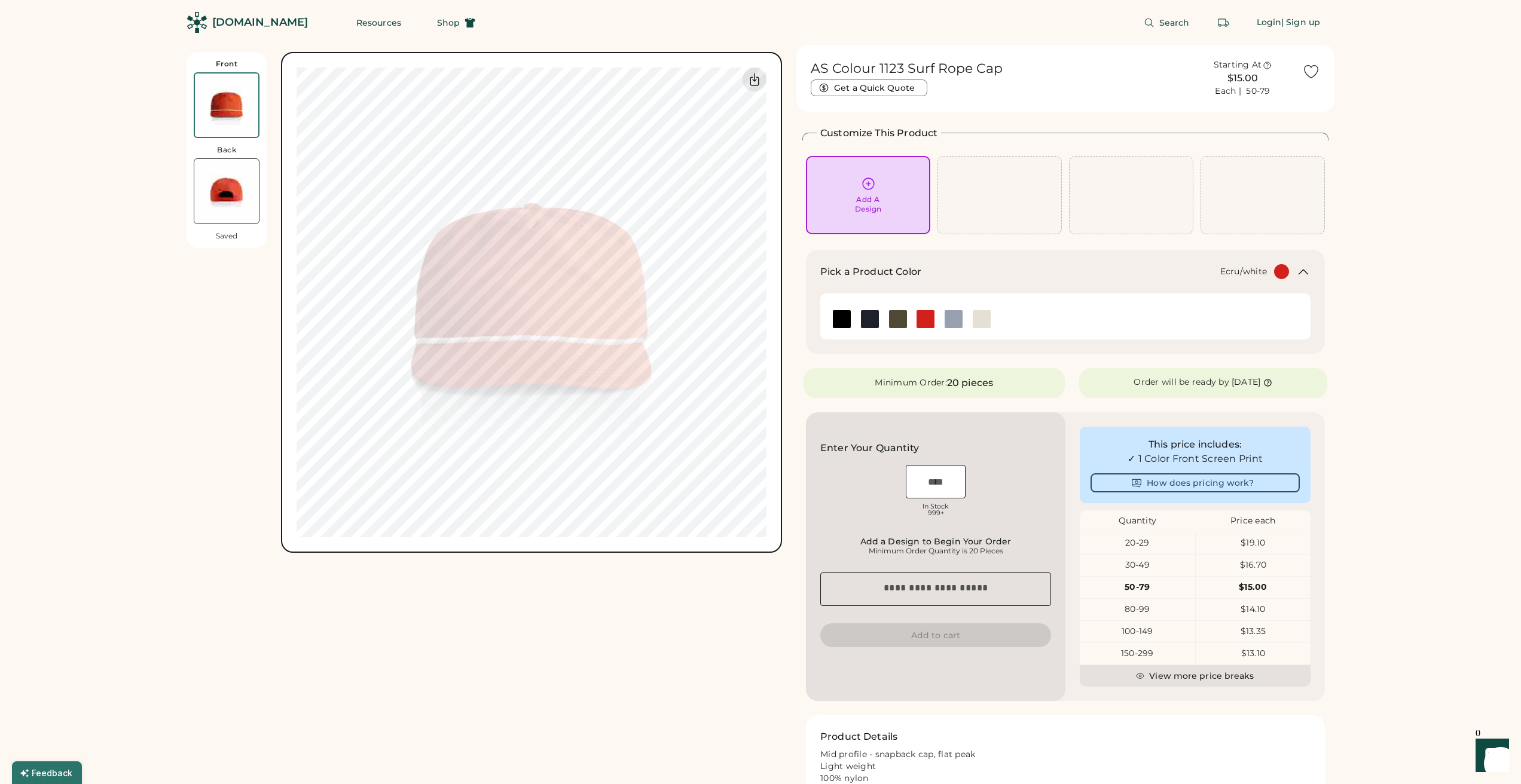
click at [980, 313] on img at bounding box center [981, 319] width 18 height 18
